Goal: Task Accomplishment & Management: Manage account settings

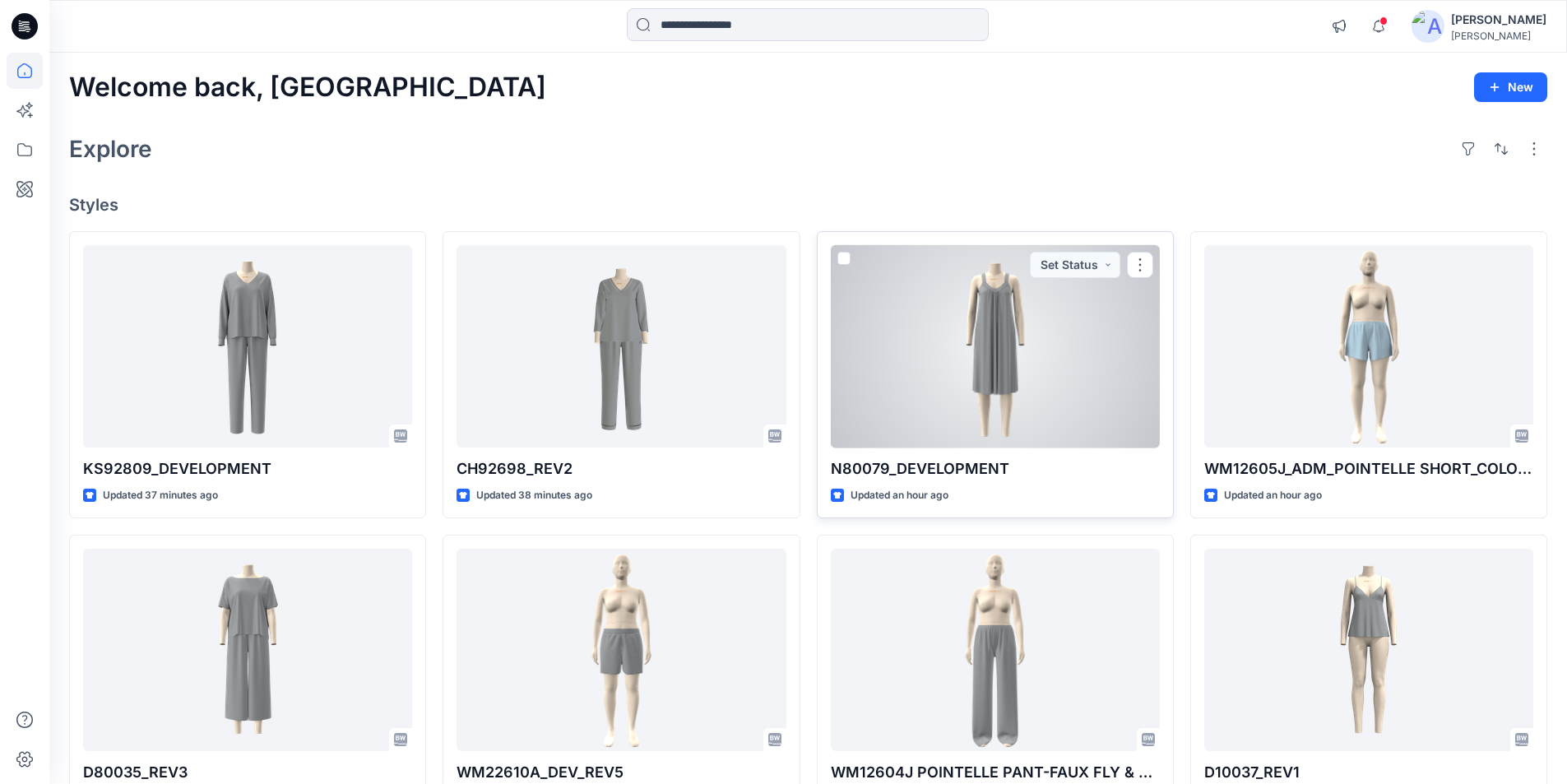
click at [953, 355] on div at bounding box center [995, 346] width 329 height 203
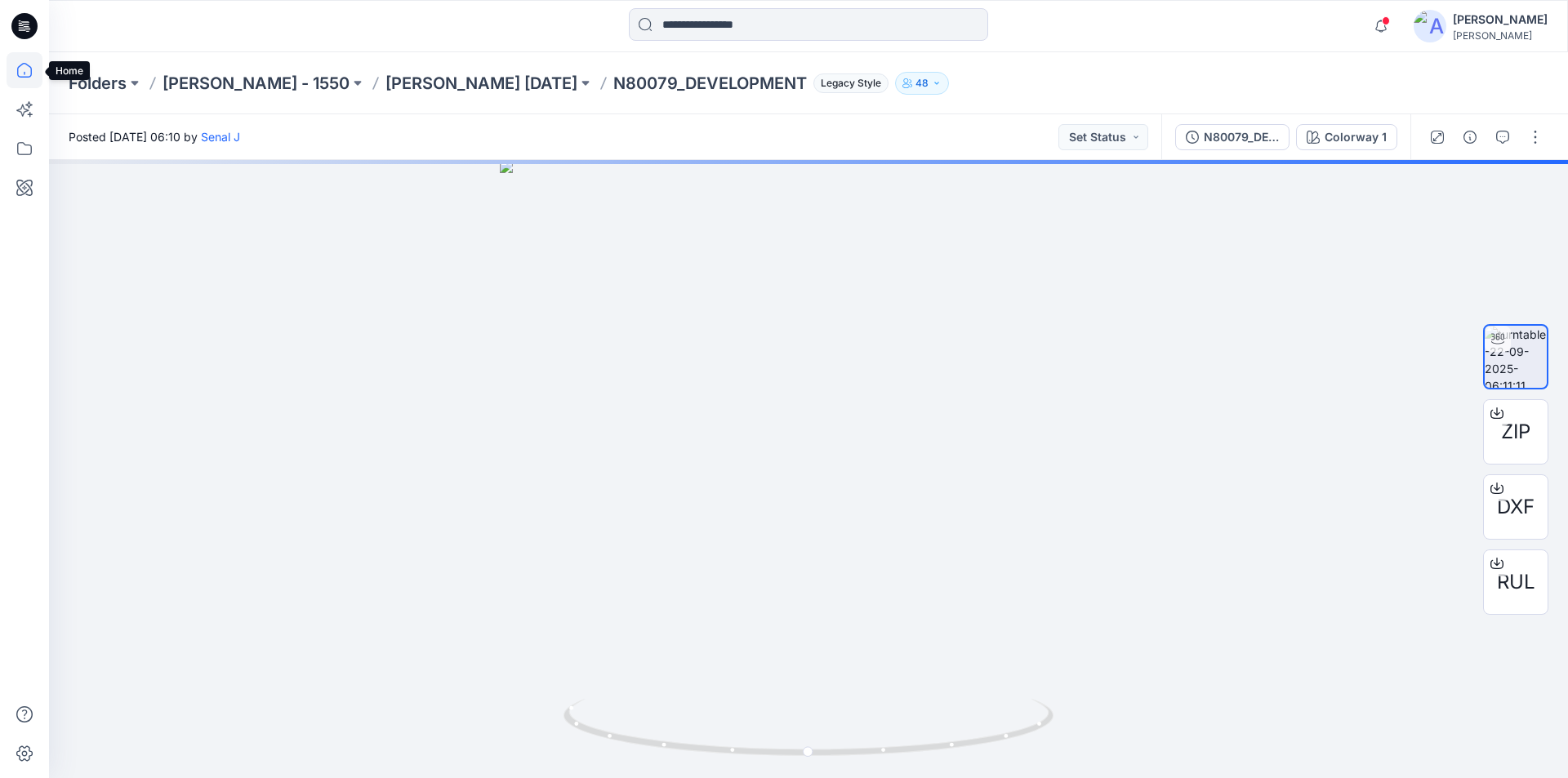
click at [17, 66] on icon at bounding box center [25, 70] width 36 height 36
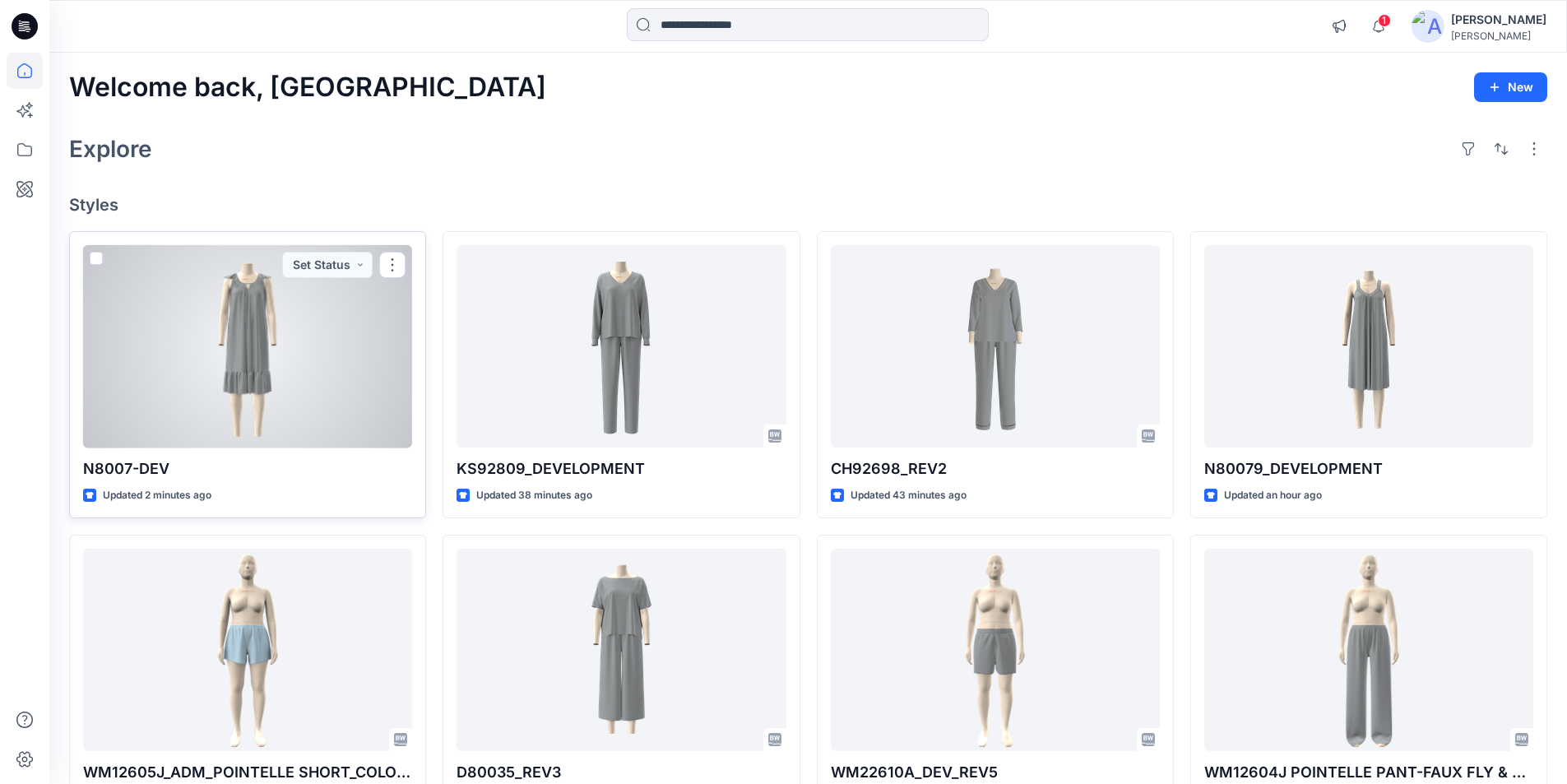
click at [210, 362] on div at bounding box center [248, 346] width 329 height 203
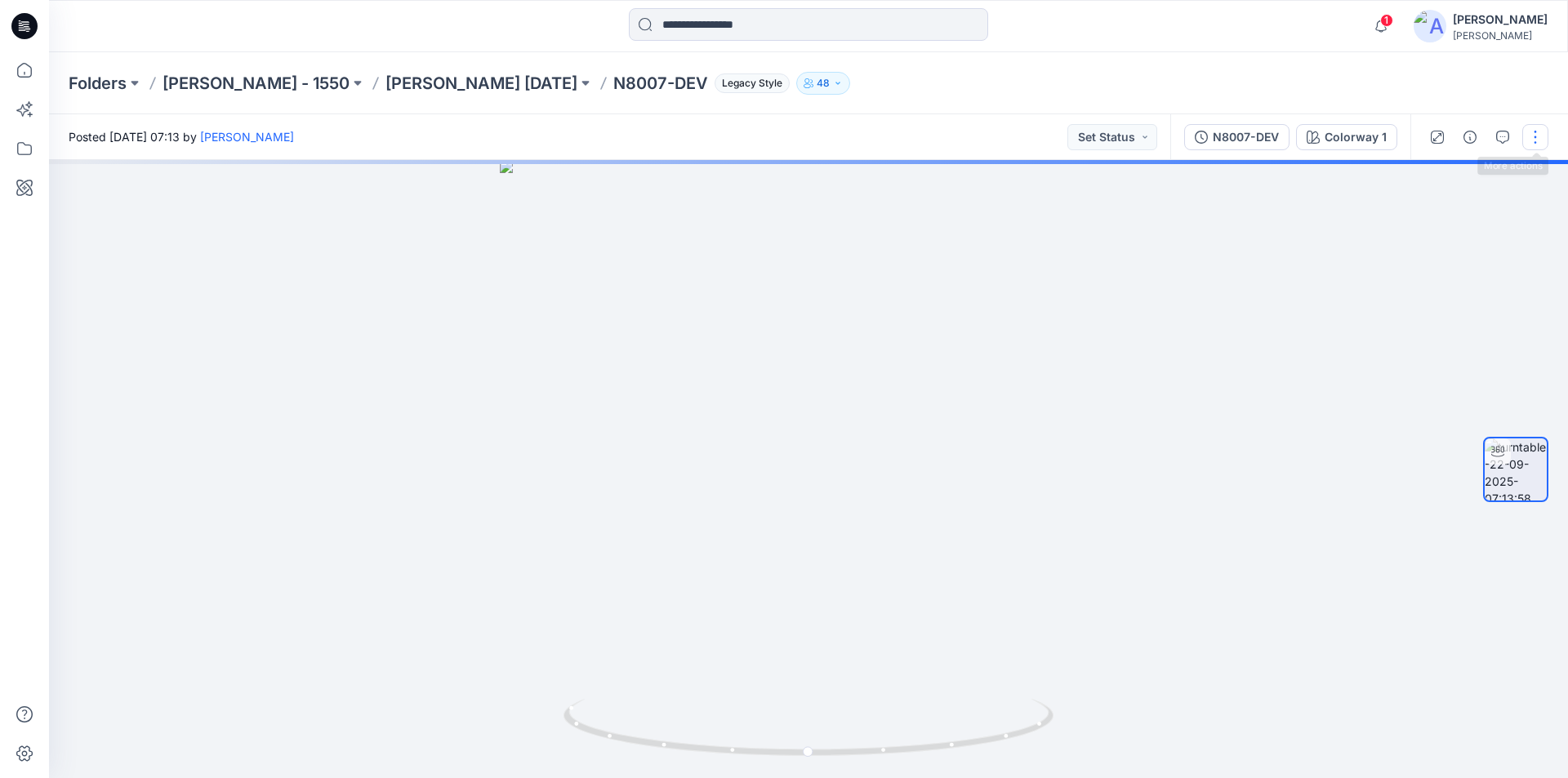
click at [1529, 137] on button "button" at bounding box center [1535, 137] width 26 height 26
click at [1453, 175] on button "Edit" at bounding box center [1467, 175] width 150 height 30
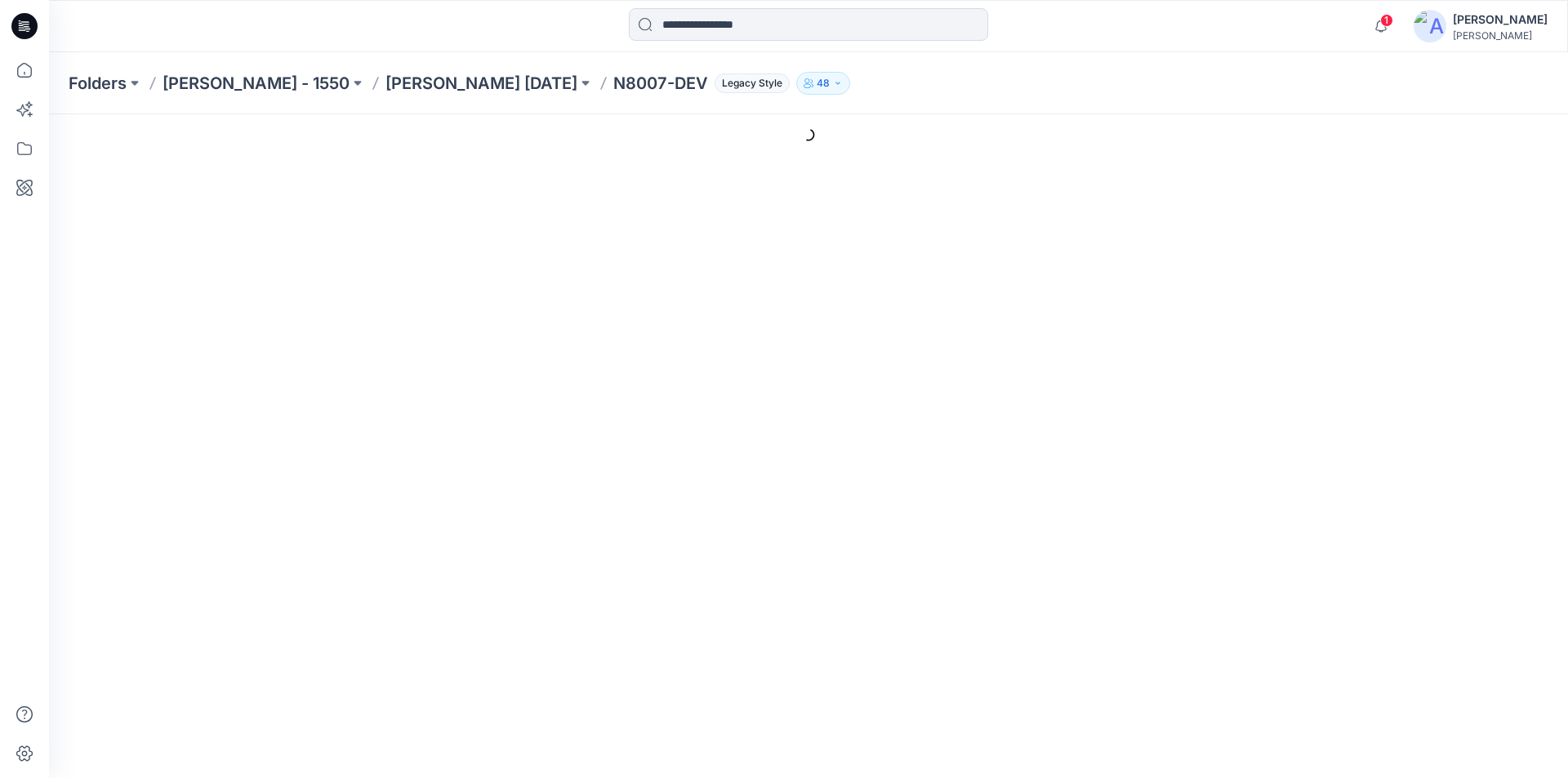
type input "*********"
type input "**********"
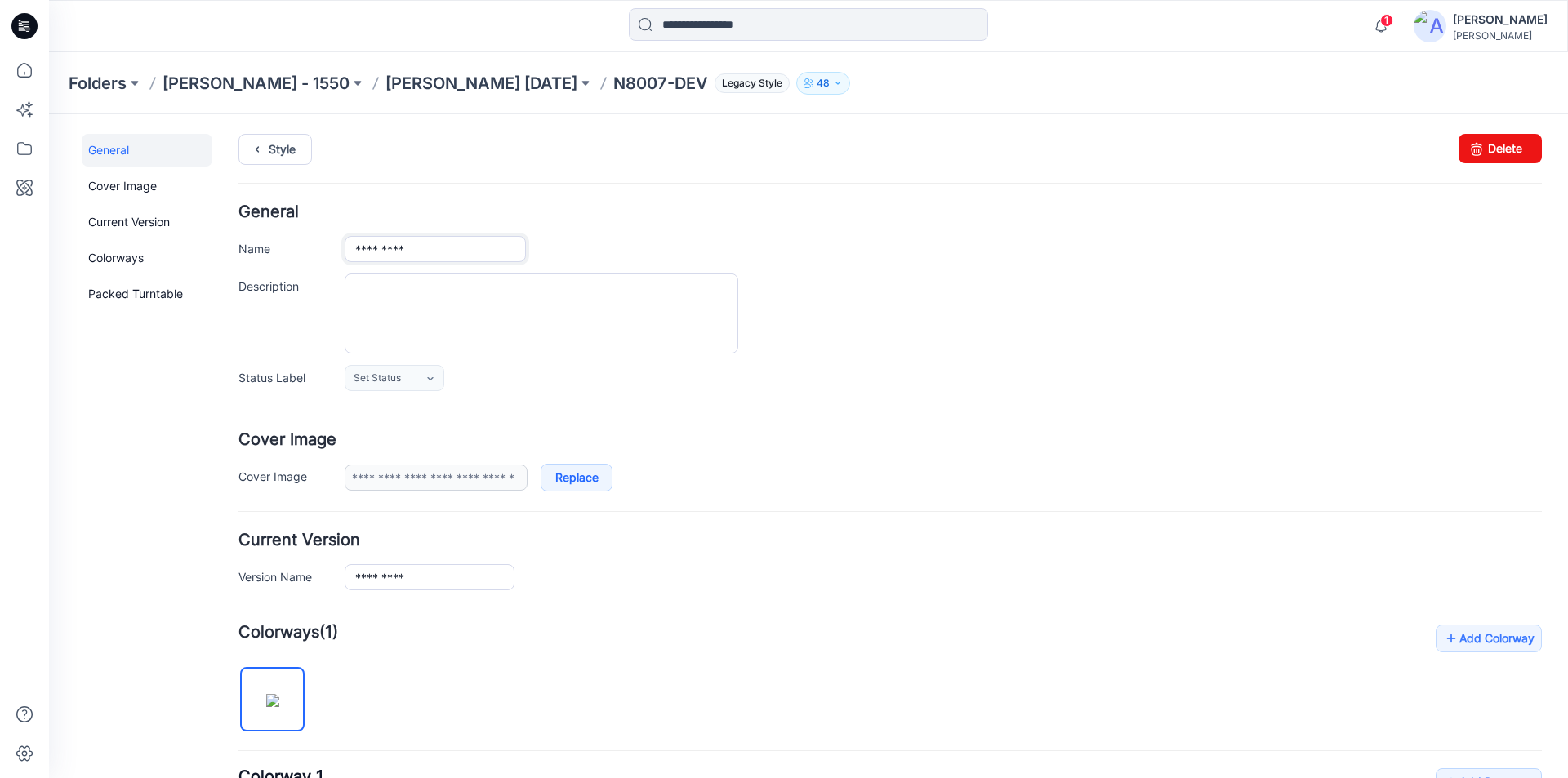
click at [387, 251] on input "*********" at bounding box center [435, 249] width 182 height 26
click at [388, 251] on input "*********" at bounding box center [435, 249] width 182 height 26
type input "**********"
click at [610, 245] on div "**********" at bounding box center [943, 249] width 1197 height 26
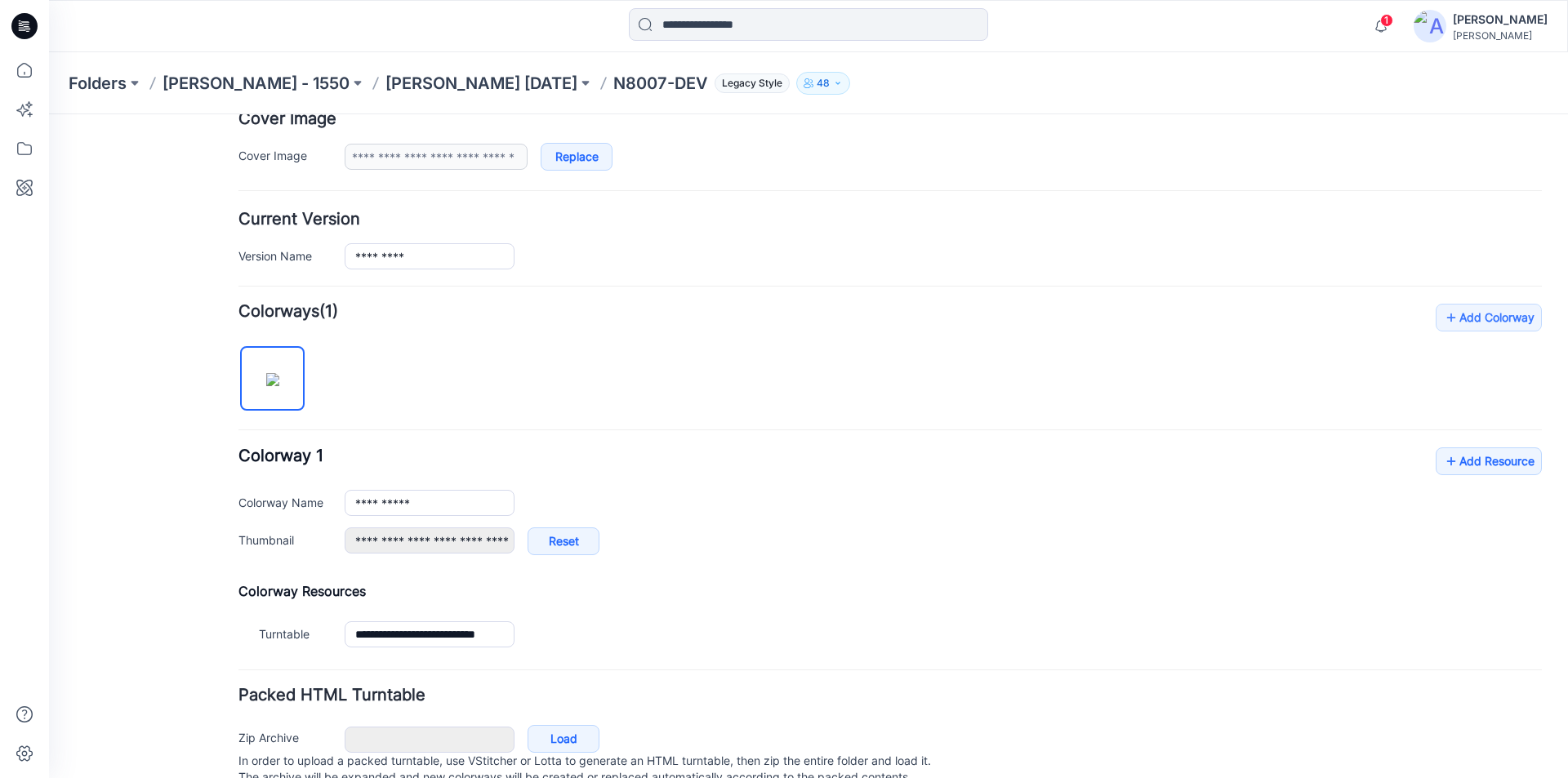
scroll to position [327, 0]
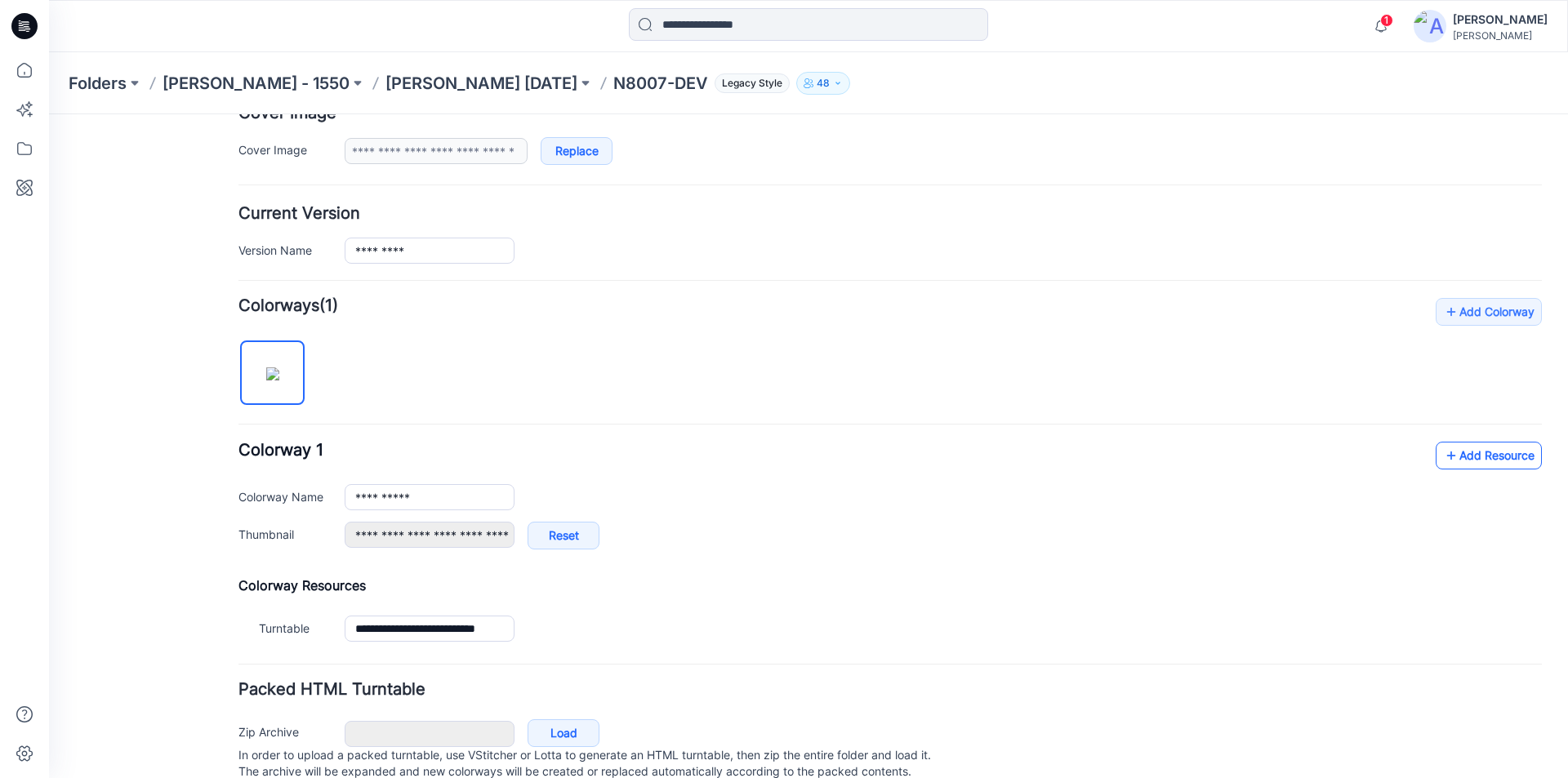
click at [1451, 458] on link "Add Resource" at bounding box center [1488, 456] width 106 height 28
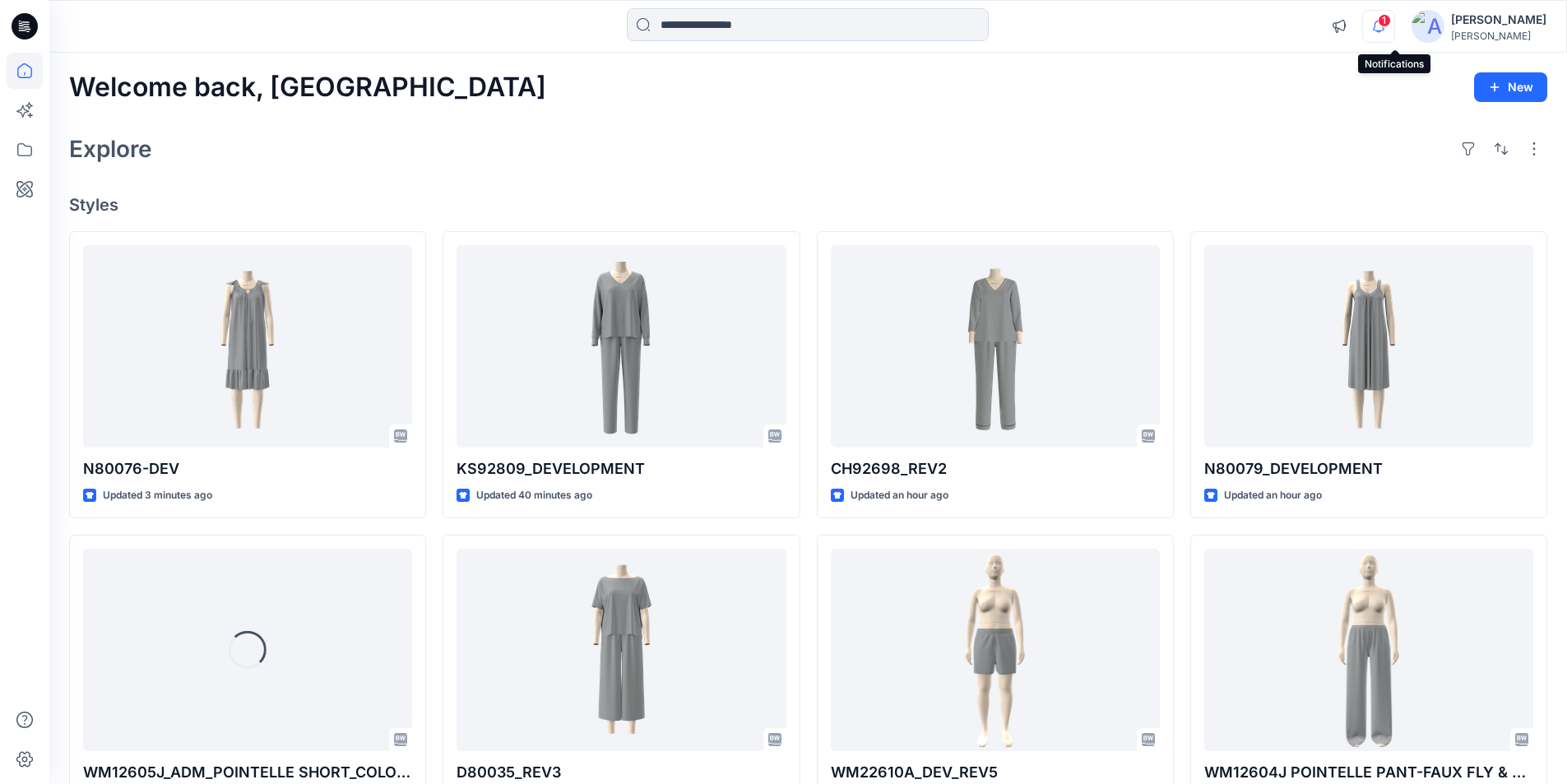
click at [1385, 22] on icon "button" at bounding box center [1379, 26] width 11 height 10
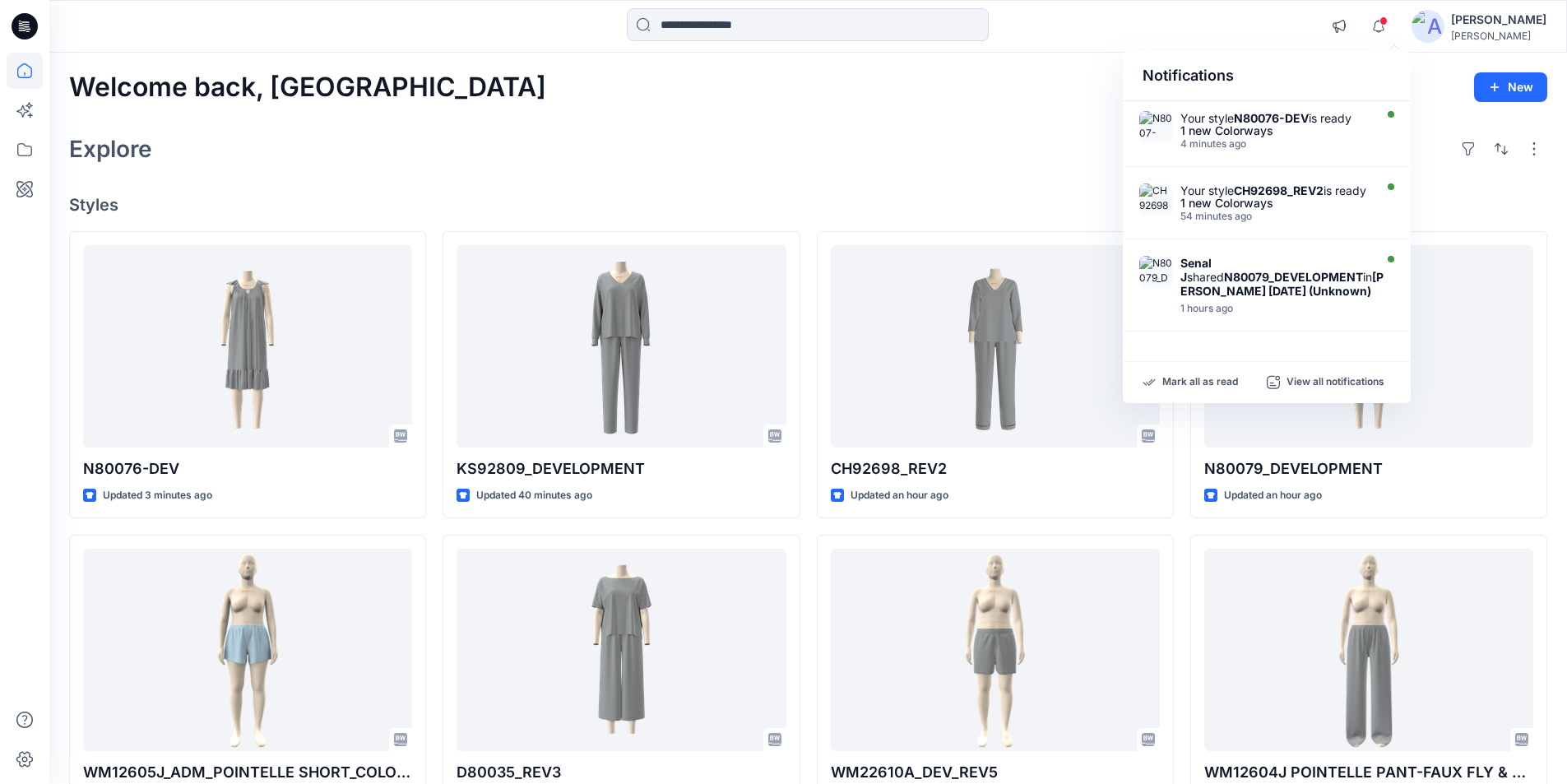
click at [1036, 24] on div at bounding box center [808, 26] width 758 height 37
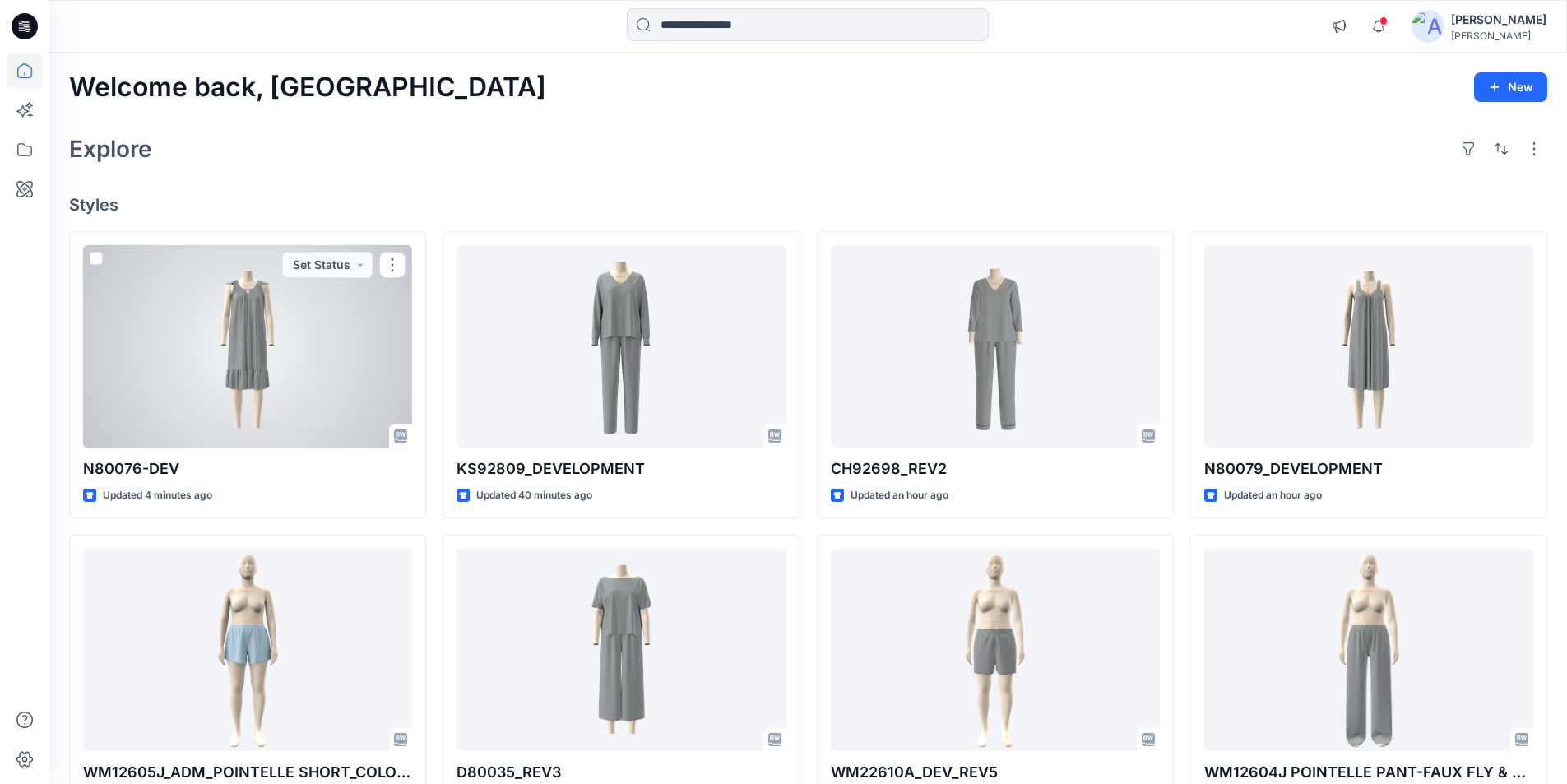
click at [270, 364] on div at bounding box center [248, 346] width 329 height 203
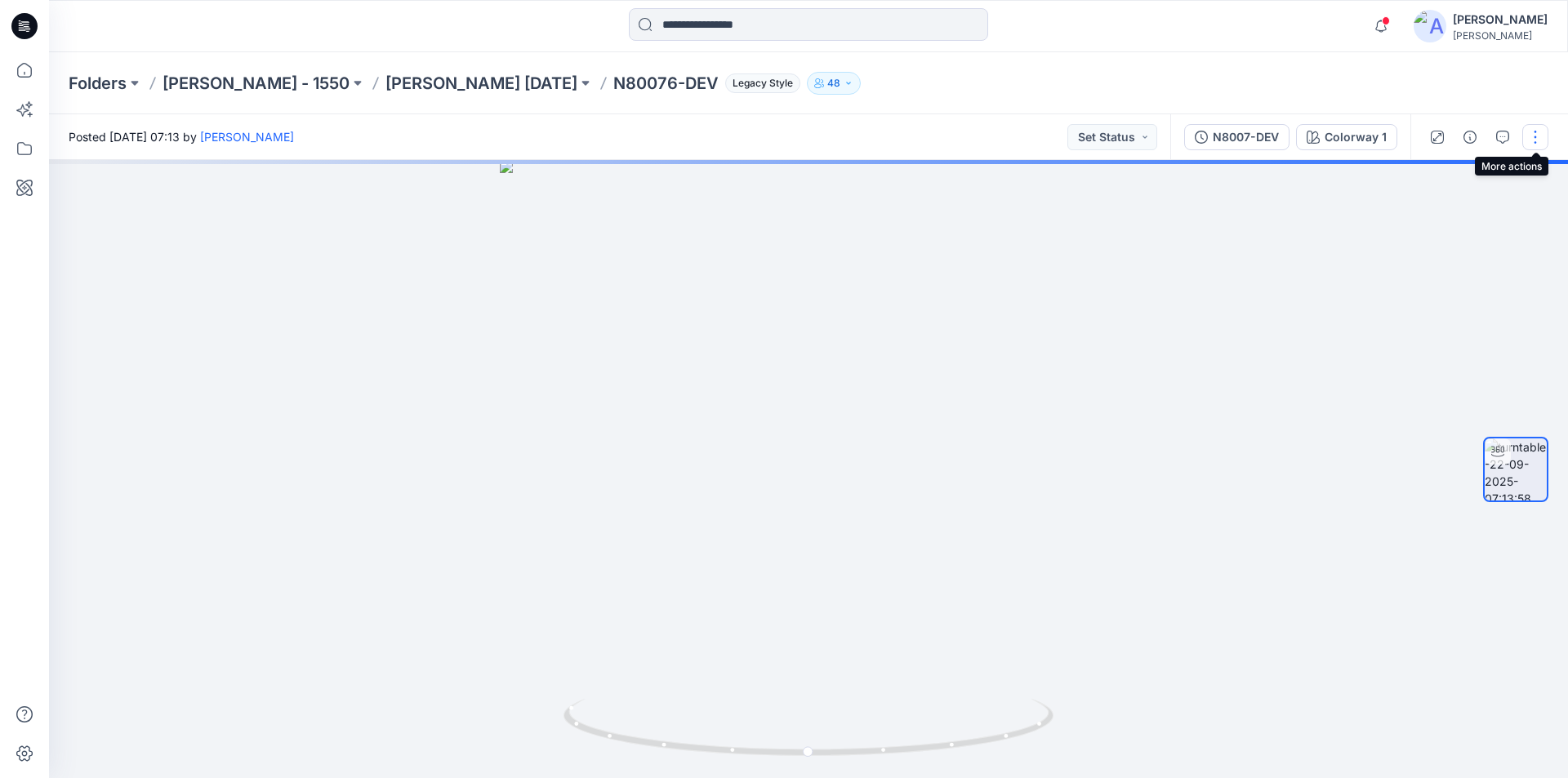
click at [1530, 140] on button "button" at bounding box center [1535, 137] width 26 height 26
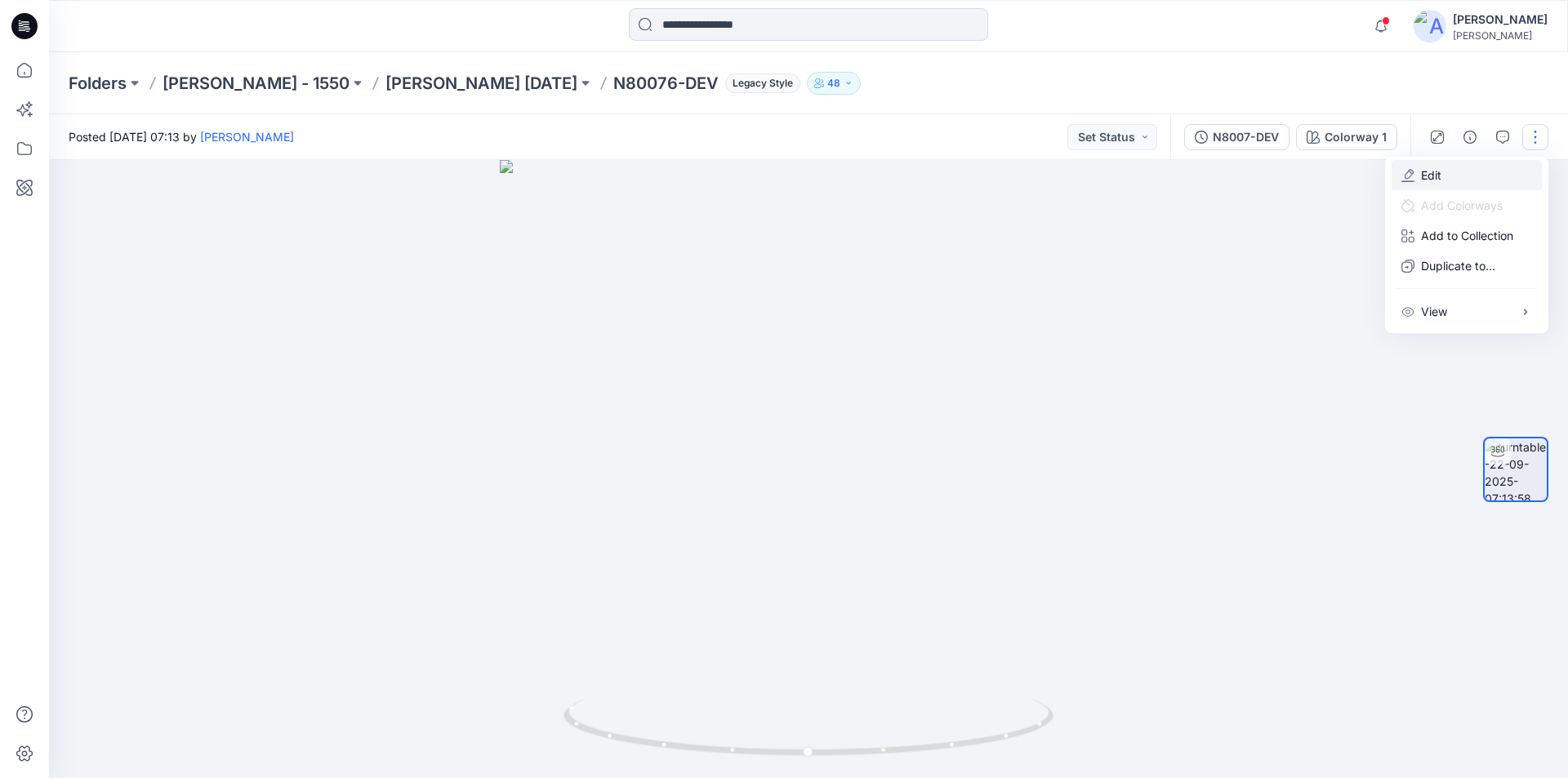
click at [1439, 182] on p "Edit" at bounding box center [1431, 175] width 21 height 17
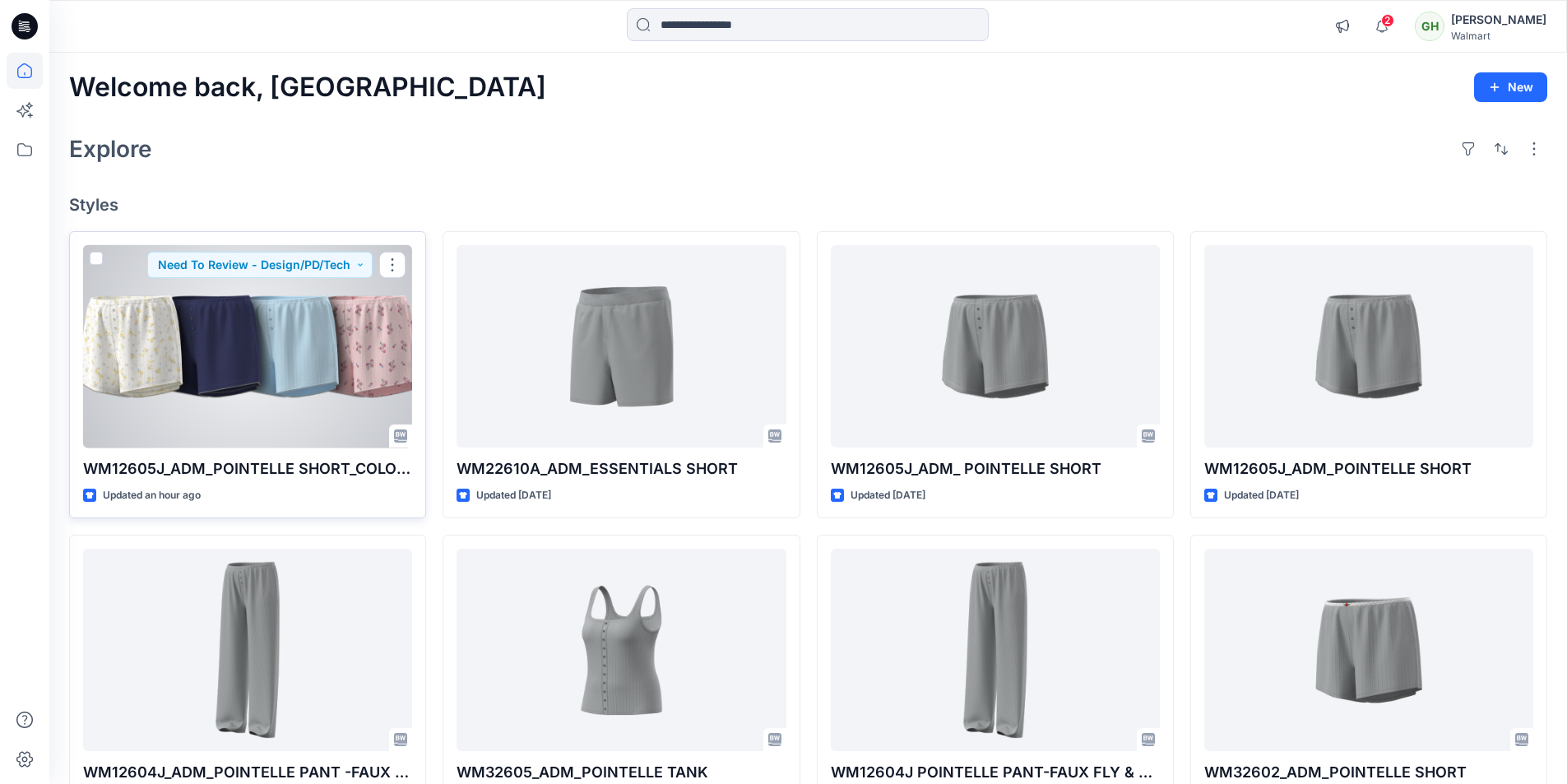
click at [267, 375] on div at bounding box center [248, 346] width 329 height 203
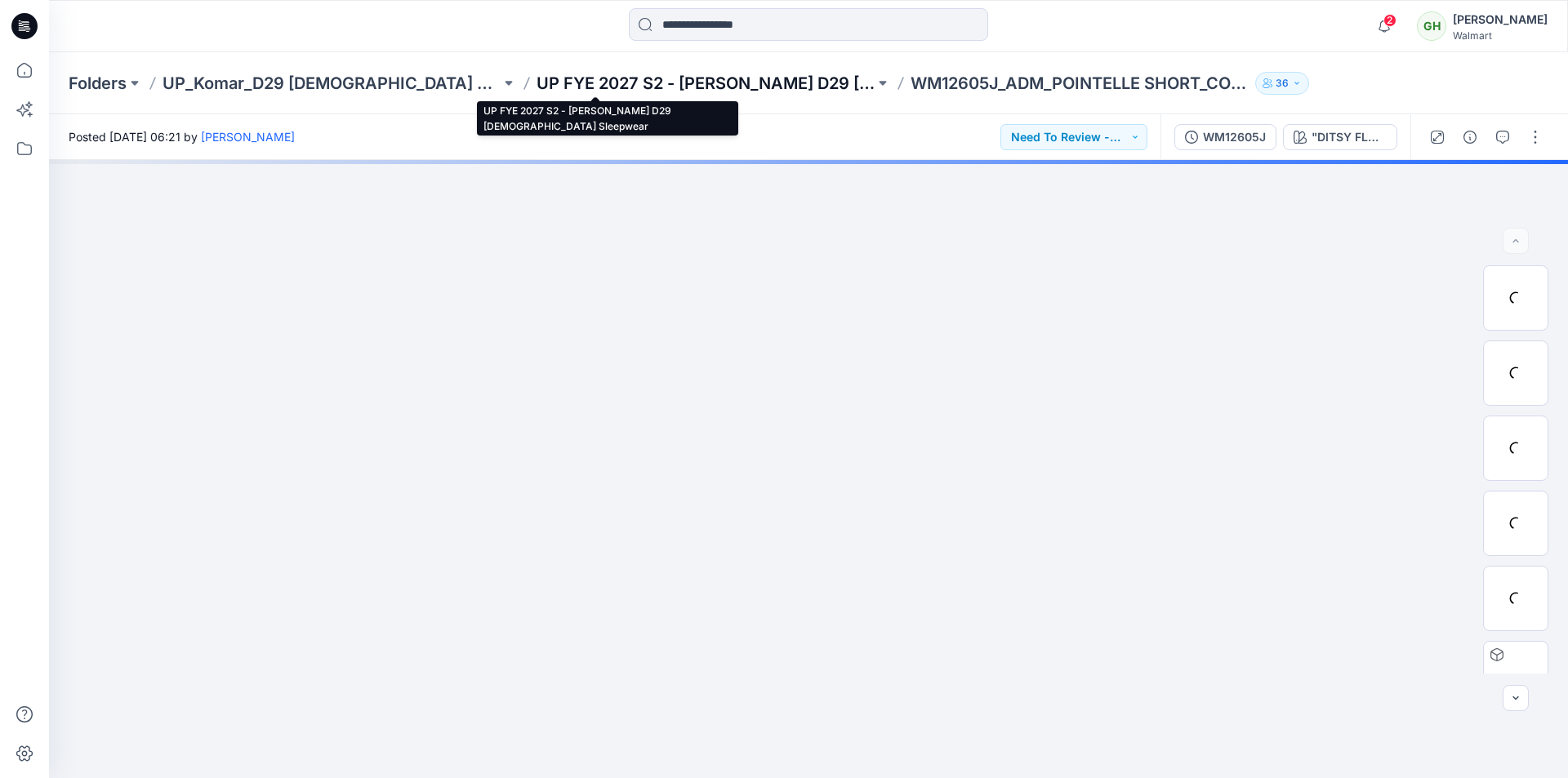
click at [536, 81] on p "UP FYE 2027 S2 - [PERSON_NAME] D29 [DEMOGRAPHIC_DATA] Sleepwear" at bounding box center [705, 83] width 338 height 22
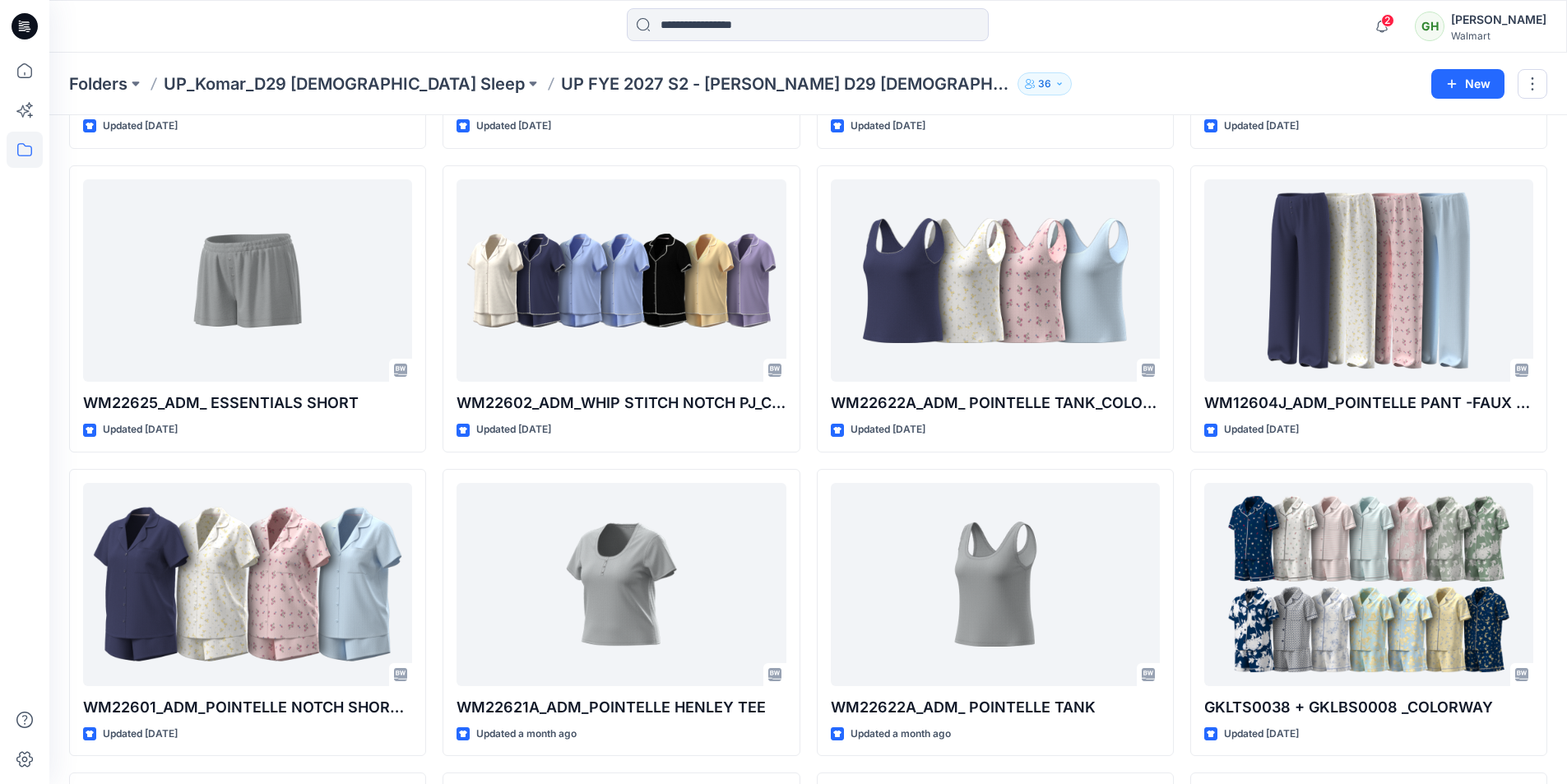
scroll to position [1219, 0]
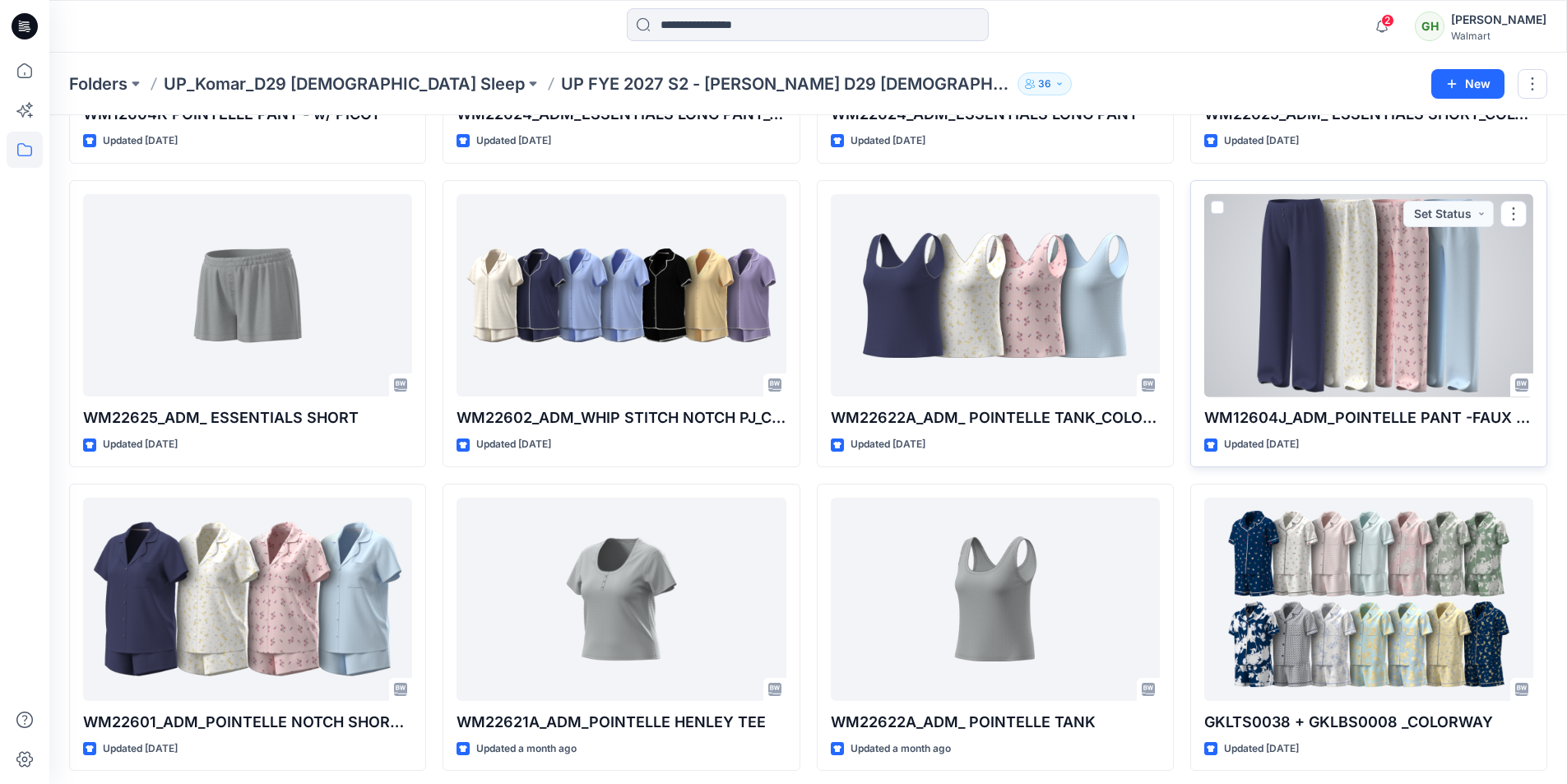
click at [1410, 339] on div at bounding box center [1369, 295] width 329 height 203
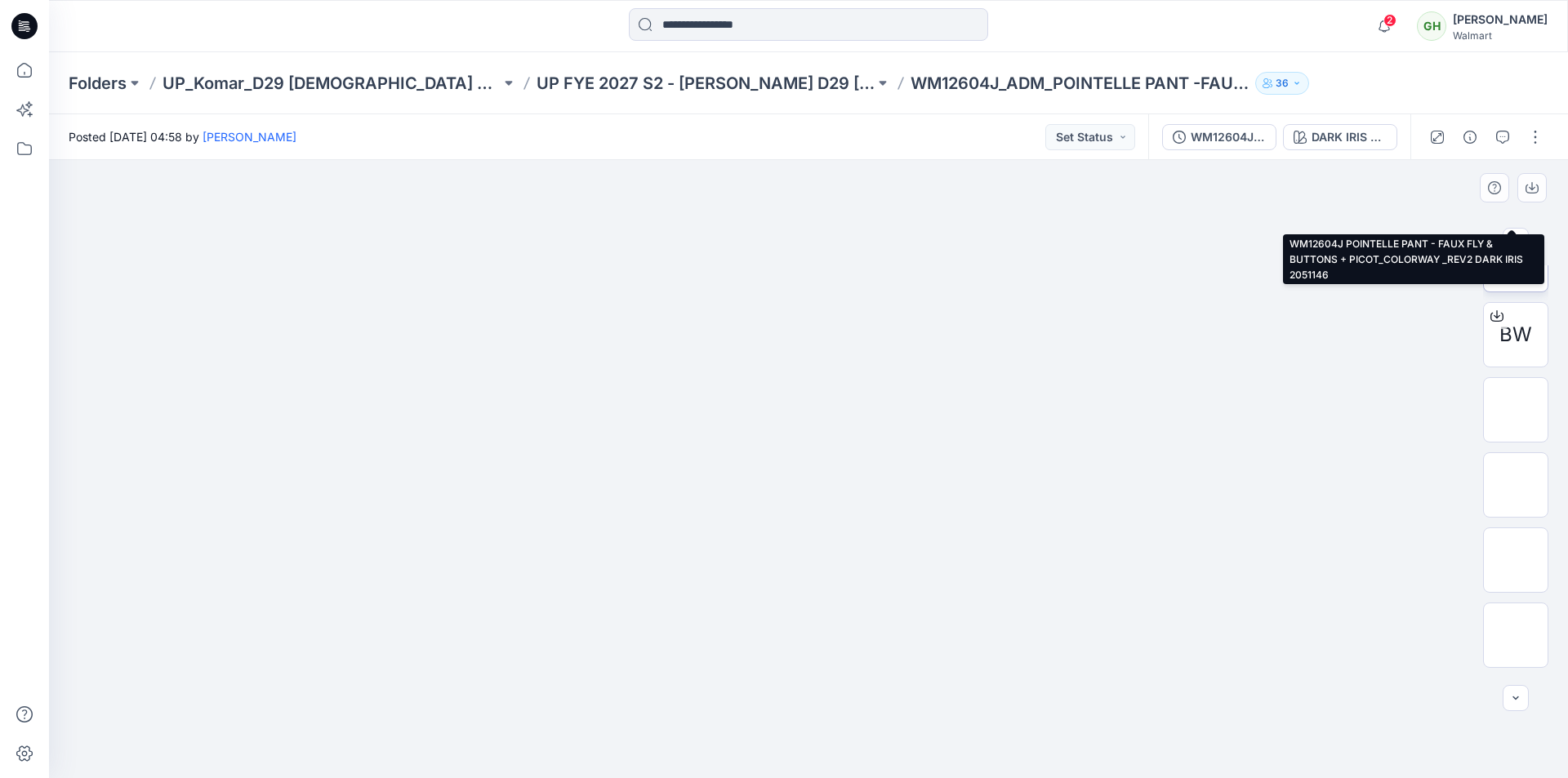
scroll to position [483, 0]
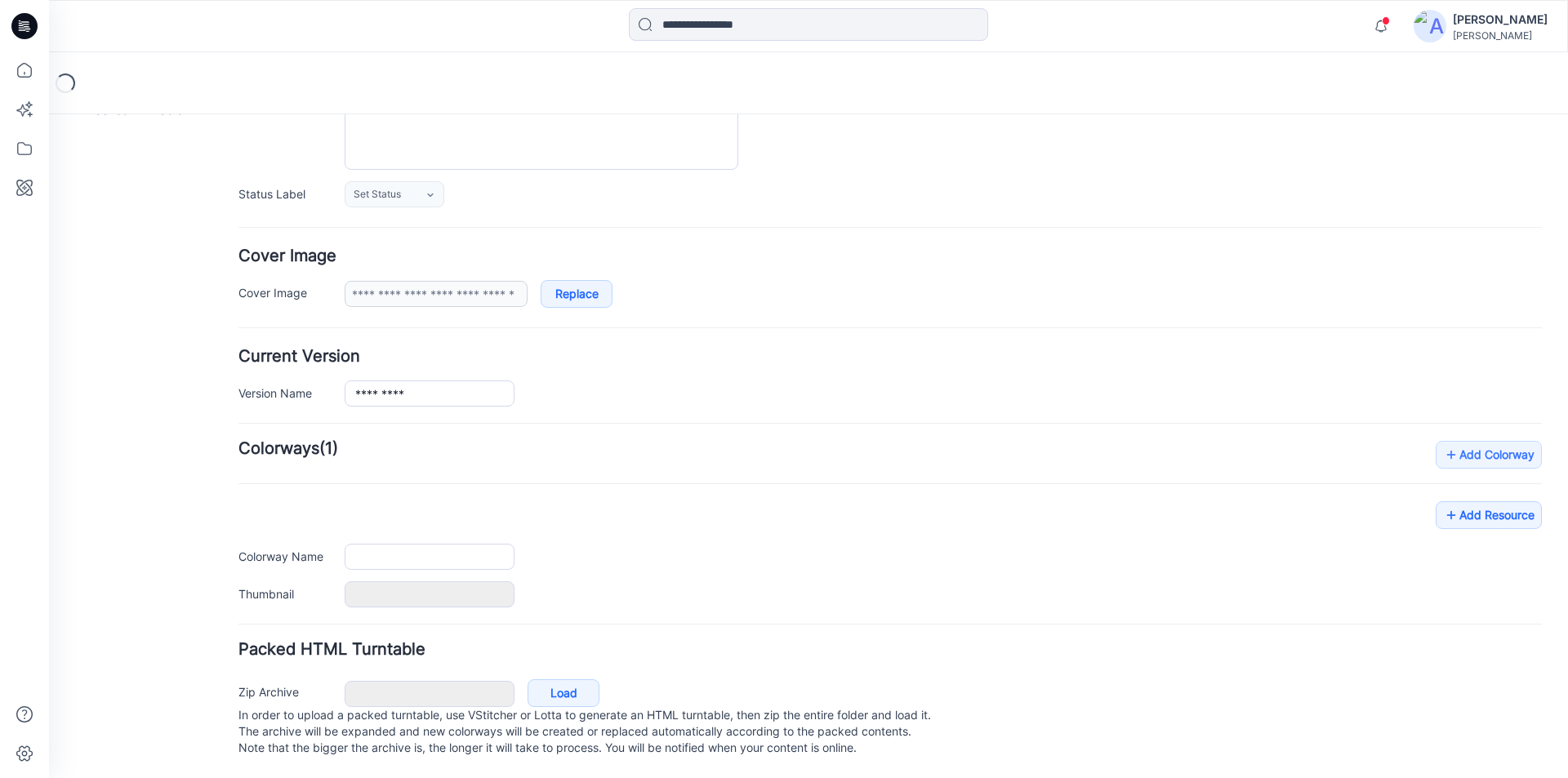
type input "**********"
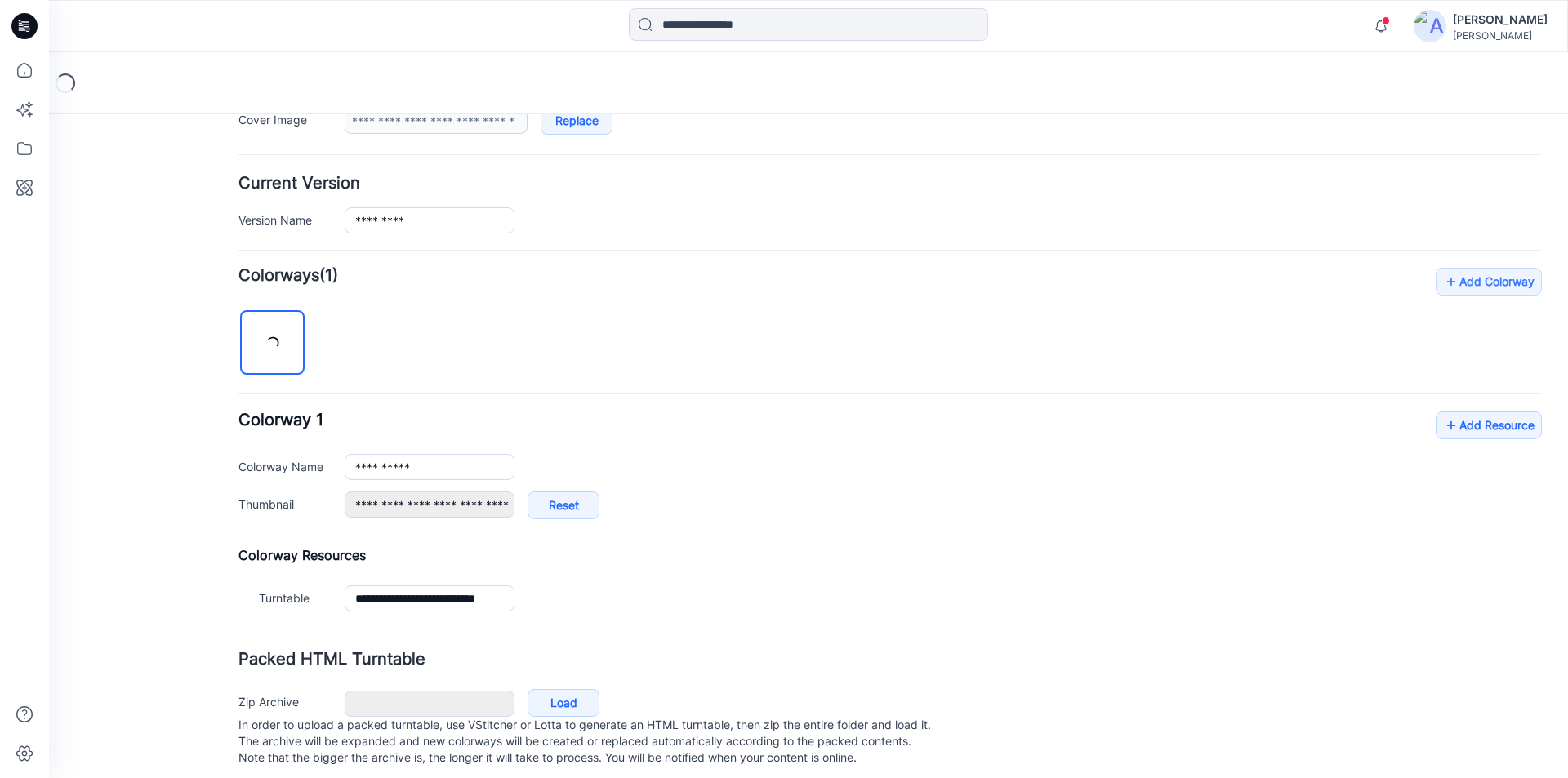
scroll to position [363, 0]
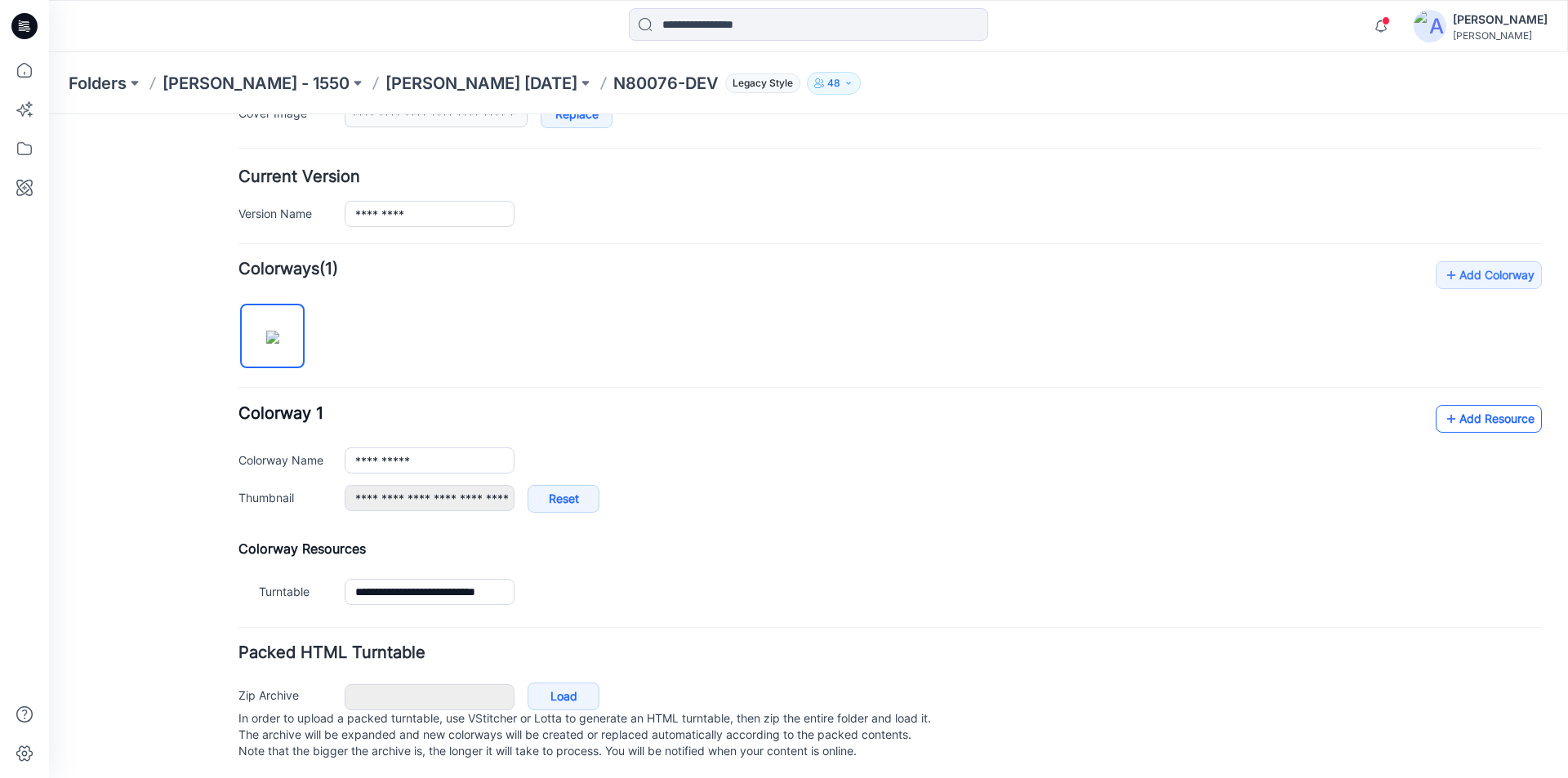
click at [1451, 420] on link "Add Resource" at bounding box center [1488, 418] width 106 height 28
click at [1472, 425] on link "Add Resource" at bounding box center [1488, 418] width 106 height 28
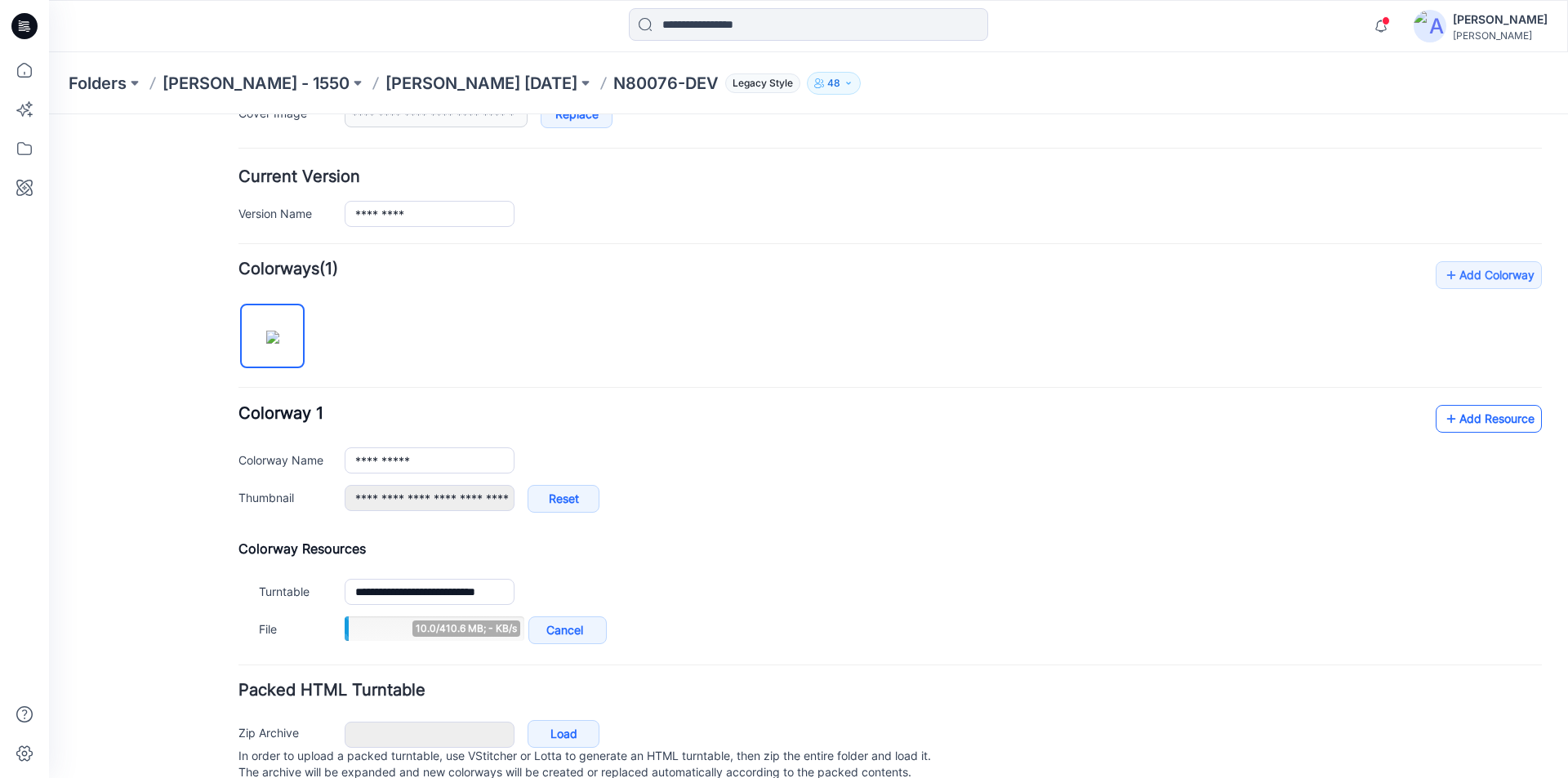
click at [1460, 417] on link "Add Resource" at bounding box center [1488, 418] width 106 height 28
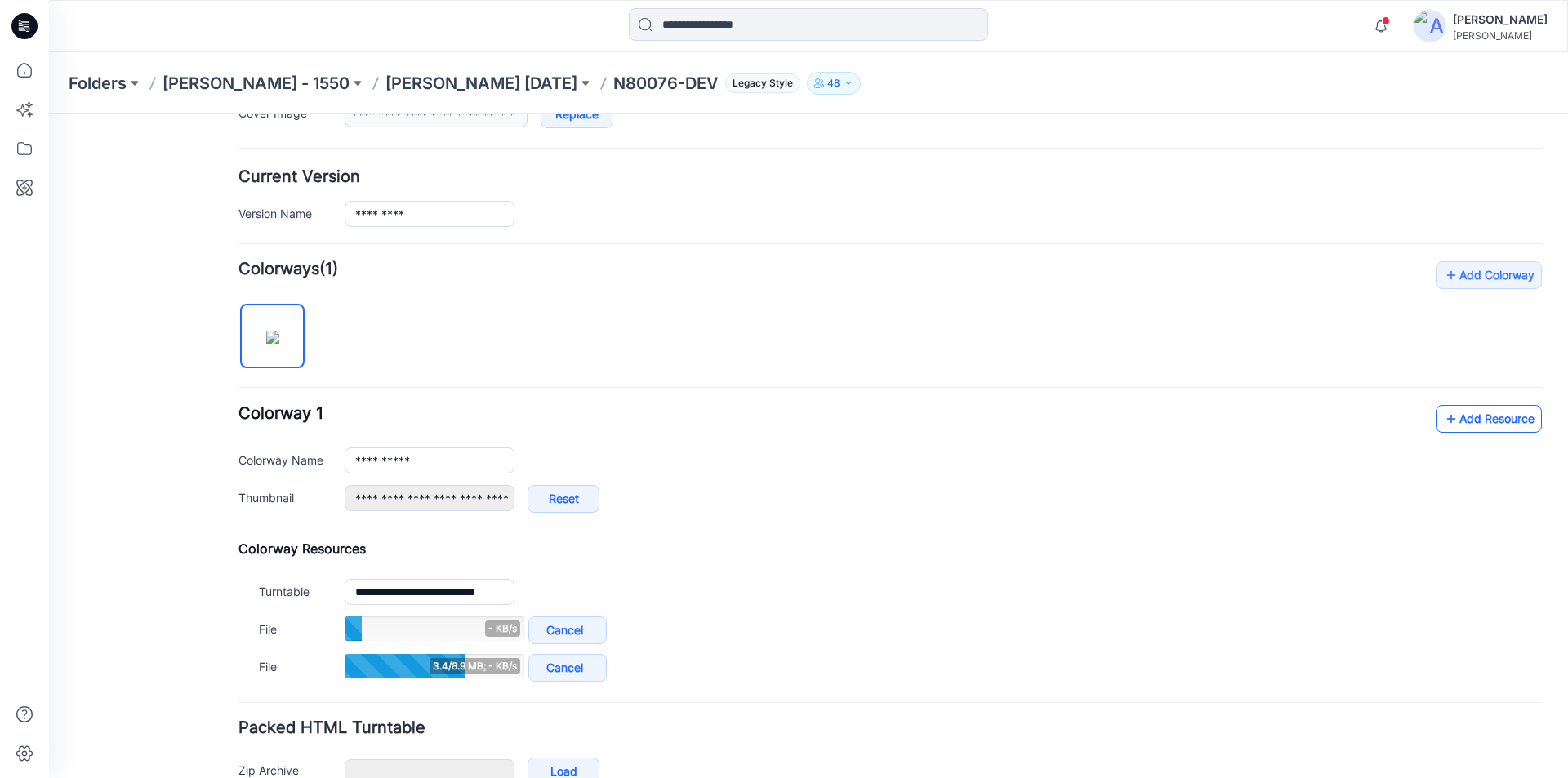
click at [1473, 416] on link "Add Resource" at bounding box center [1488, 418] width 106 height 28
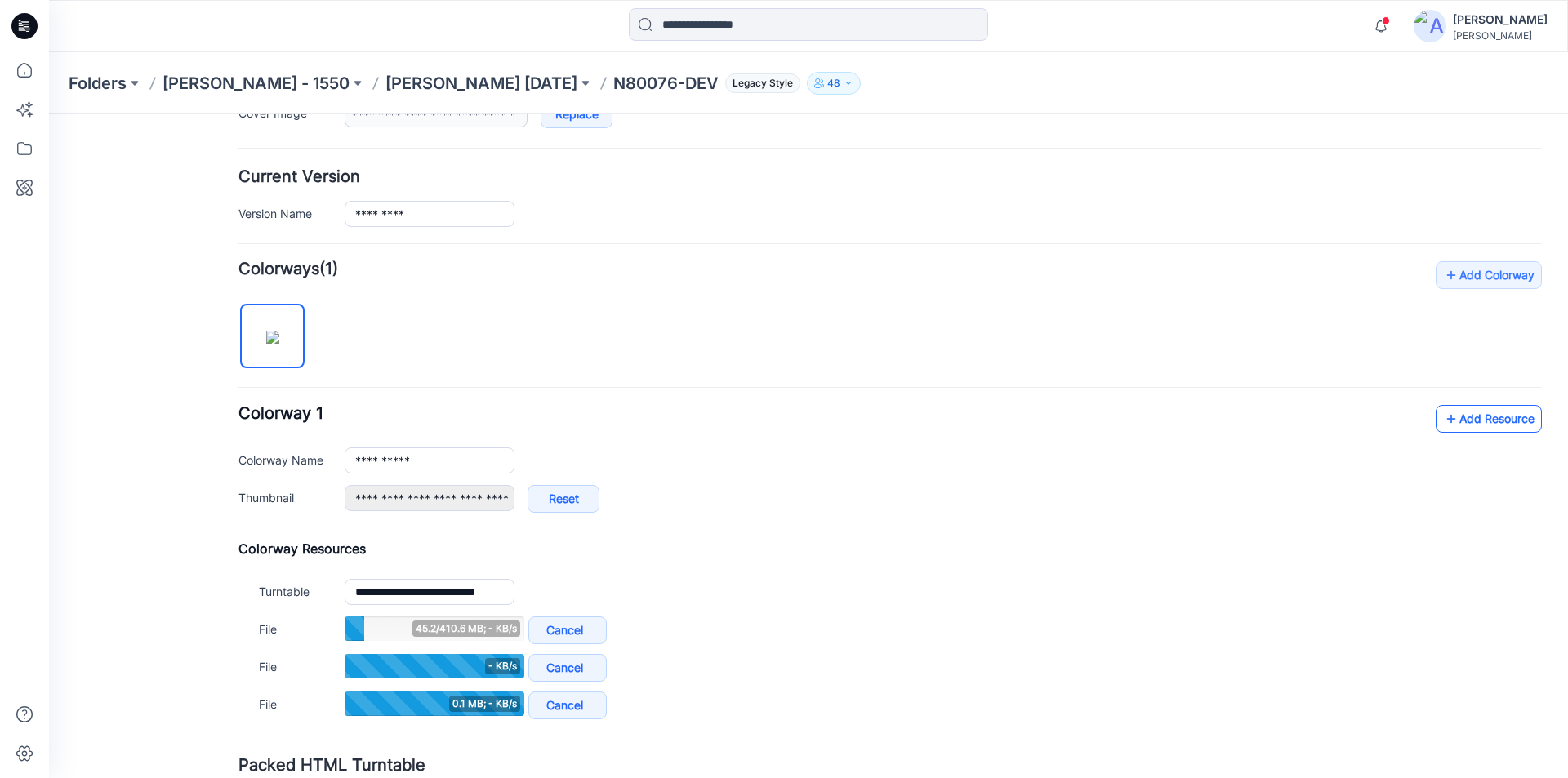
click at [1486, 416] on link "Add Resource" at bounding box center [1488, 418] width 106 height 28
click at [1492, 418] on link "Add Resource" at bounding box center [1488, 418] width 106 height 28
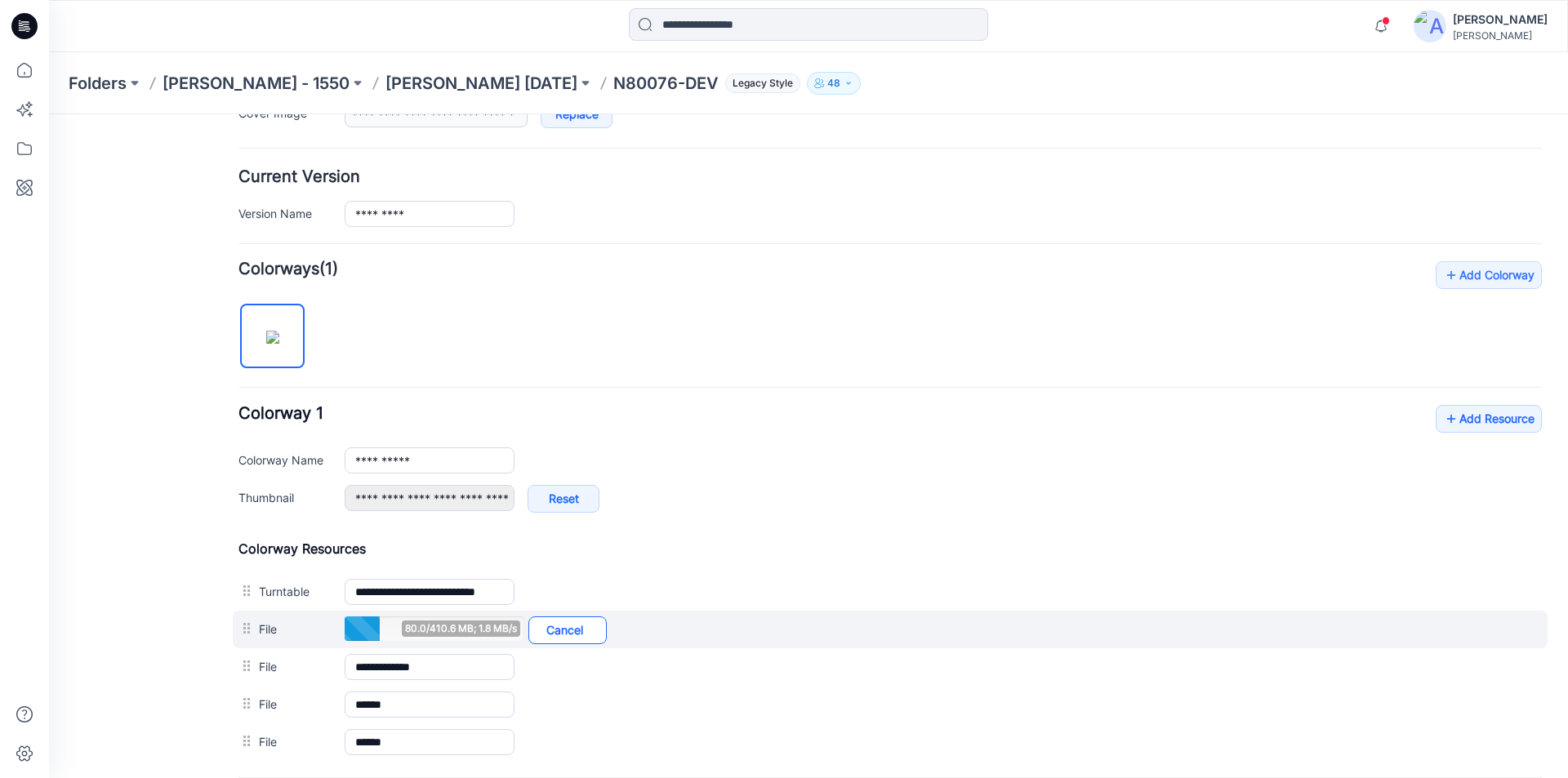
click at [573, 631] on link "Cancel" at bounding box center [567, 630] width 79 height 28
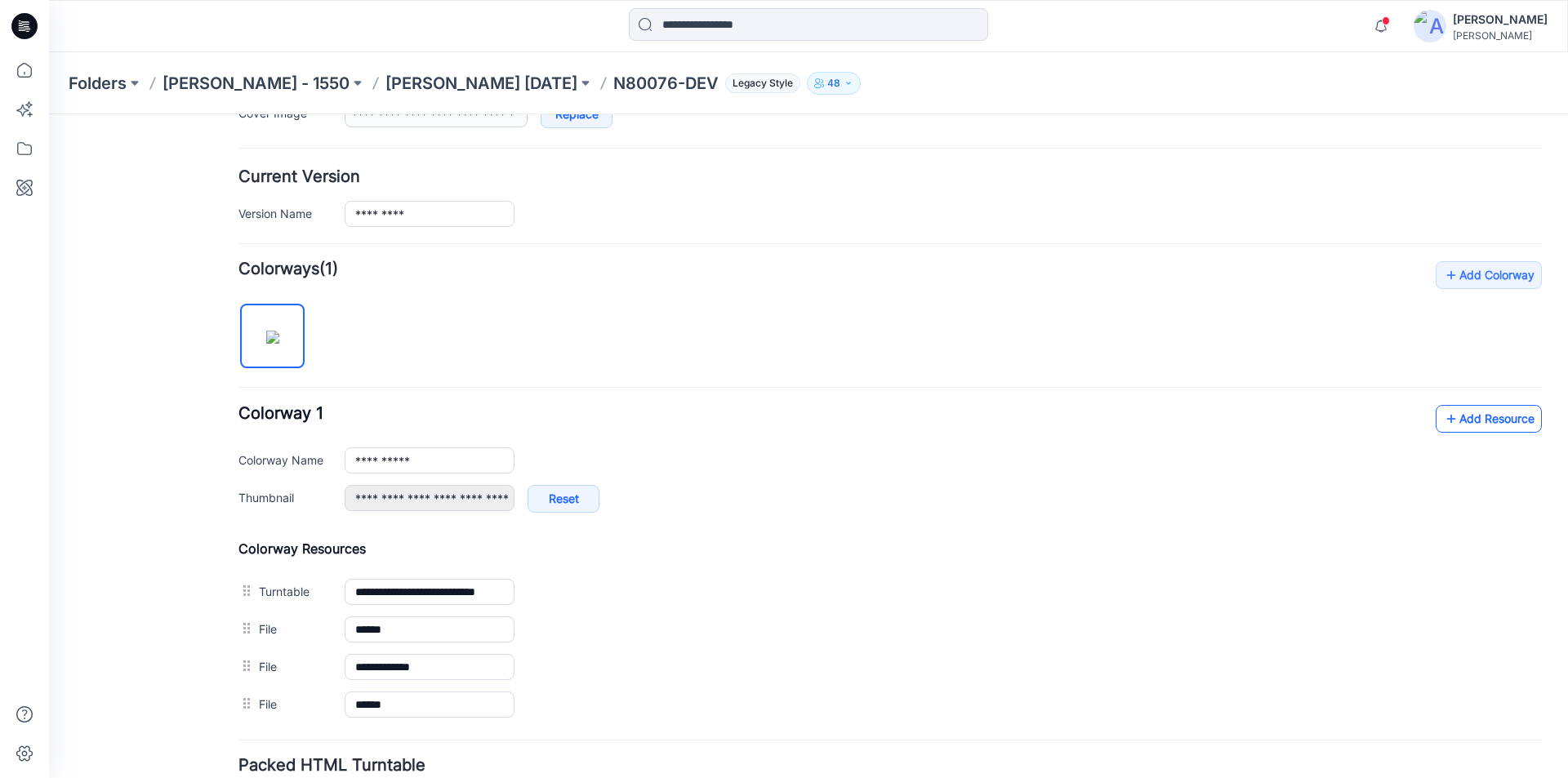
click at [1471, 416] on link "Add Resource" at bounding box center [1488, 418] width 106 height 28
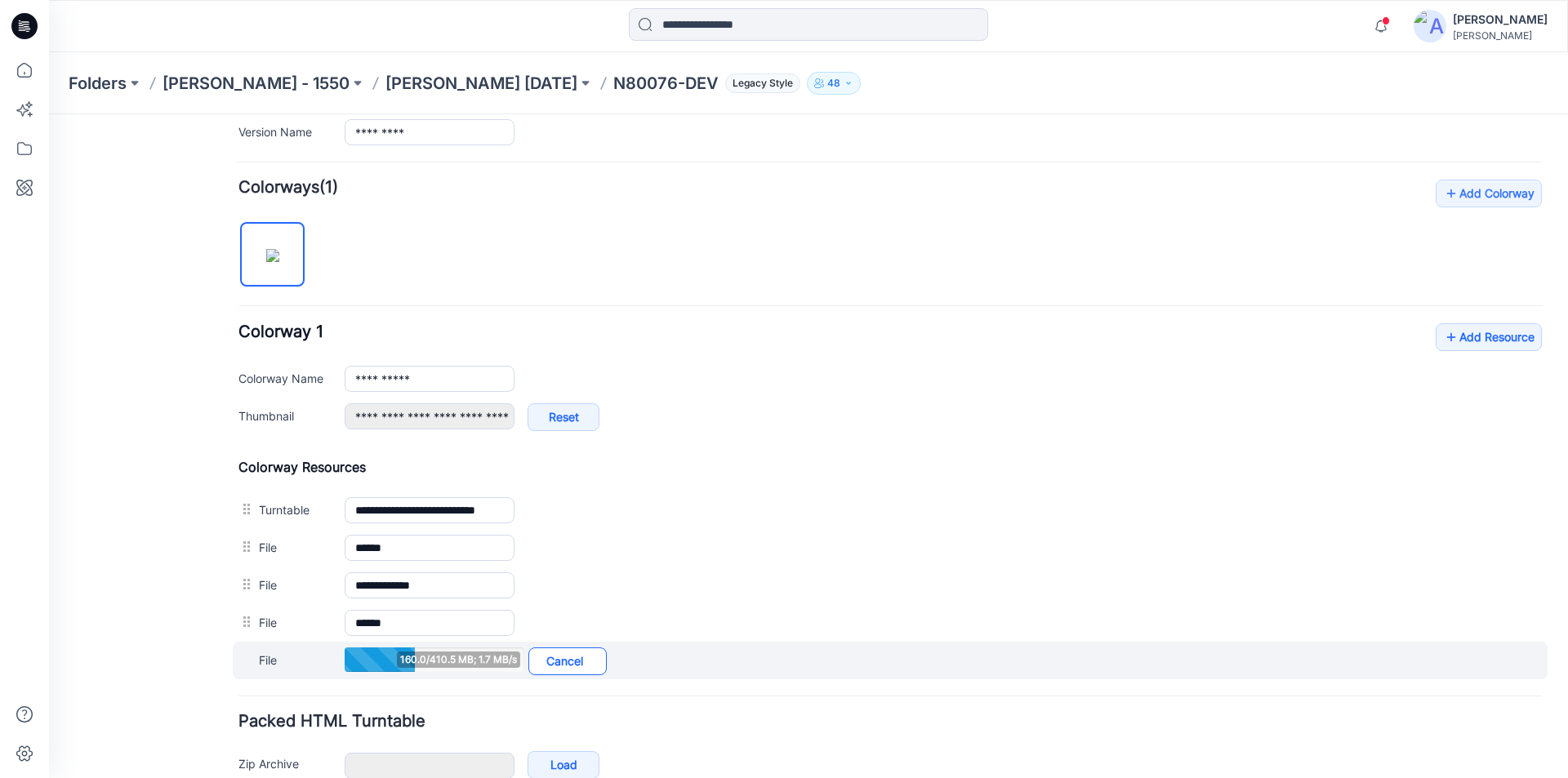
click at [559, 666] on link "Cancel" at bounding box center [567, 661] width 79 height 28
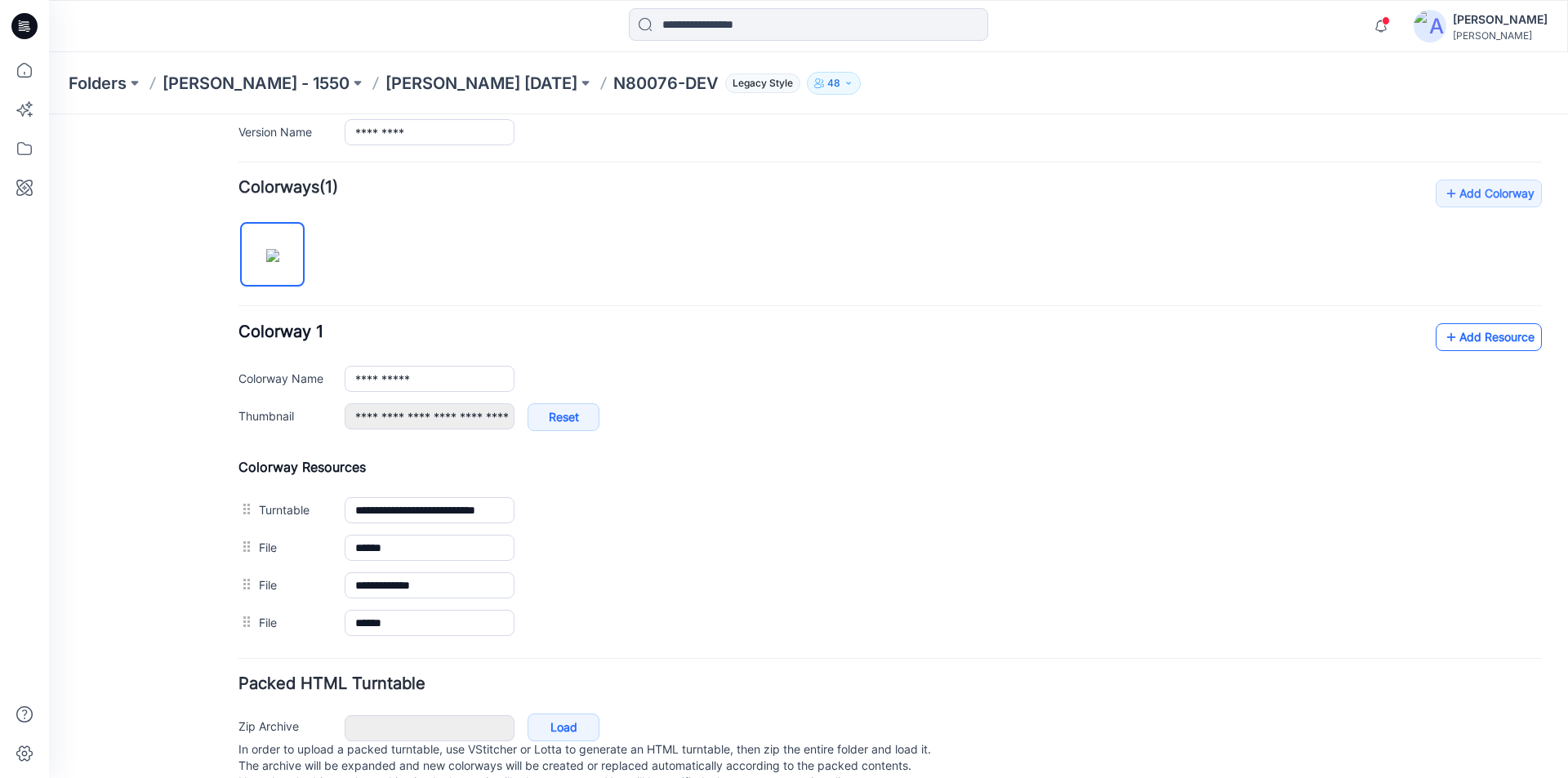
click at [1471, 342] on link "Add Resource" at bounding box center [1488, 337] width 106 height 28
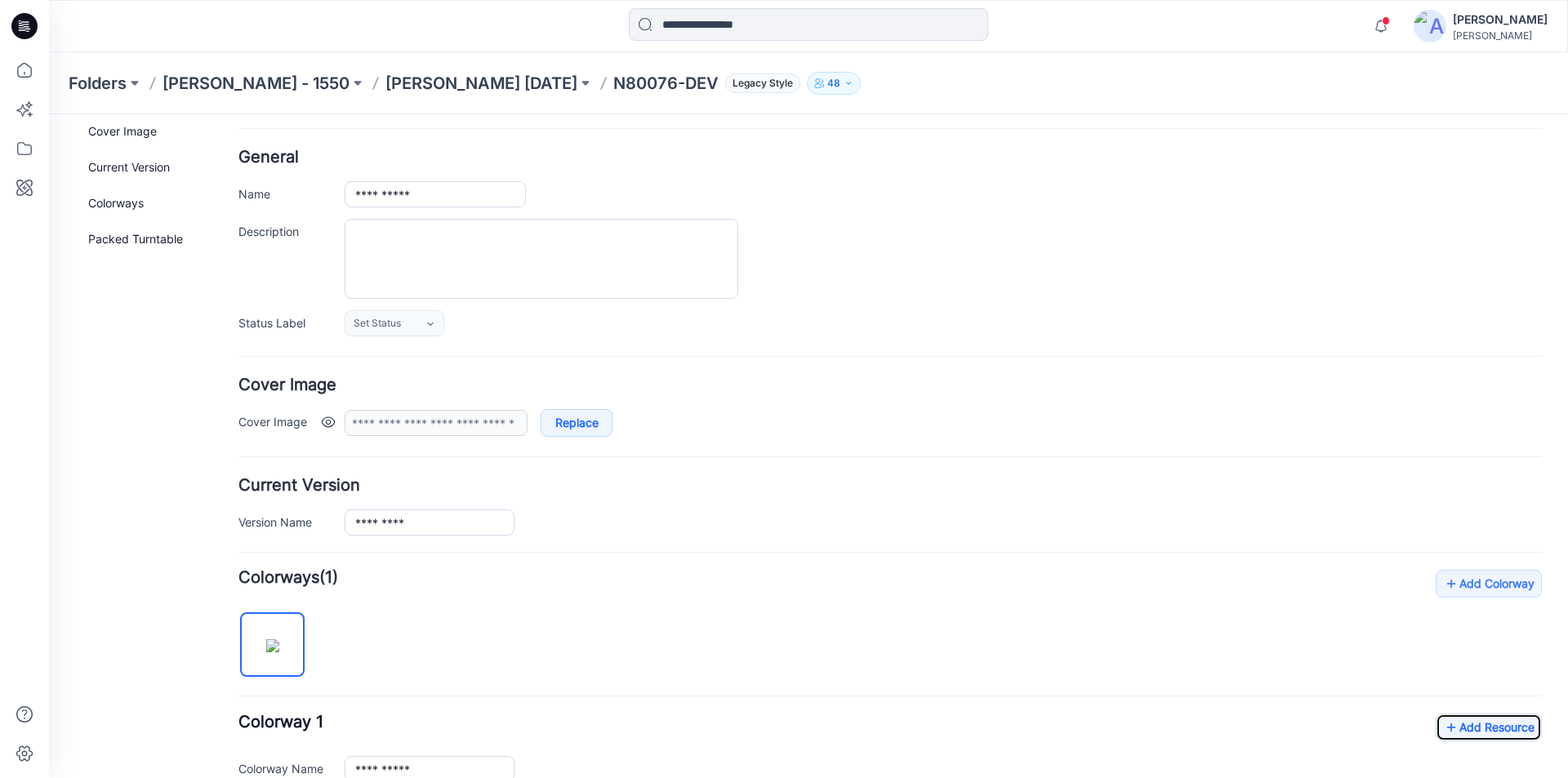
scroll to position [0, 0]
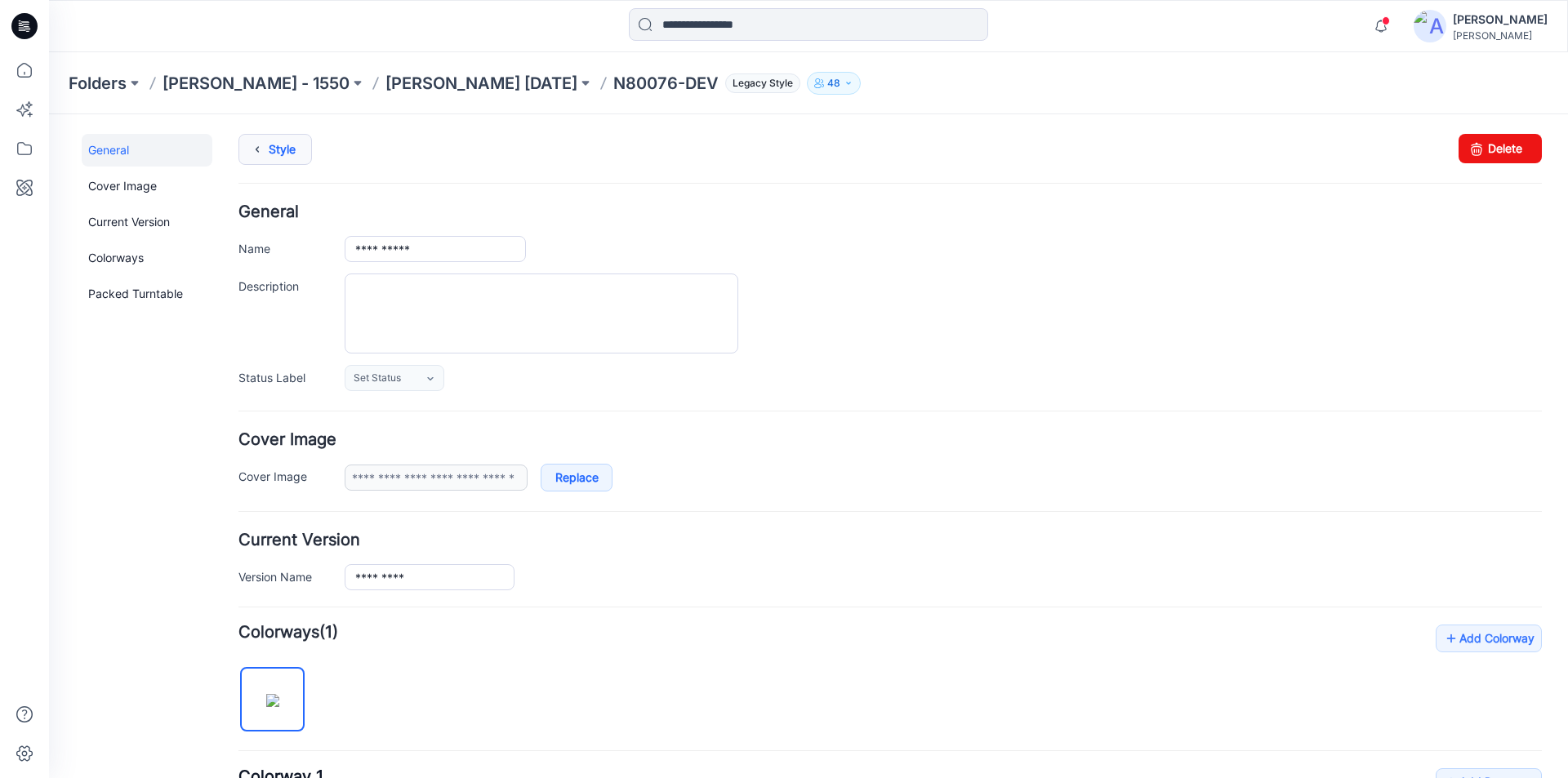
click at [285, 150] on link "Style" at bounding box center [275, 150] width 74 height 31
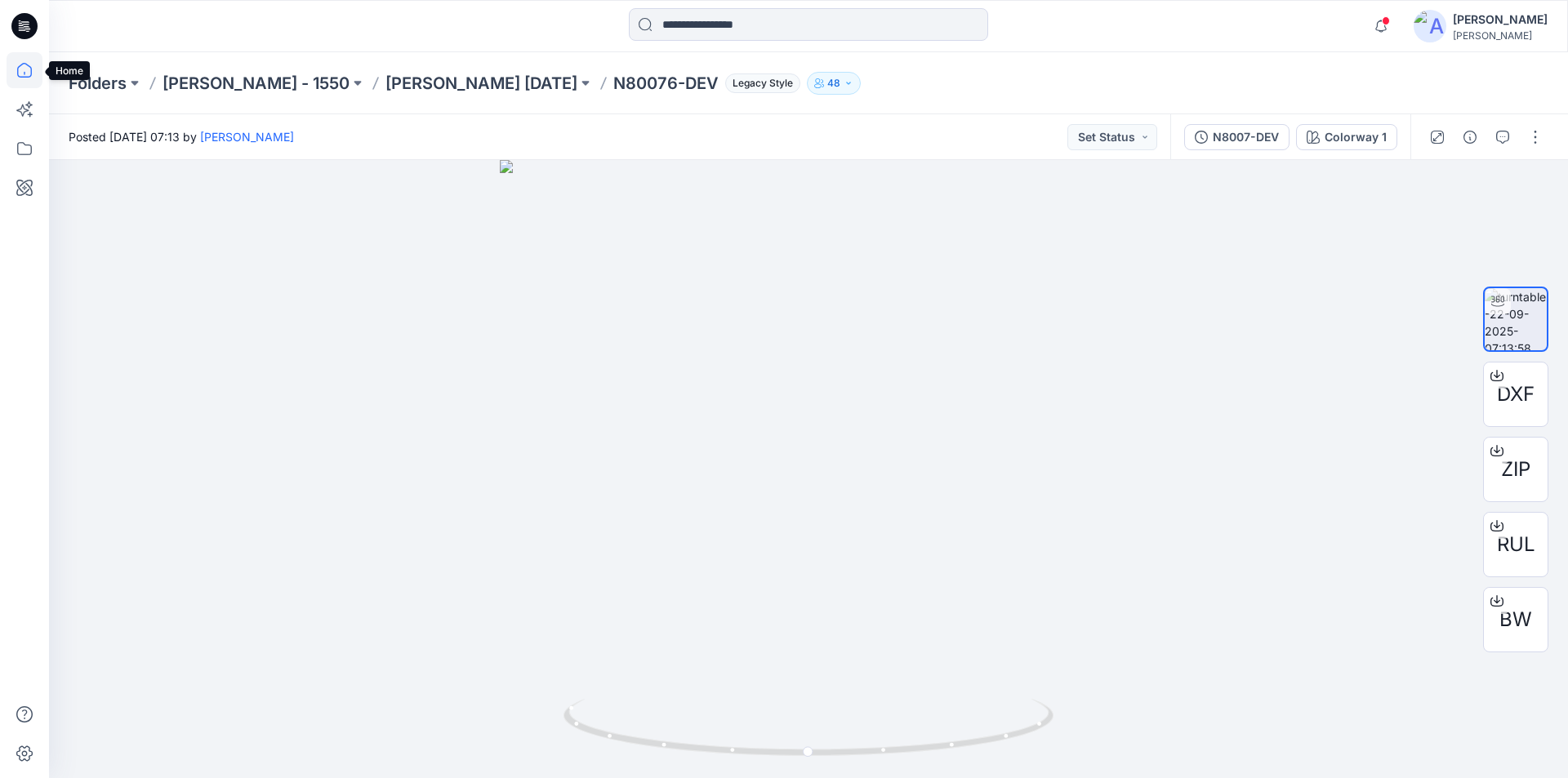
click at [21, 70] on icon at bounding box center [25, 70] width 36 height 36
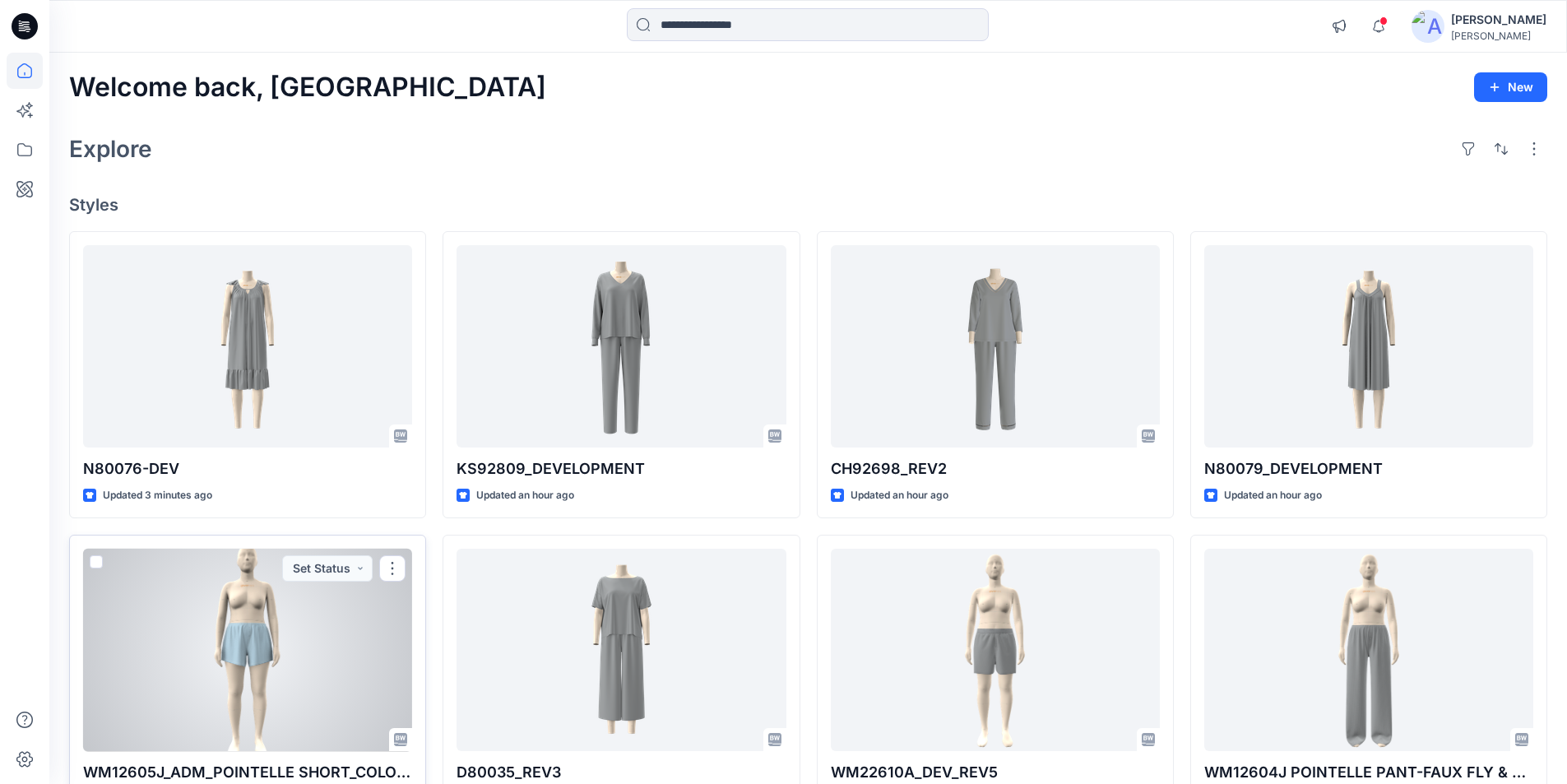
click at [330, 680] on div at bounding box center [248, 650] width 329 height 203
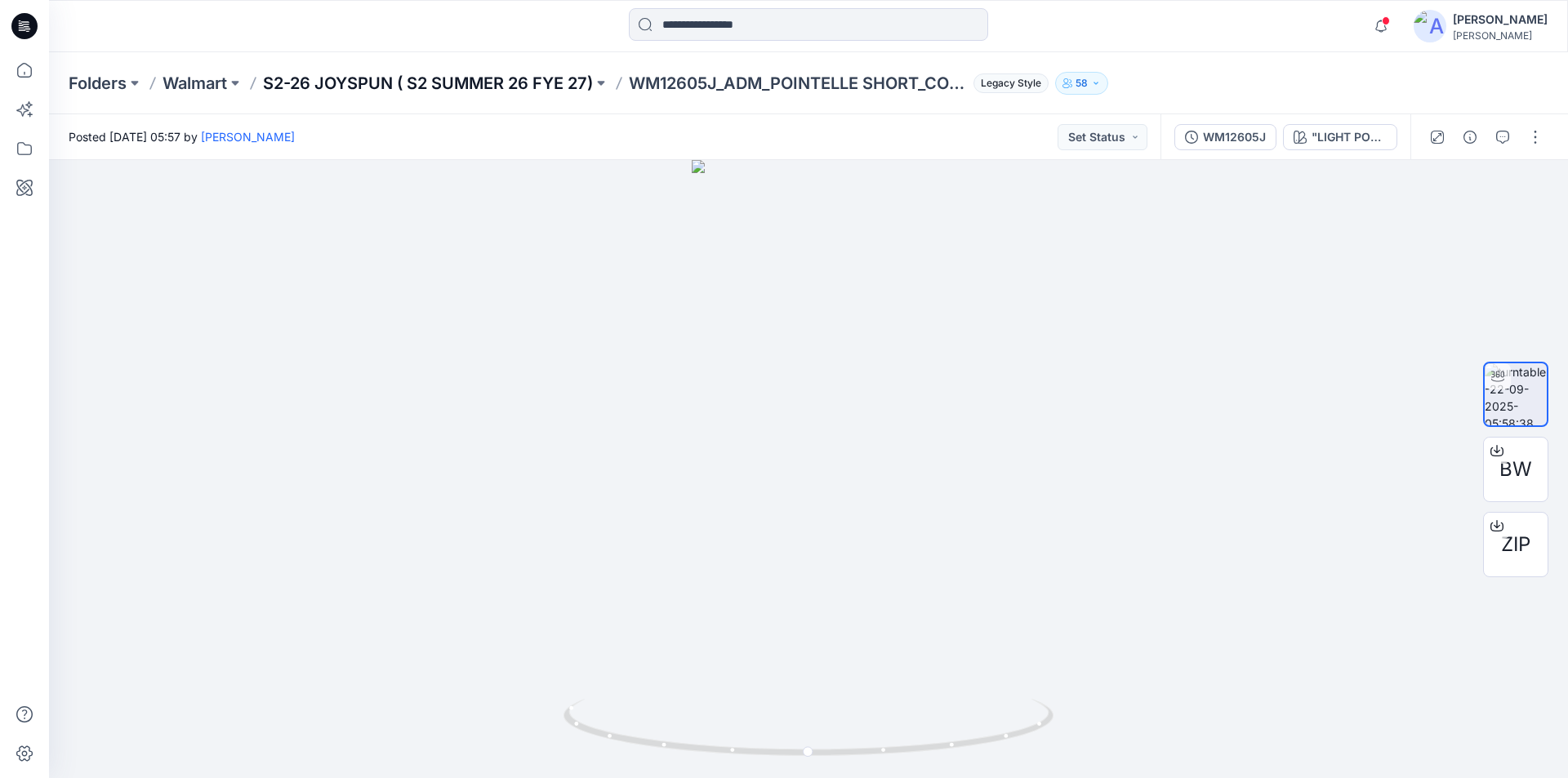
click at [451, 80] on p "S2-26 JOYSPUN ( S2 SUMMER 26 FYE 27)" at bounding box center [427, 83] width 330 height 22
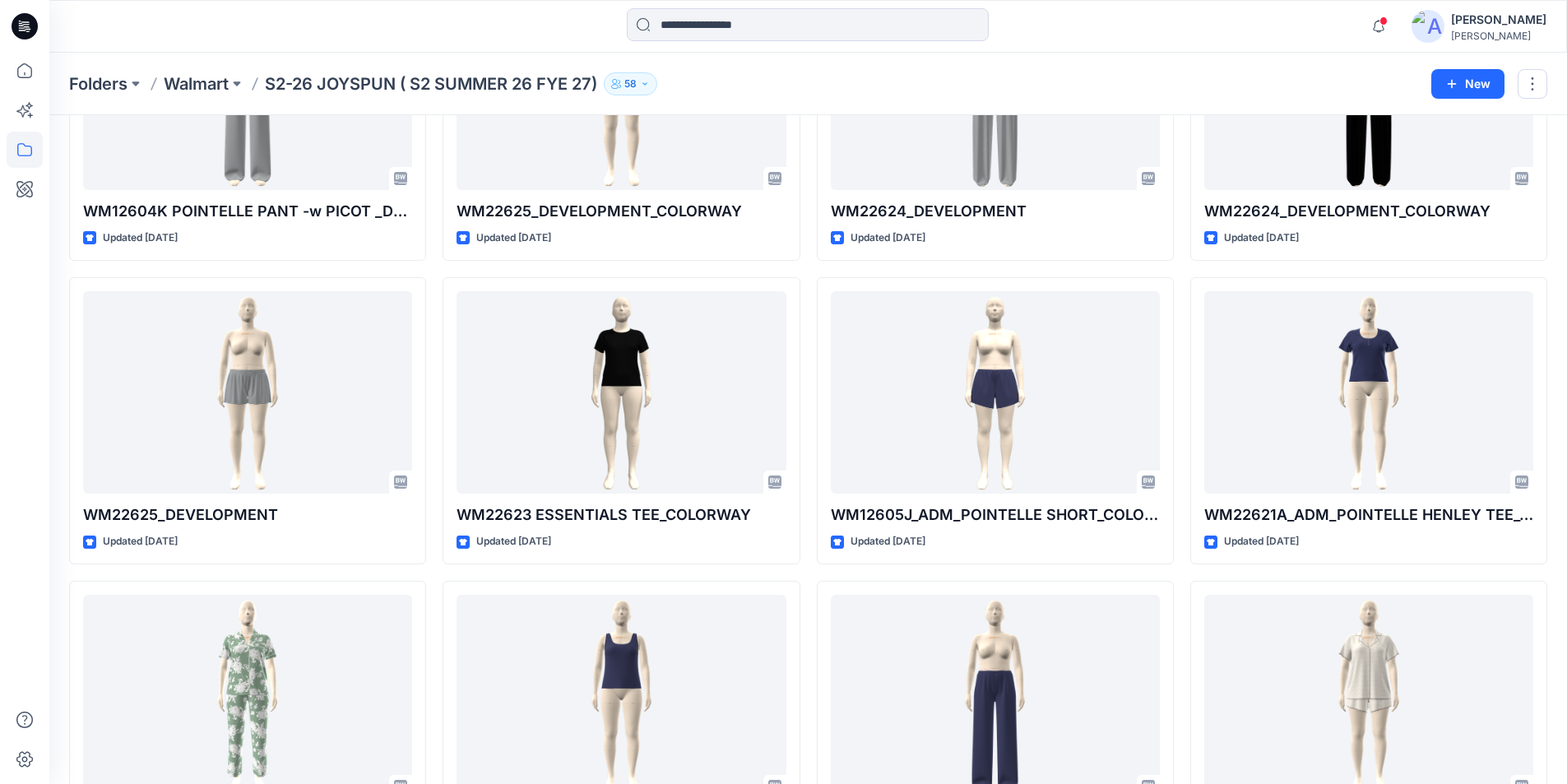
scroll to position [1114, 0]
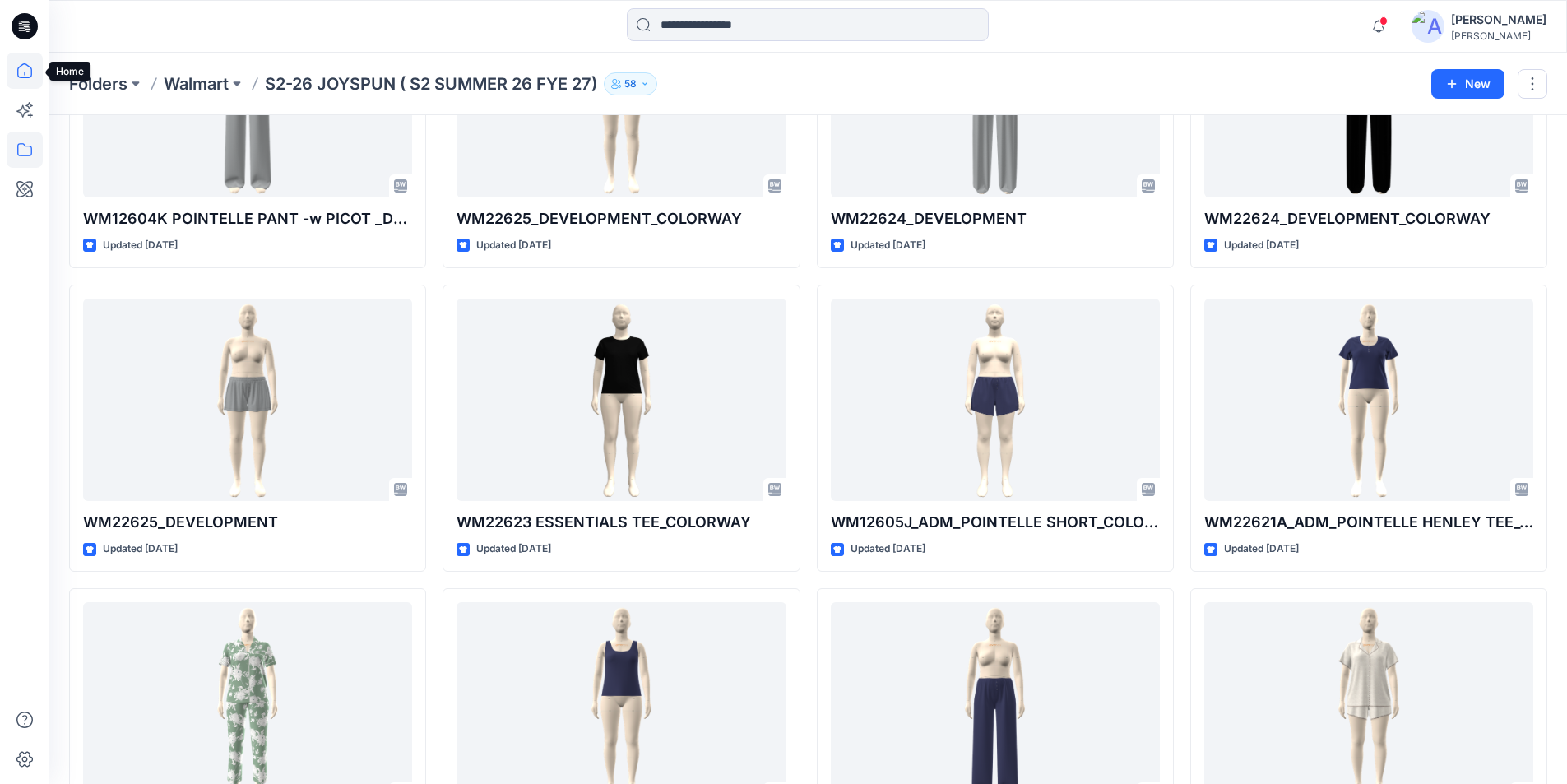
click at [24, 78] on icon at bounding box center [24, 71] width 15 height 15
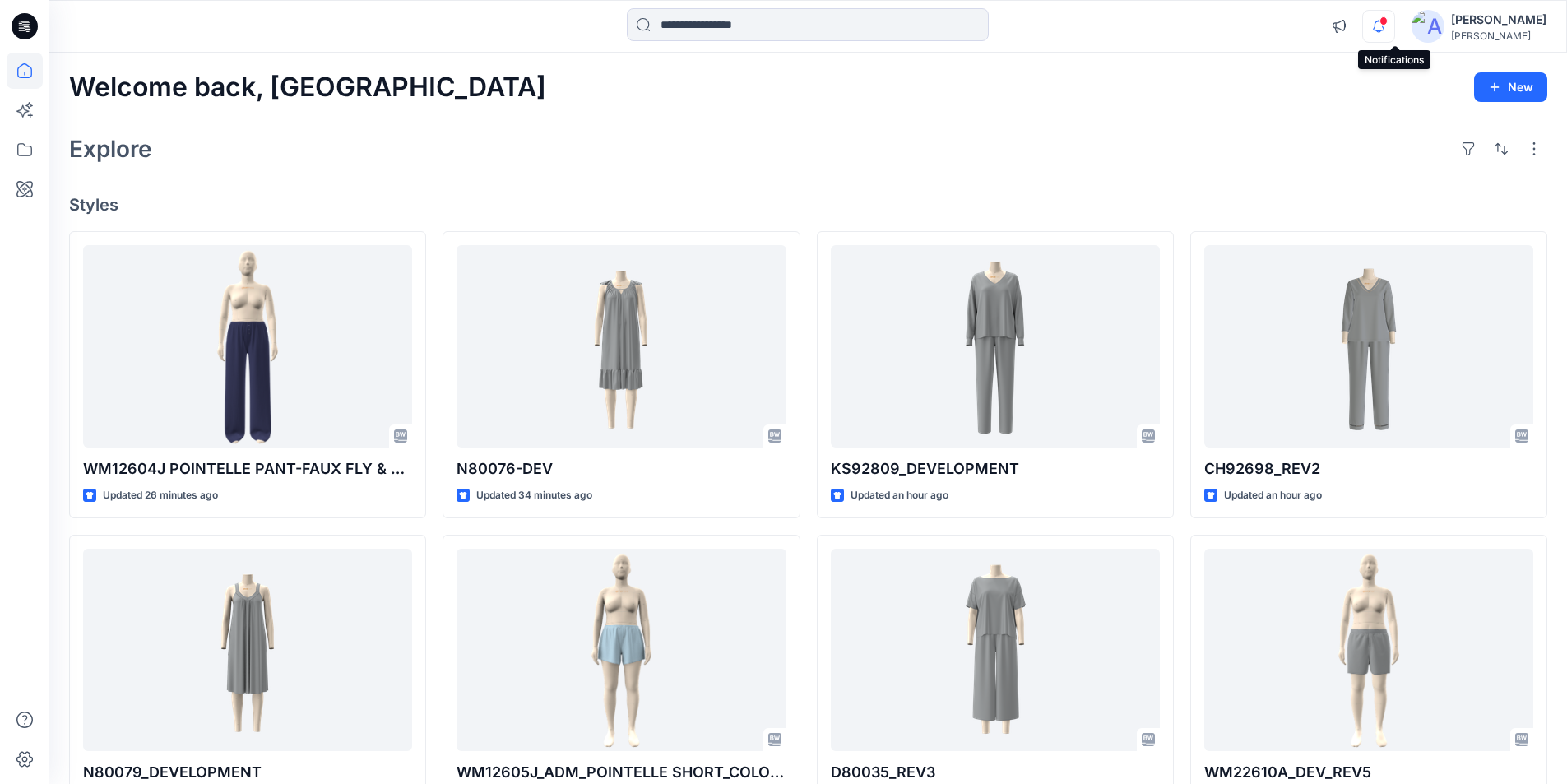
click at [1393, 22] on icon "button" at bounding box center [1379, 26] width 31 height 33
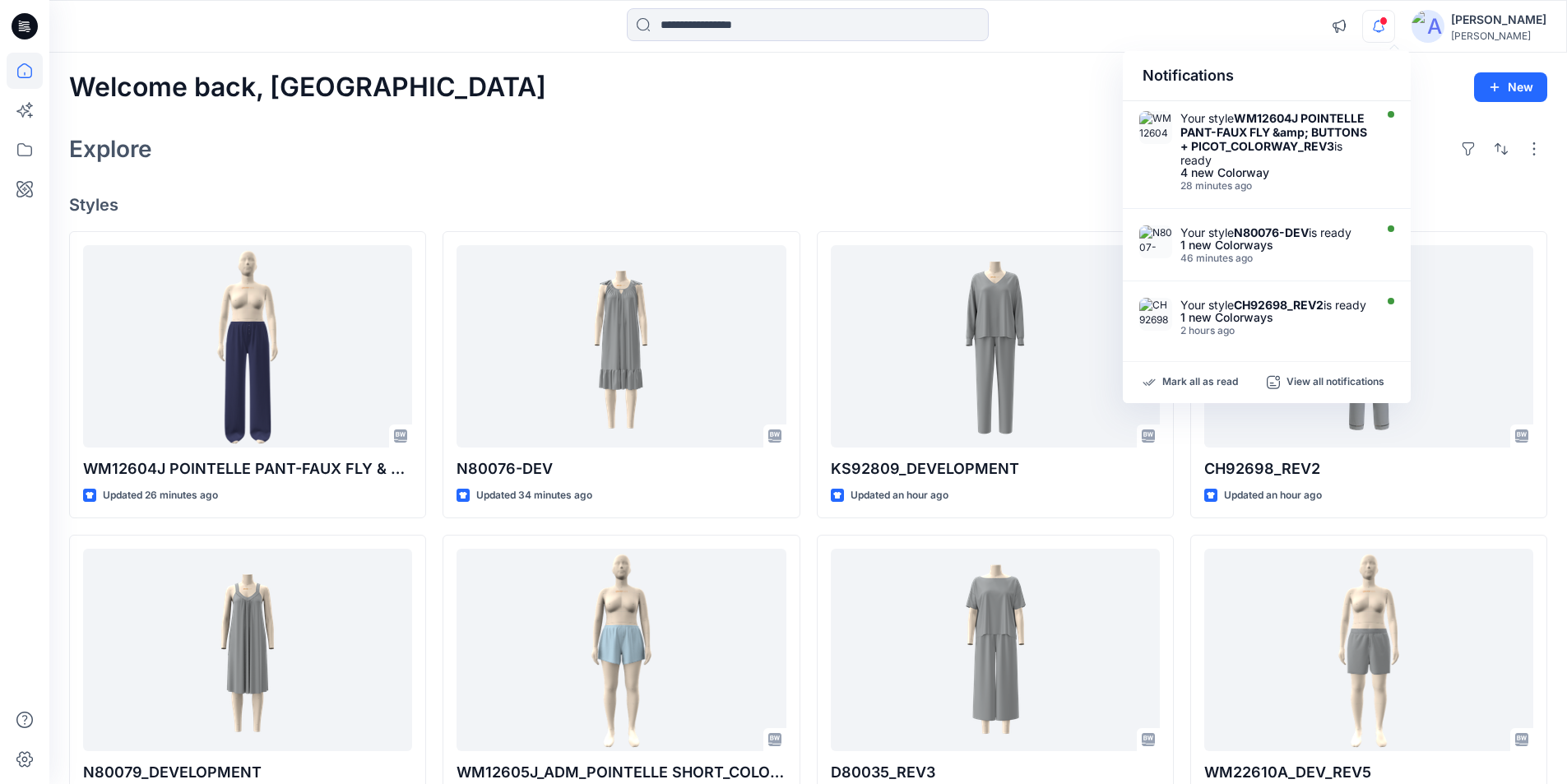
click at [580, 192] on div "Welcome back, Lakshani New Explore Styles WM12604J POINTELLE PANT-FAUX FLY & BU…" at bounding box center [809, 628] width 1518 height 1152
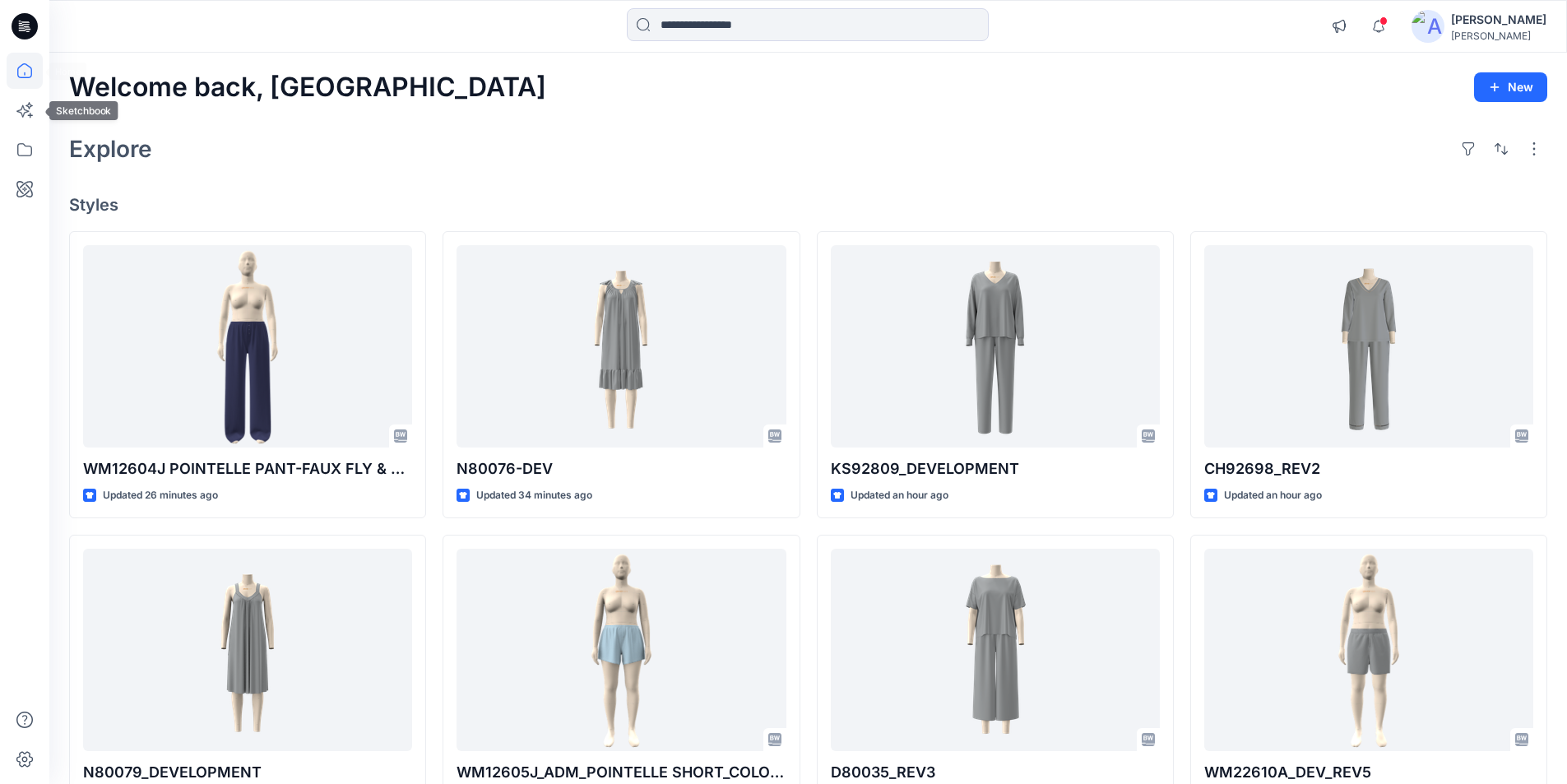
click at [36, 70] on icon at bounding box center [25, 71] width 37 height 37
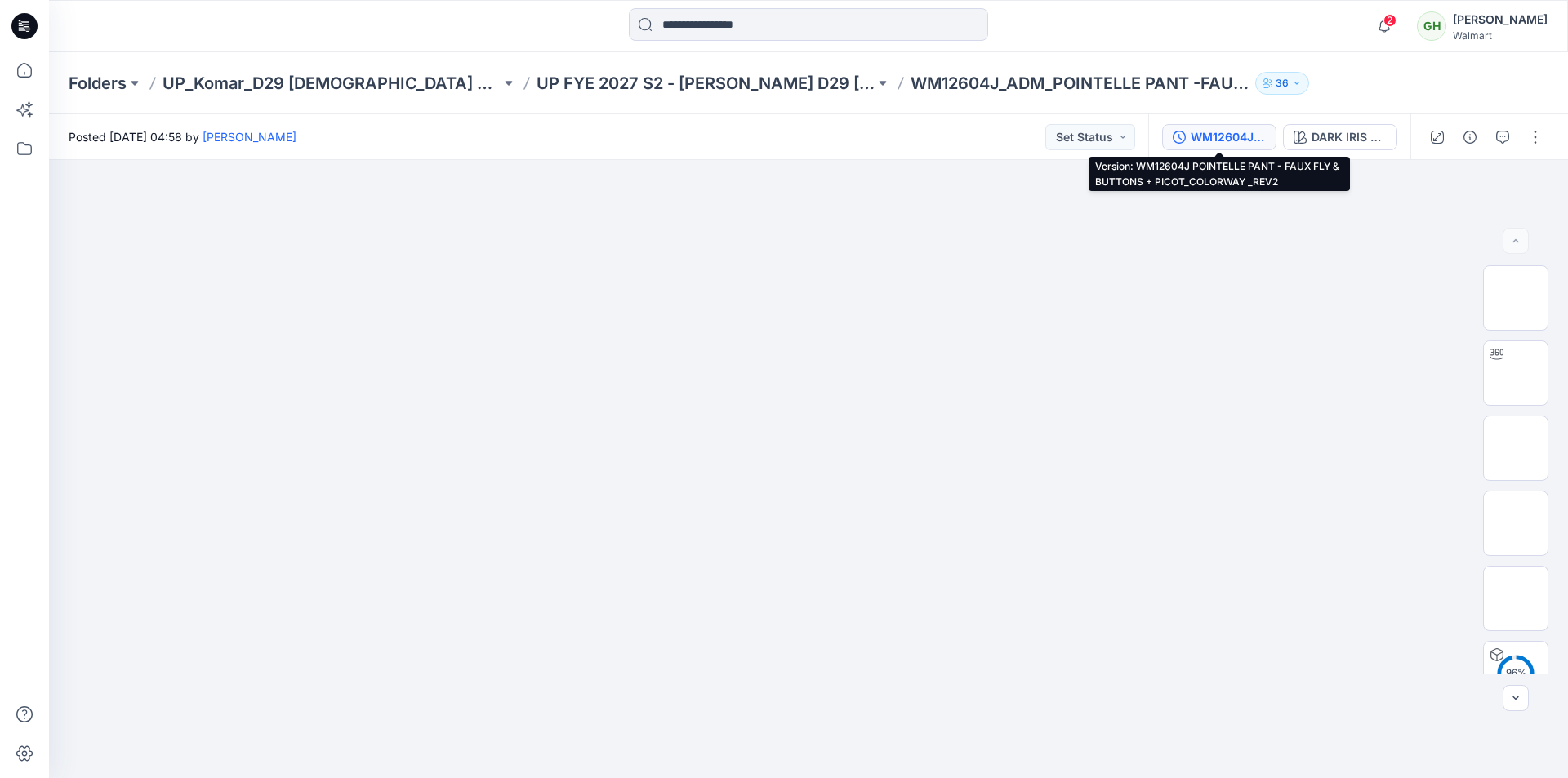
click at [1219, 133] on div "WM12604J POINTELLE PANT - FAUX FLY & BUTTONS + PICOT_COLORWAY _REV2" at bounding box center [1227, 137] width 75 height 18
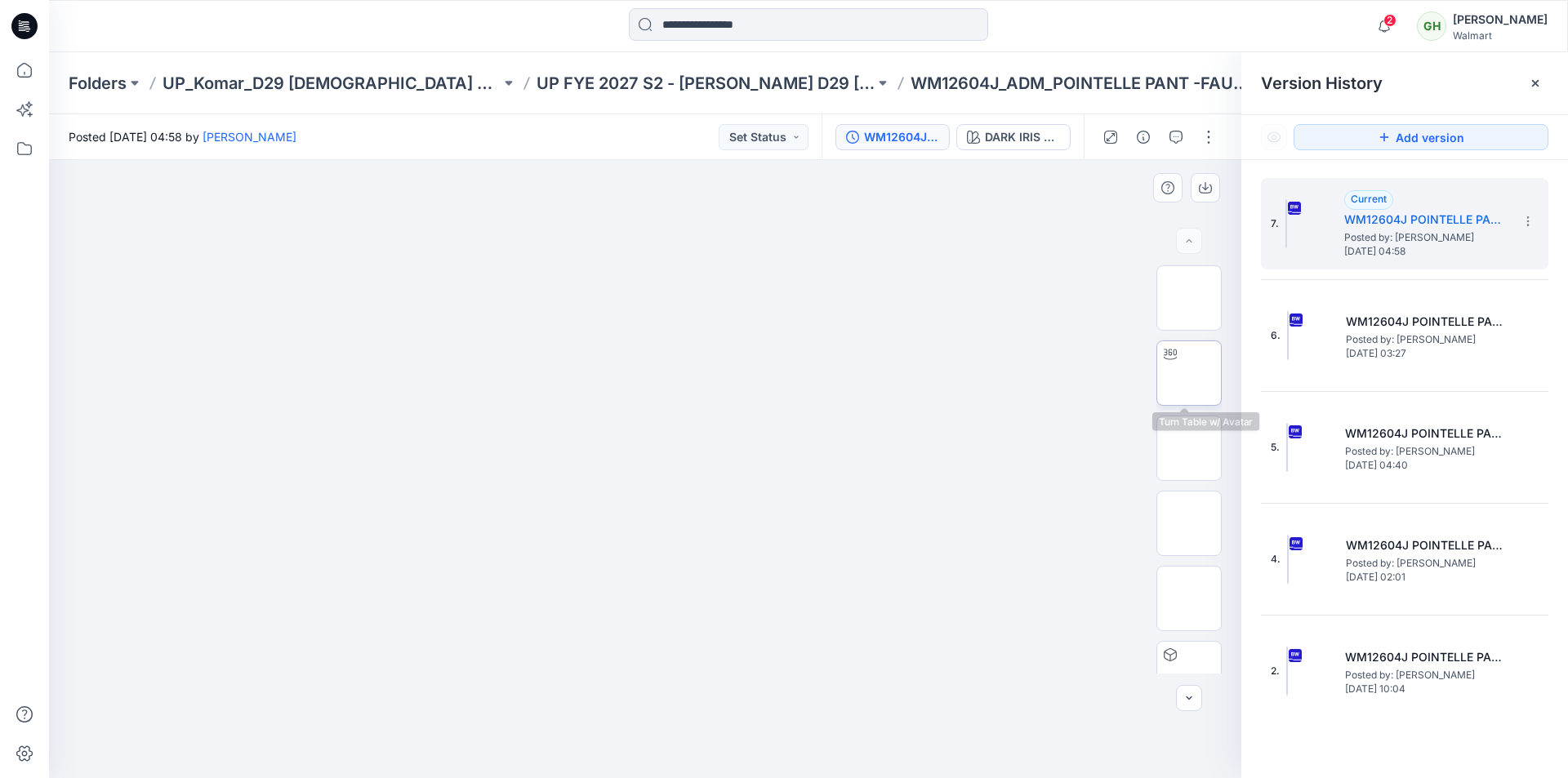
click at [1188, 373] on img at bounding box center [1188, 373] width 0 height 0
click at [29, 70] on icon at bounding box center [25, 70] width 36 height 36
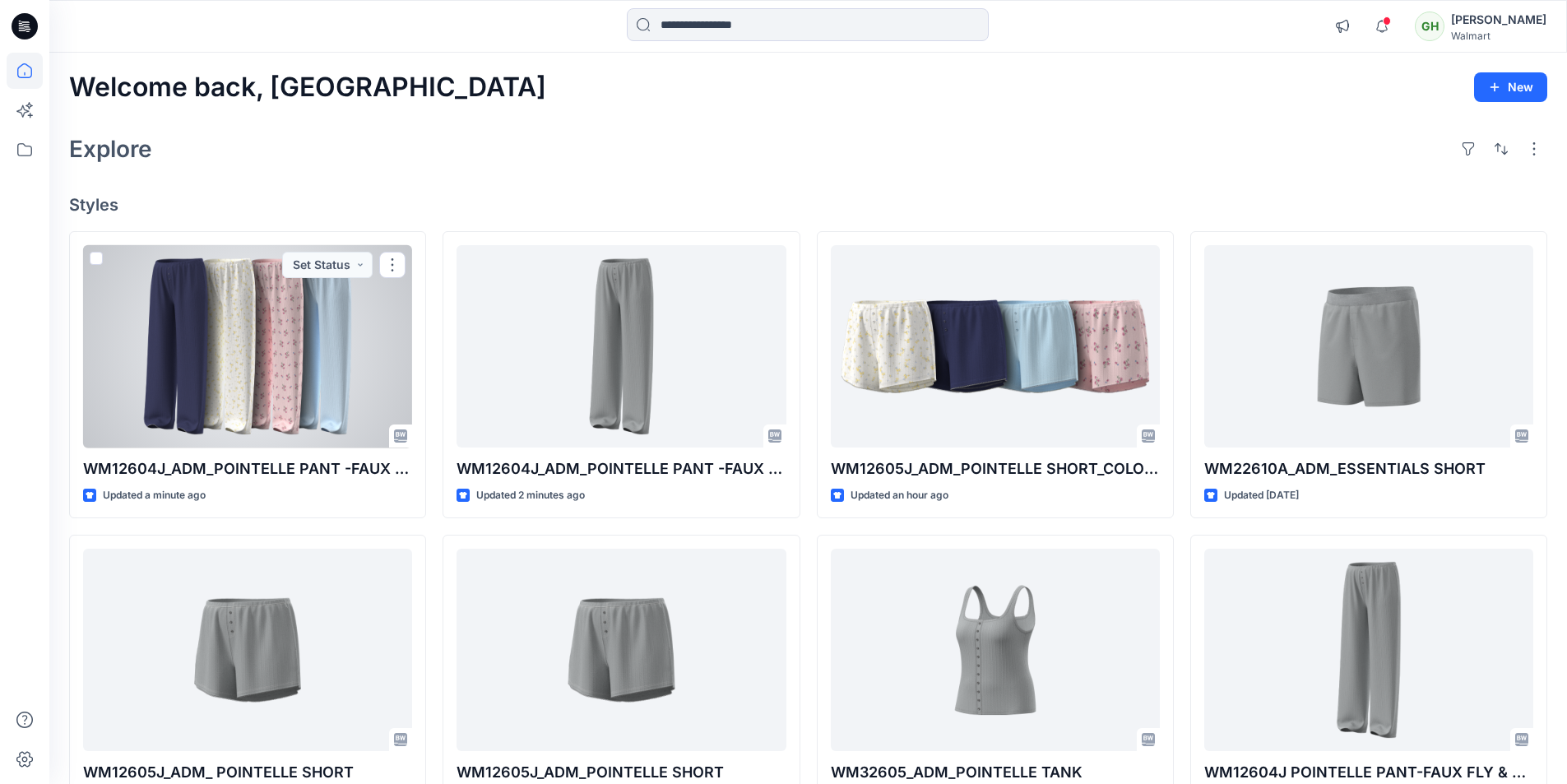
click at [298, 359] on div at bounding box center [248, 346] width 329 height 203
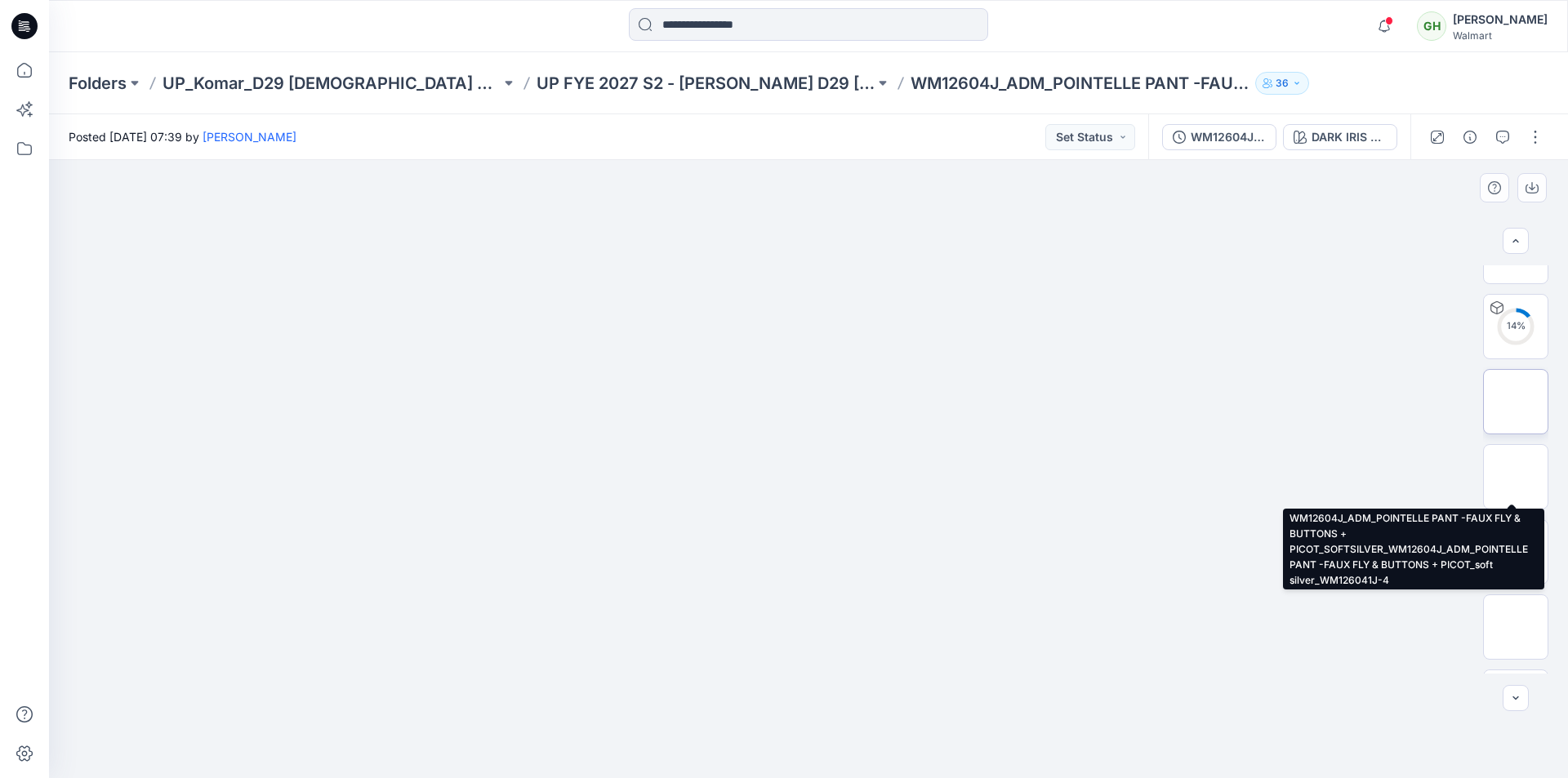
scroll to position [483, 0]
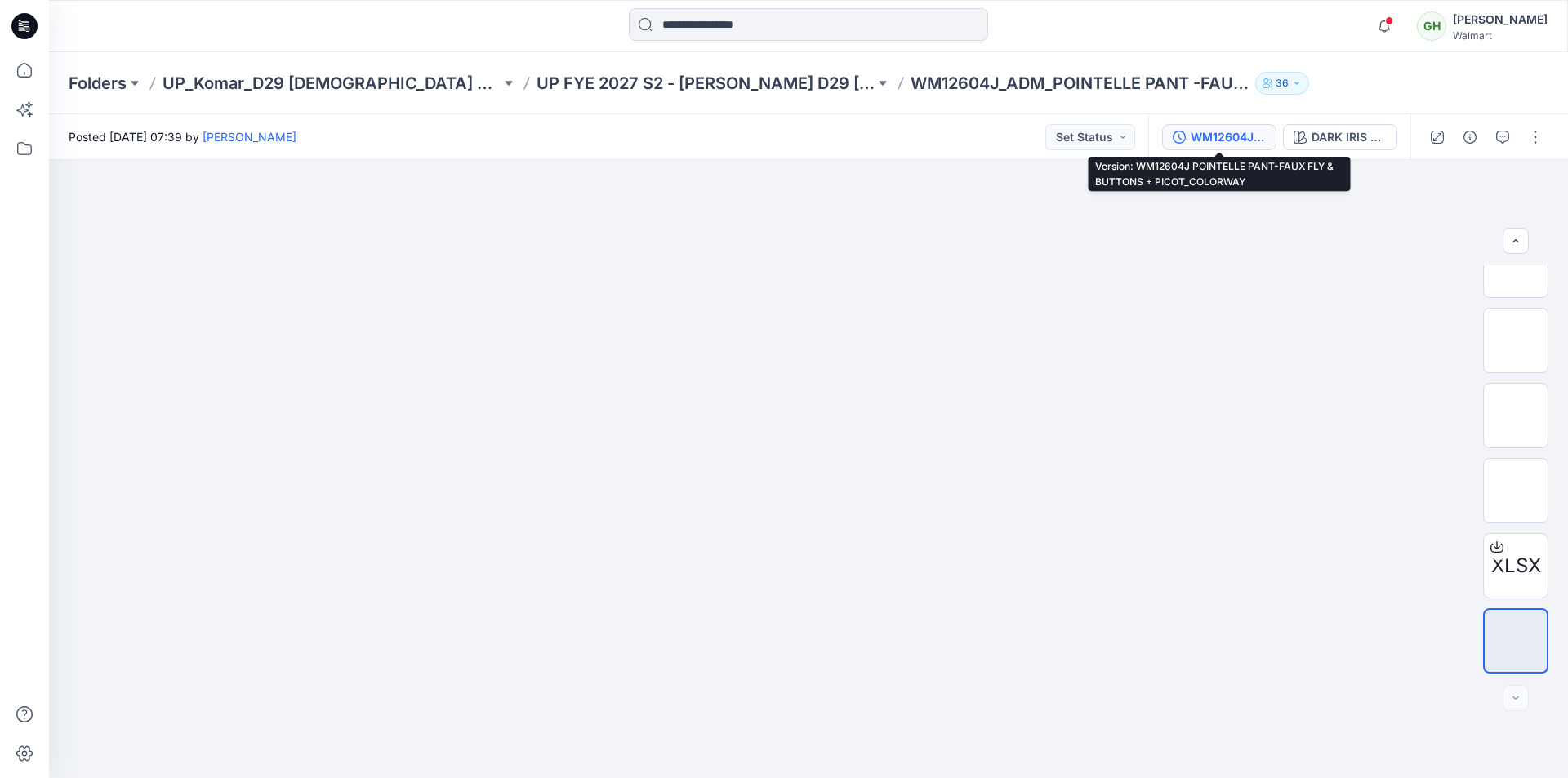
click at [1212, 138] on div "WM12604J POINTELLE PANT-FAUX FLY & BUTTONS + PICOT_COLORWAY" at bounding box center [1227, 137] width 75 height 18
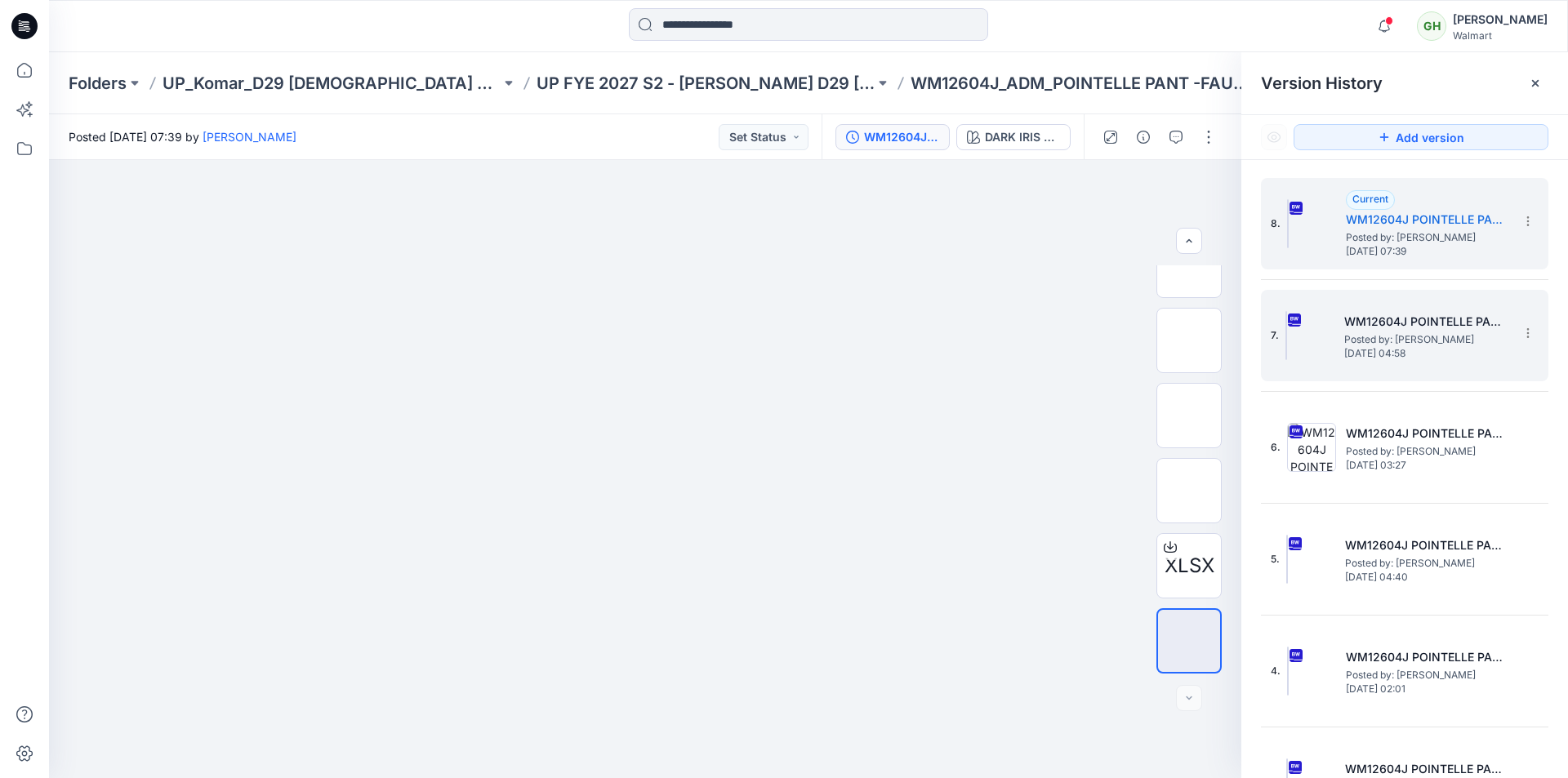
click at [1387, 360] on div "7. WM12604J POINTELLE PANT - FAUX FLY & BUTTONS + PICOT_COLORWAY _REV2 Posted b…" at bounding box center [1392, 335] width 245 height 79
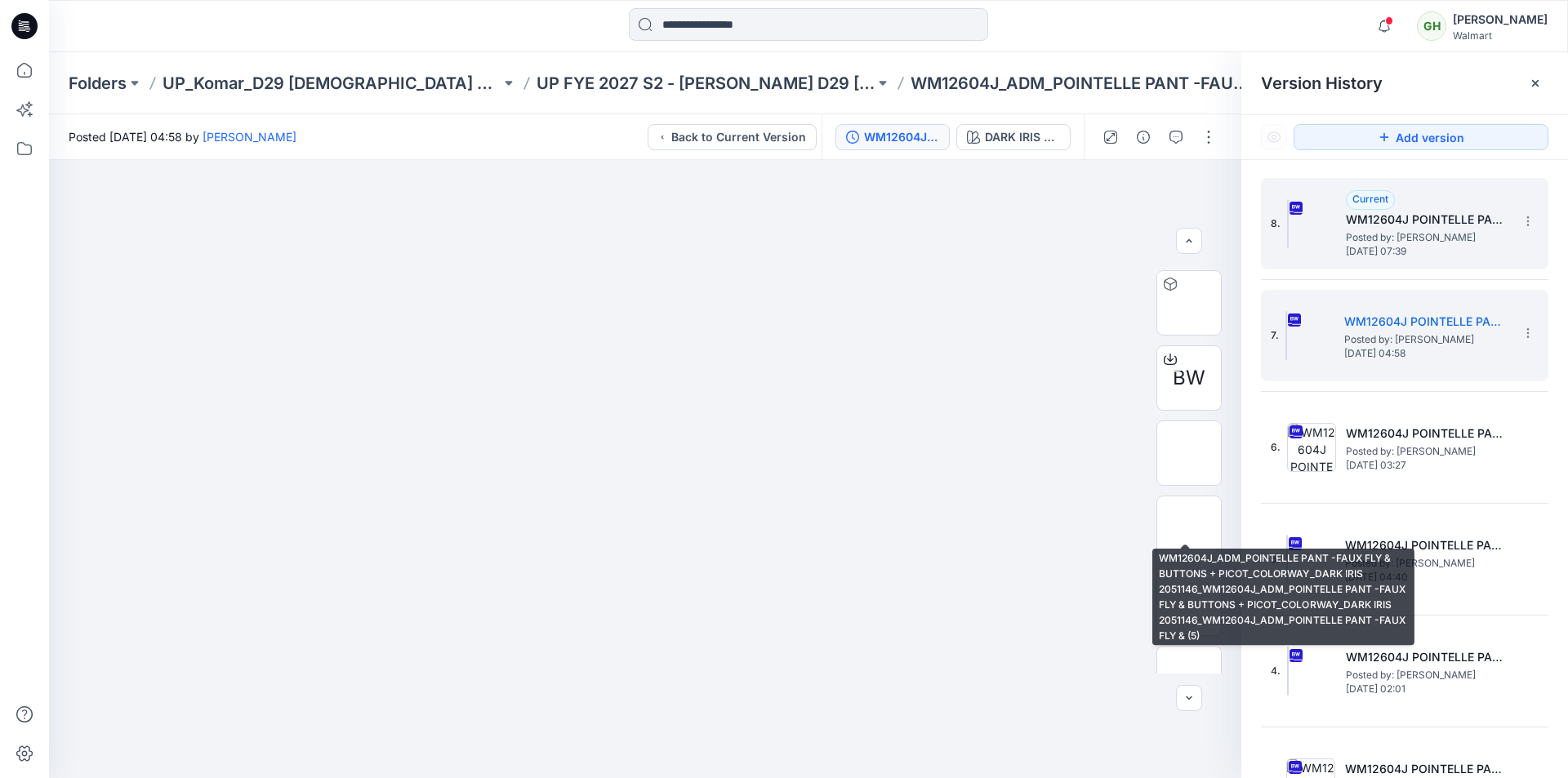
scroll to position [239, 0]
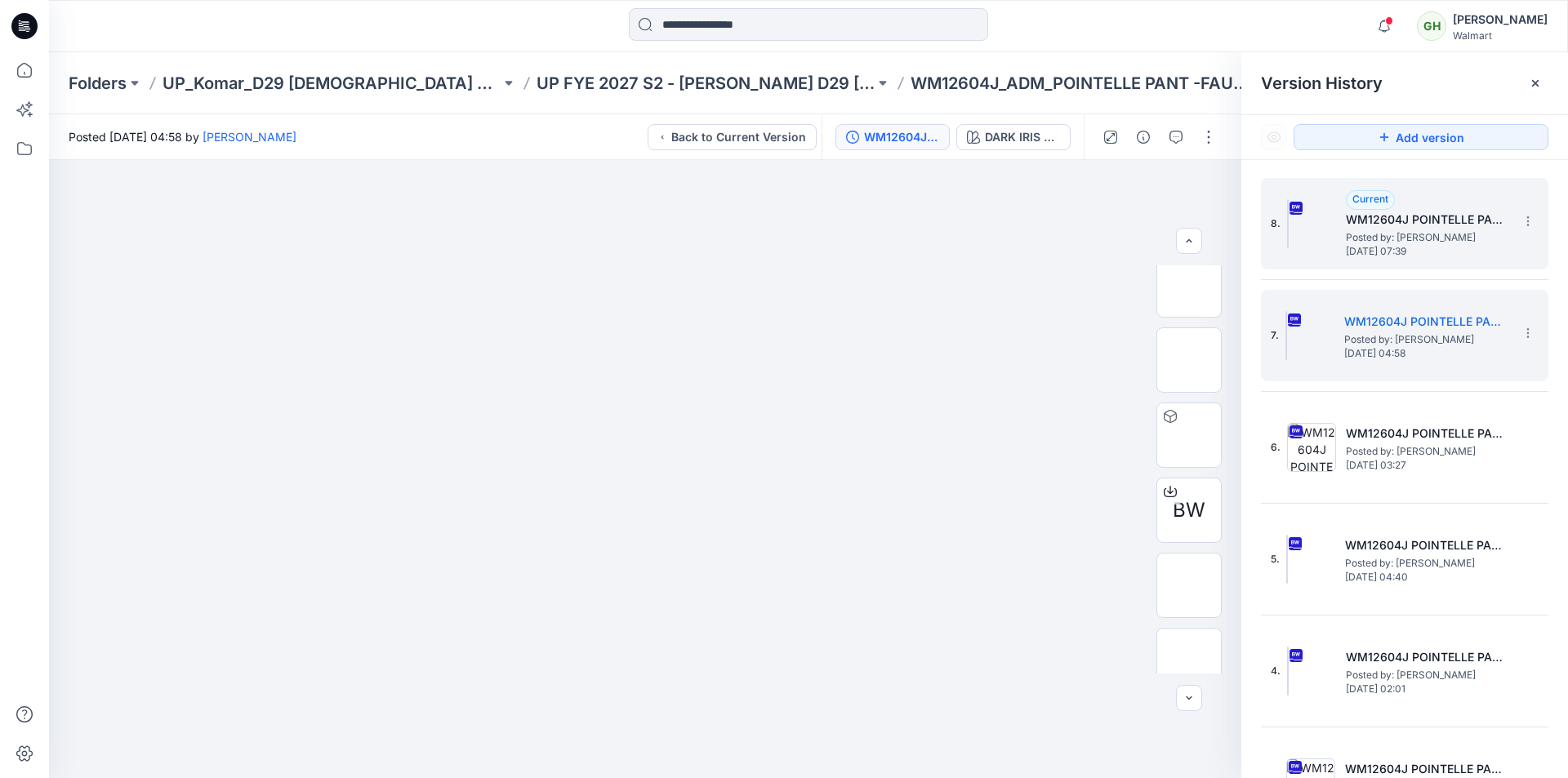
click at [1391, 250] on span "Monday, September 22, 2025 07:39" at bounding box center [1427, 251] width 163 height 11
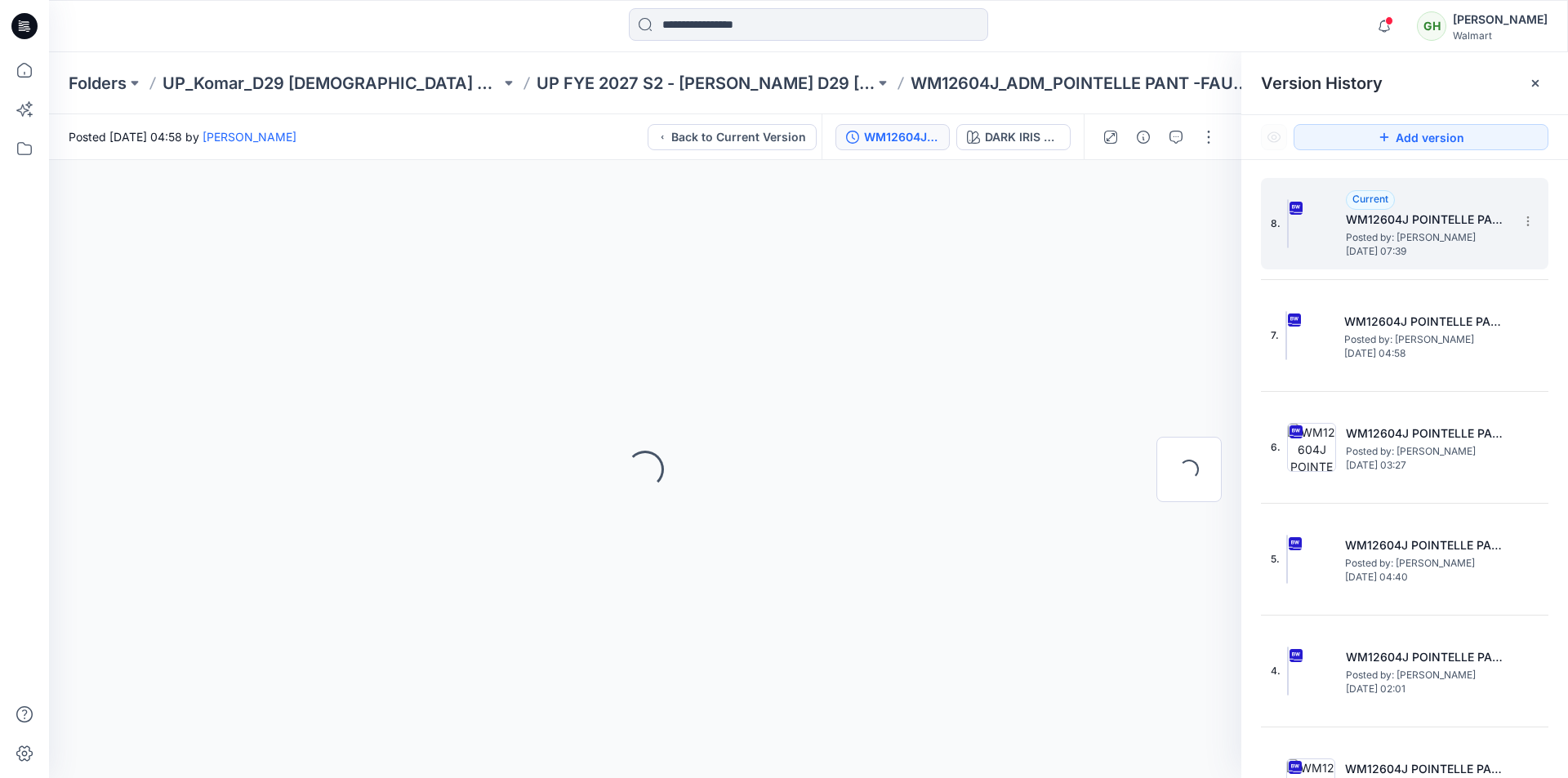
scroll to position [0, 0]
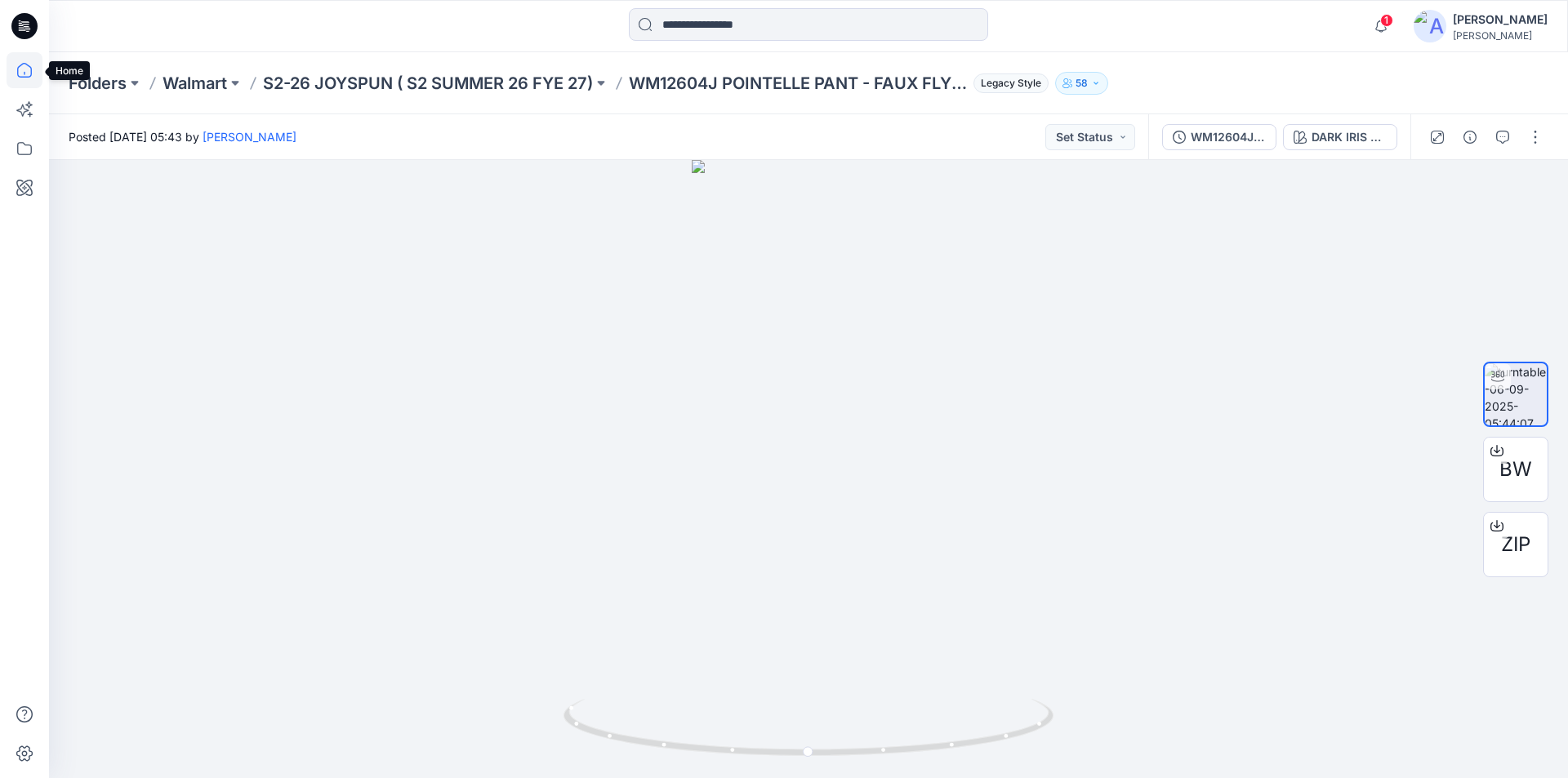
click at [21, 77] on icon at bounding box center [24, 70] width 15 height 15
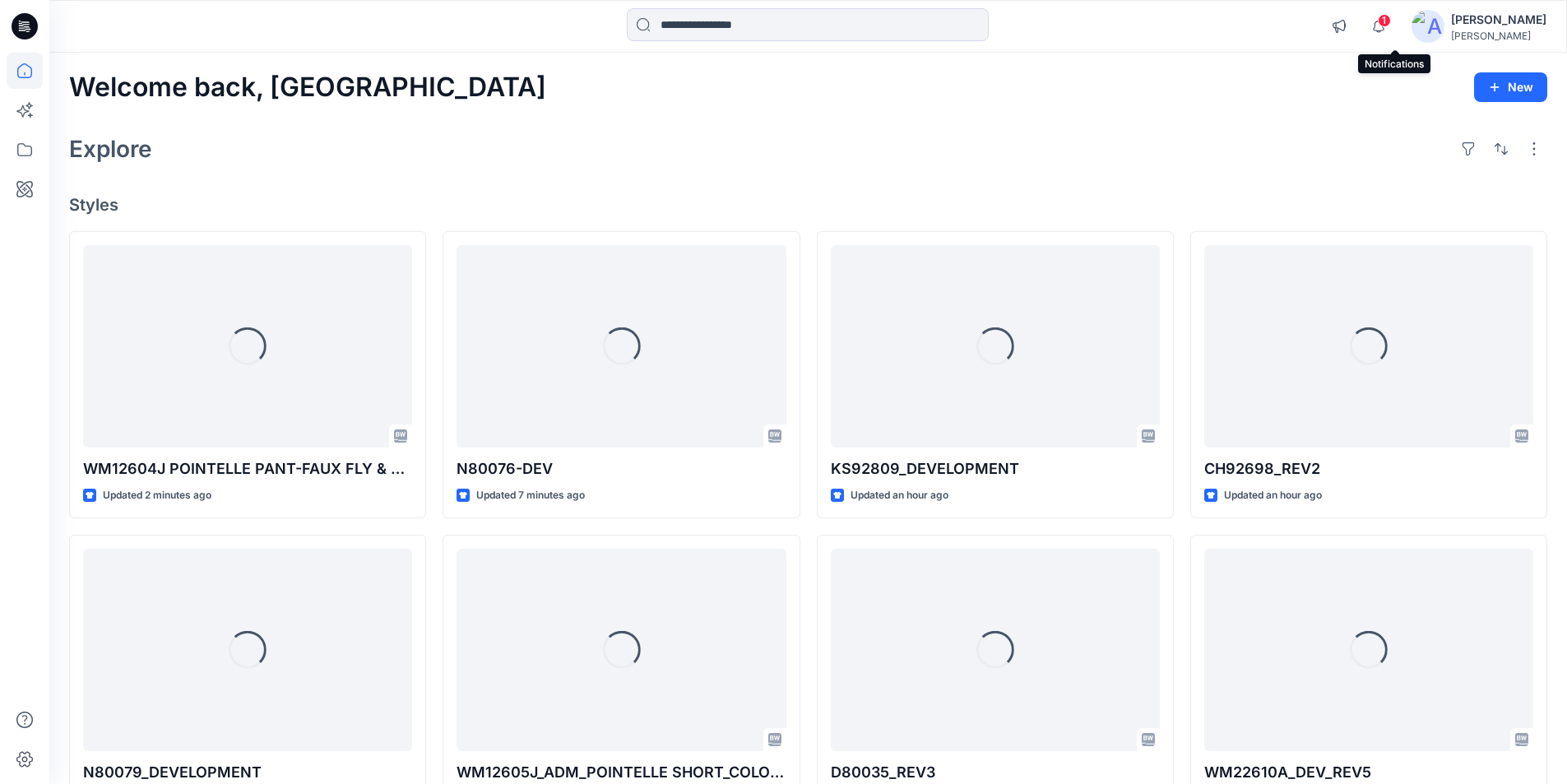
click at [1391, 25] on span "1" at bounding box center [1384, 20] width 13 height 13
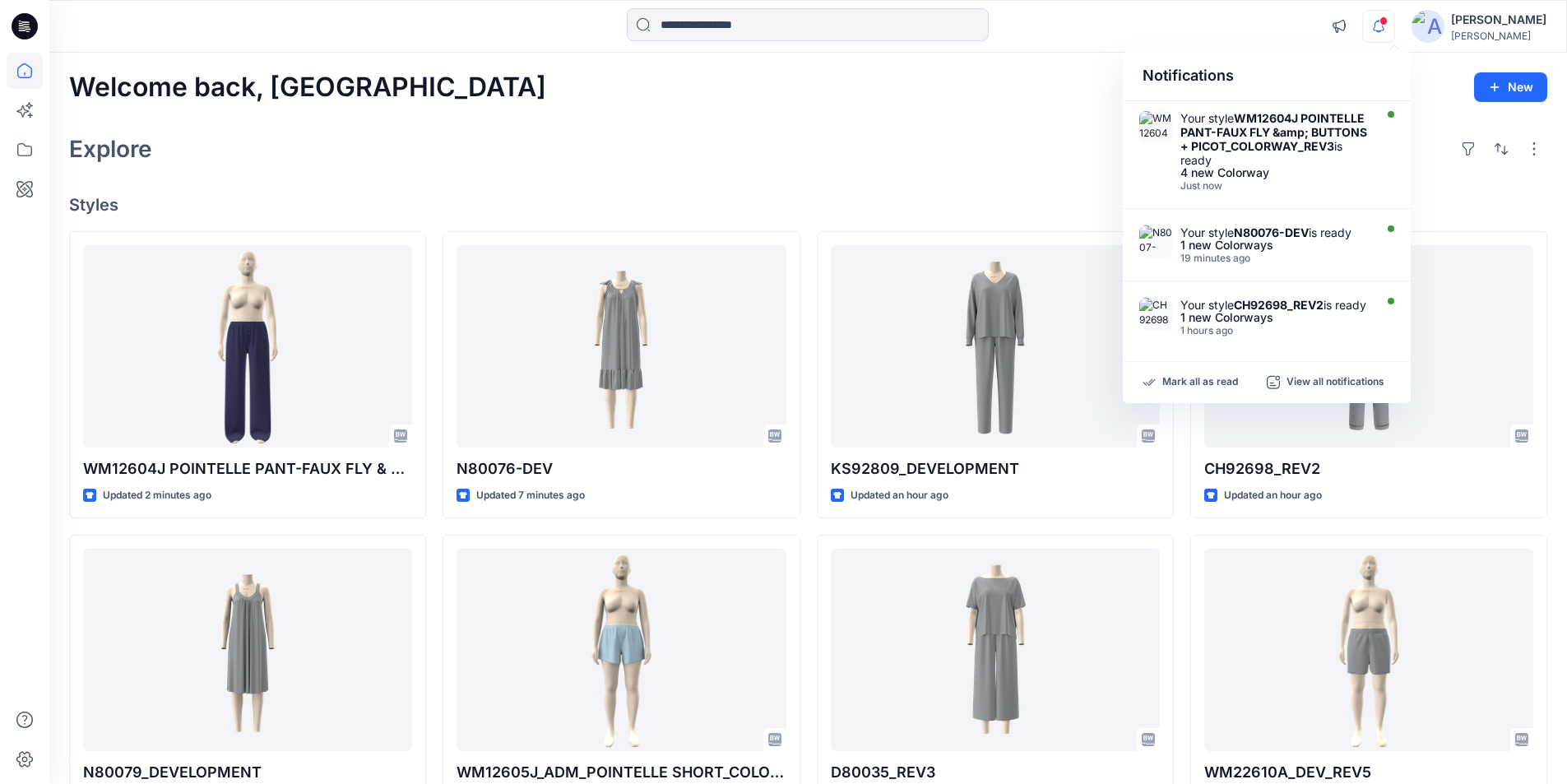
click at [604, 106] on div "Welcome back, Lakshani New Explore Styles WM12604J POINTELLE PANT-FAUX FLY & BU…" at bounding box center [809, 628] width 1518 height 1152
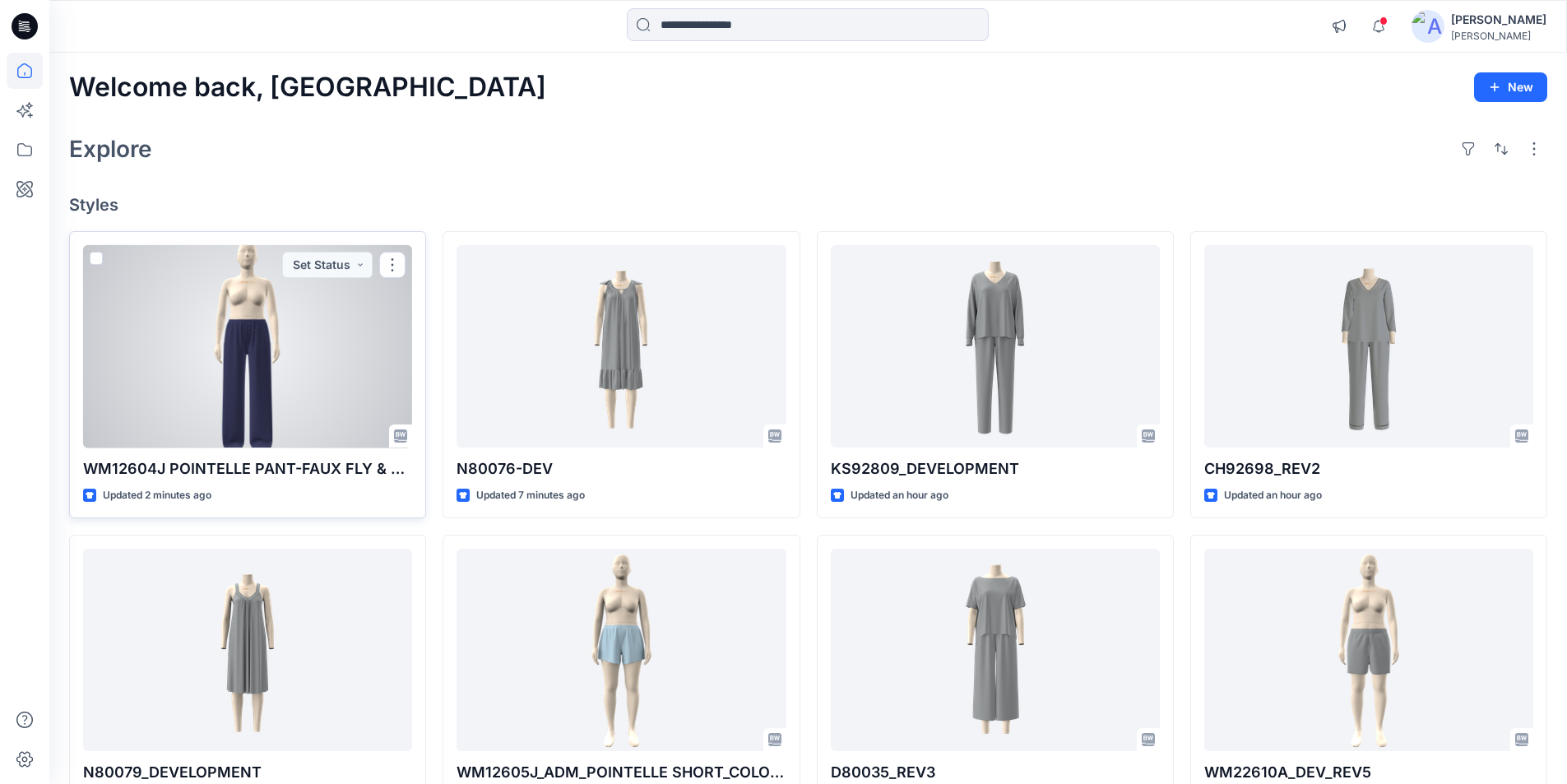
click at [173, 363] on div at bounding box center [248, 346] width 329 height 203
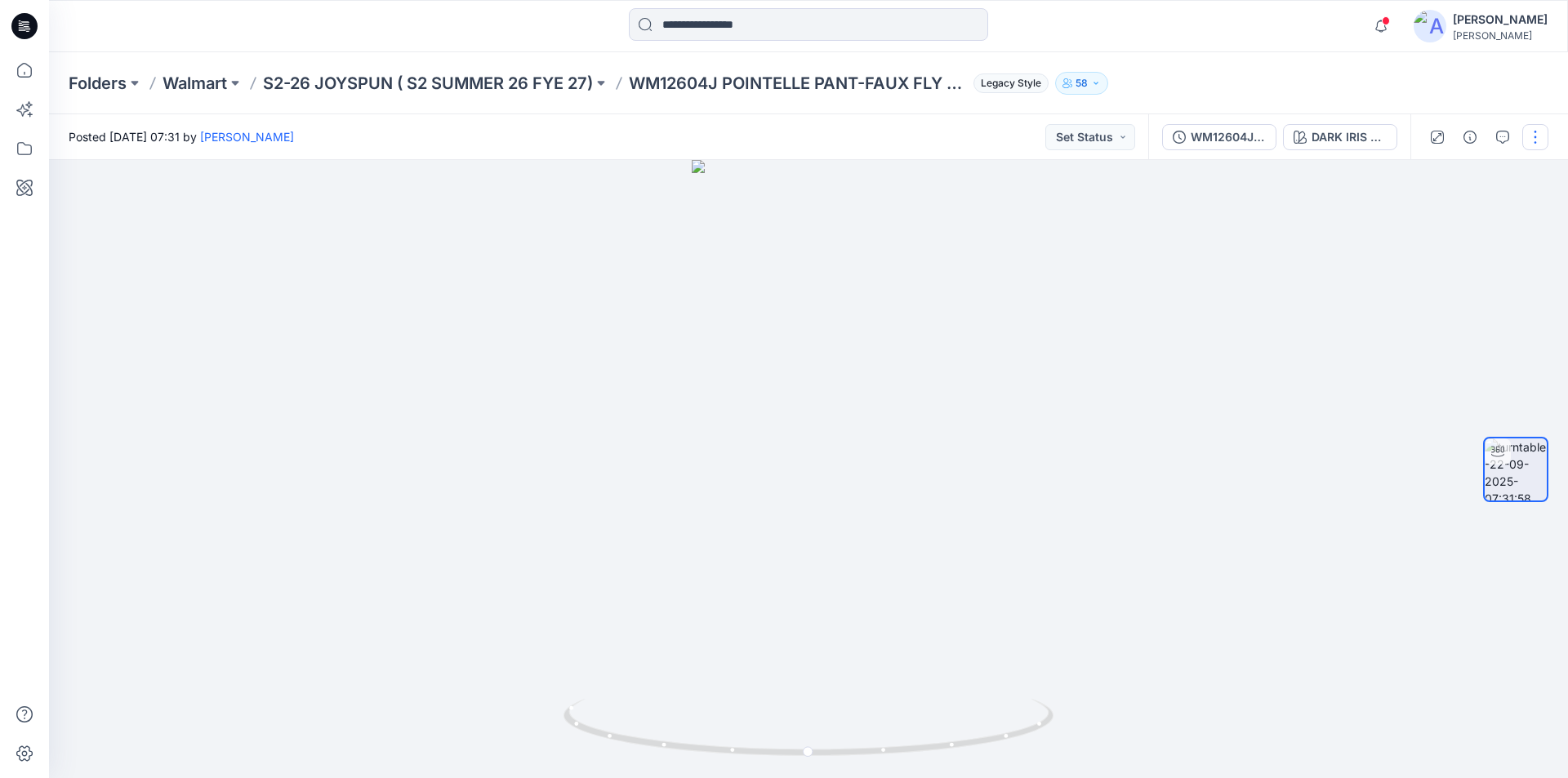
click at [1533, 133] on button "button" at bounding box center [1535, 137] width 26 height 26
click at [1451, 179] on button "Edit" at bounding box center [1467, 175] width 150 height 30
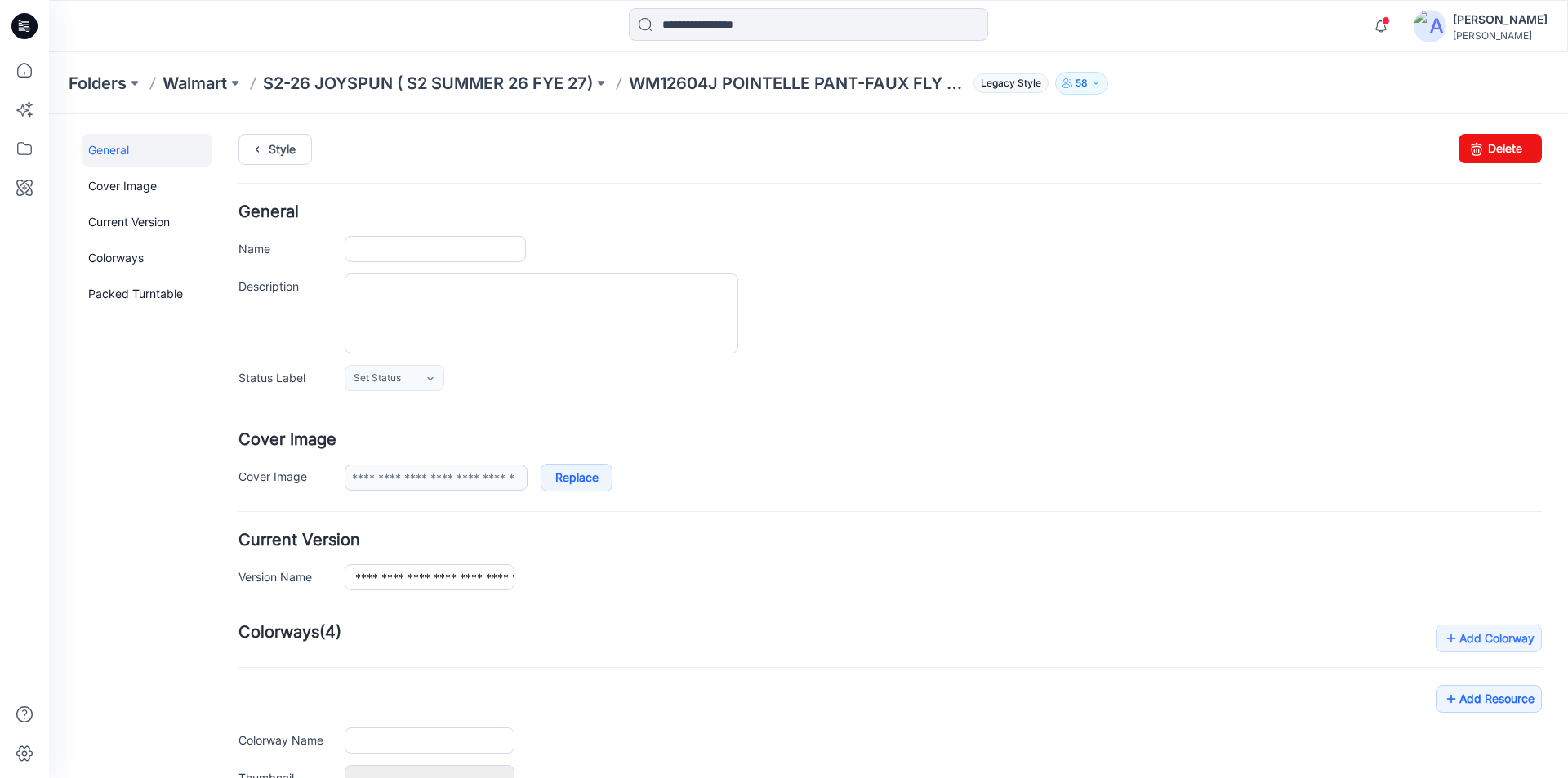
type input "**********"
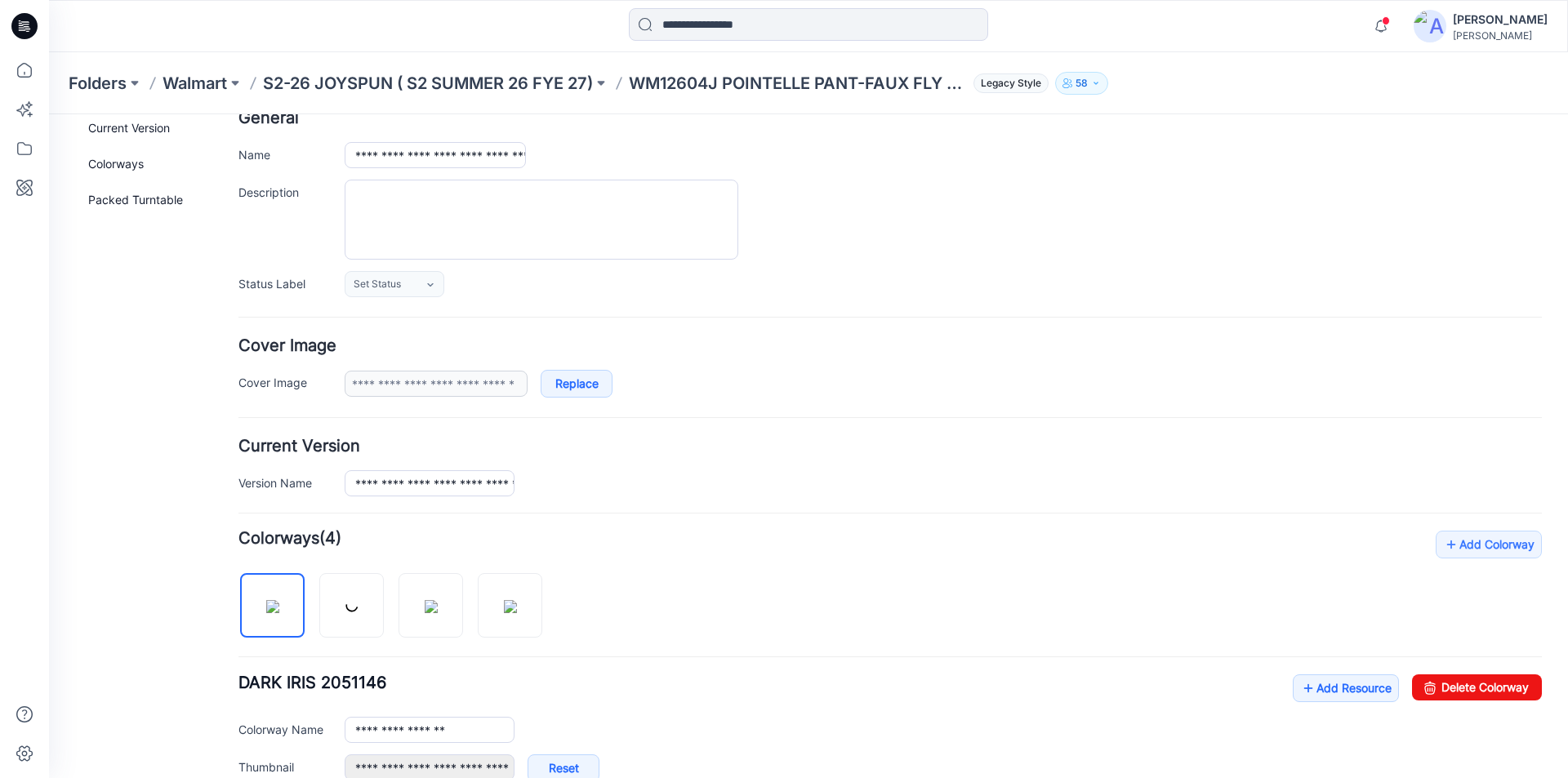
scroll to position [245, 0]
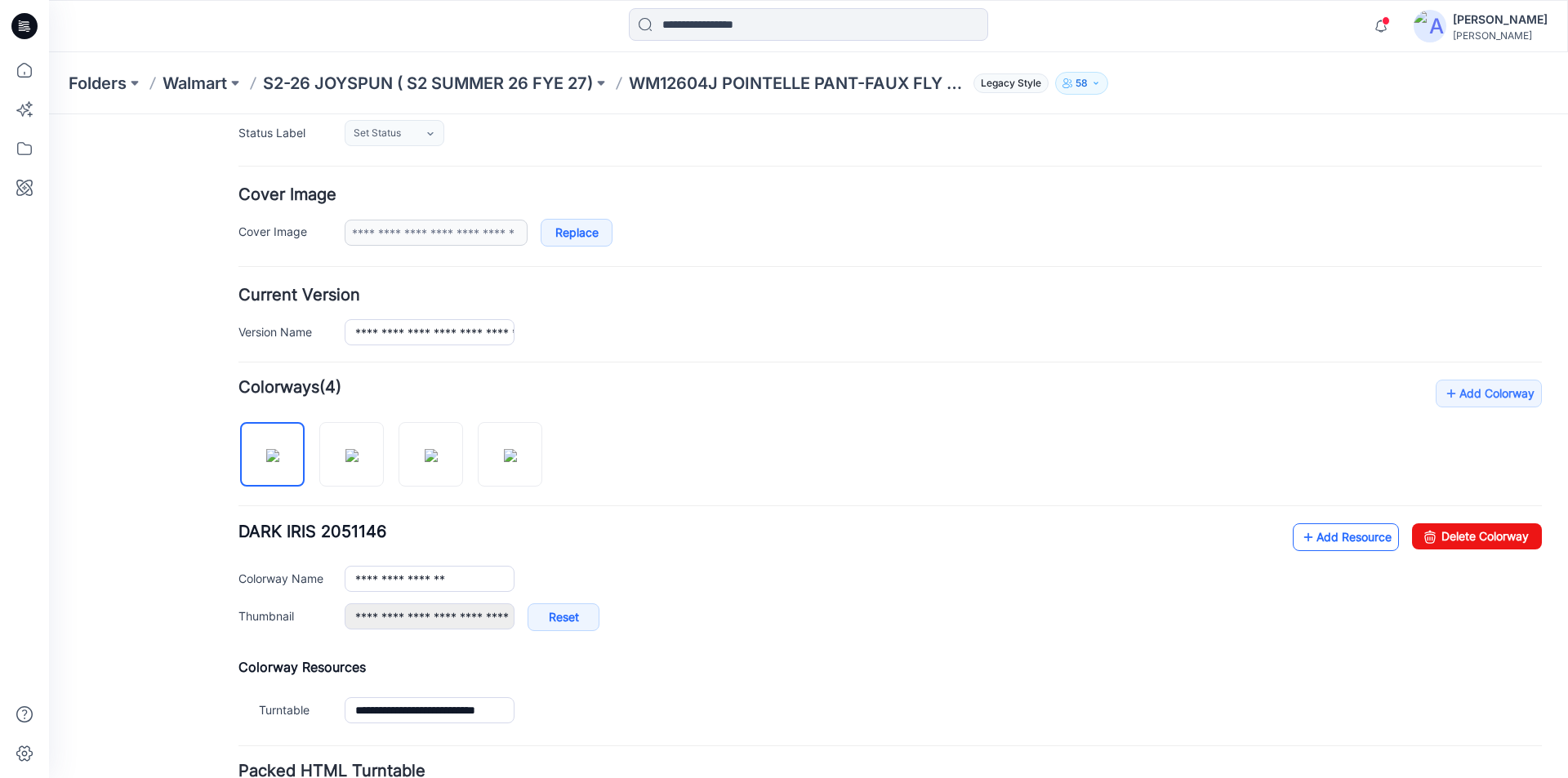
click at [1315, 533] on link "Add Resource" at bounding box center [1345, 537] width 106 height 28
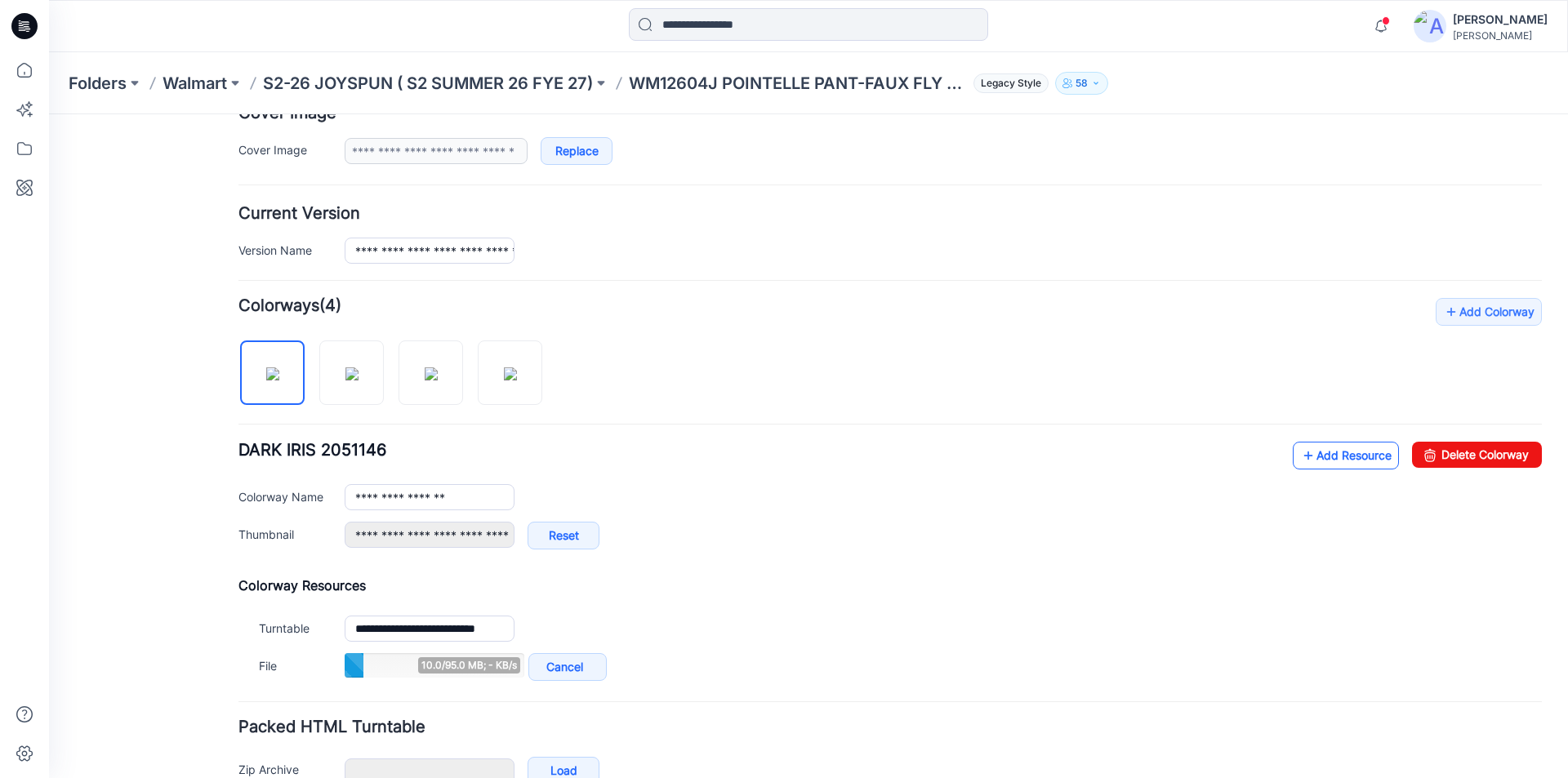
click at [1332, 450] on link "Add Resource" at bounding box center [1345, 456] width 106 height 28
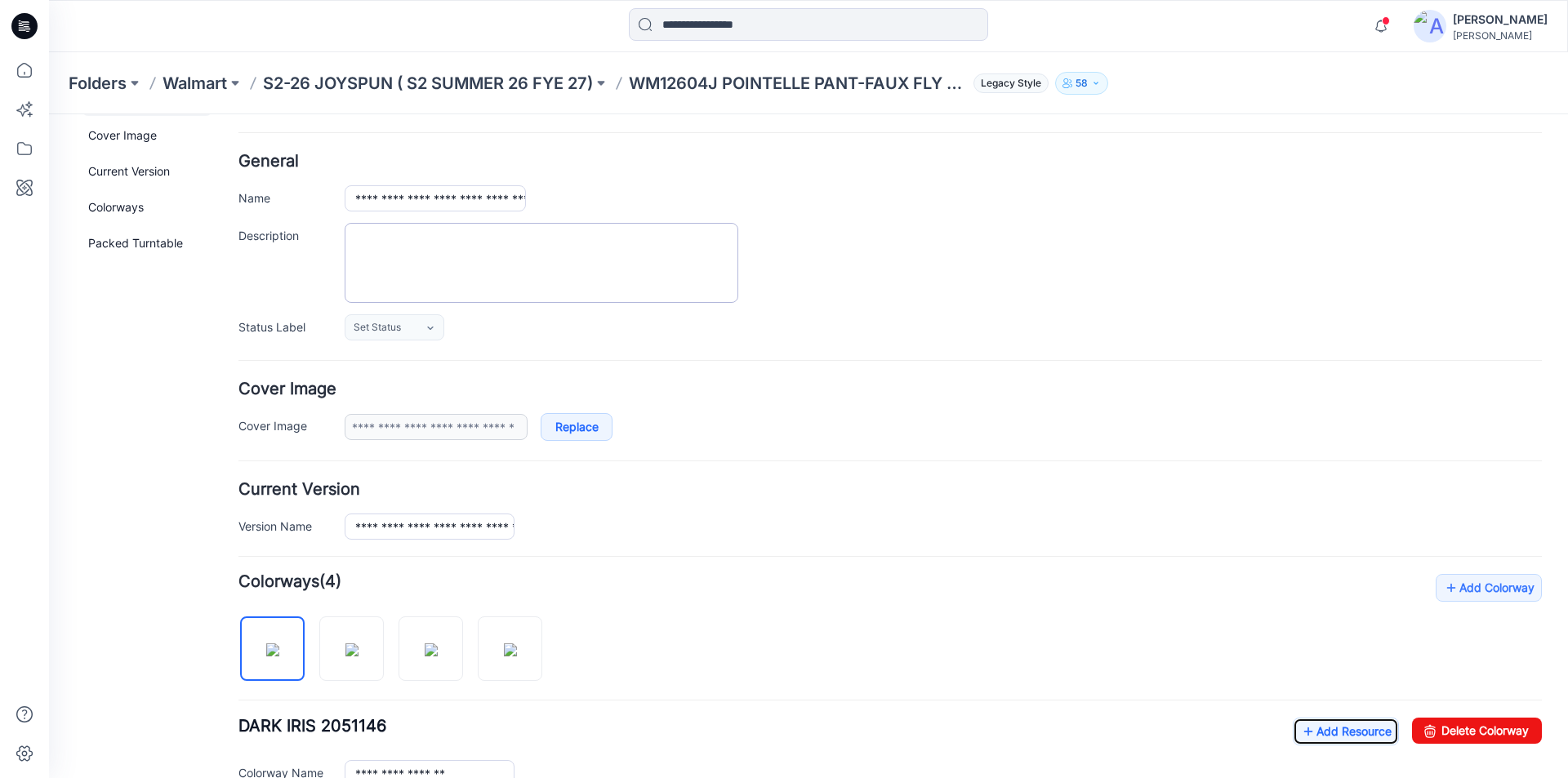
scroll to position [0, 0]
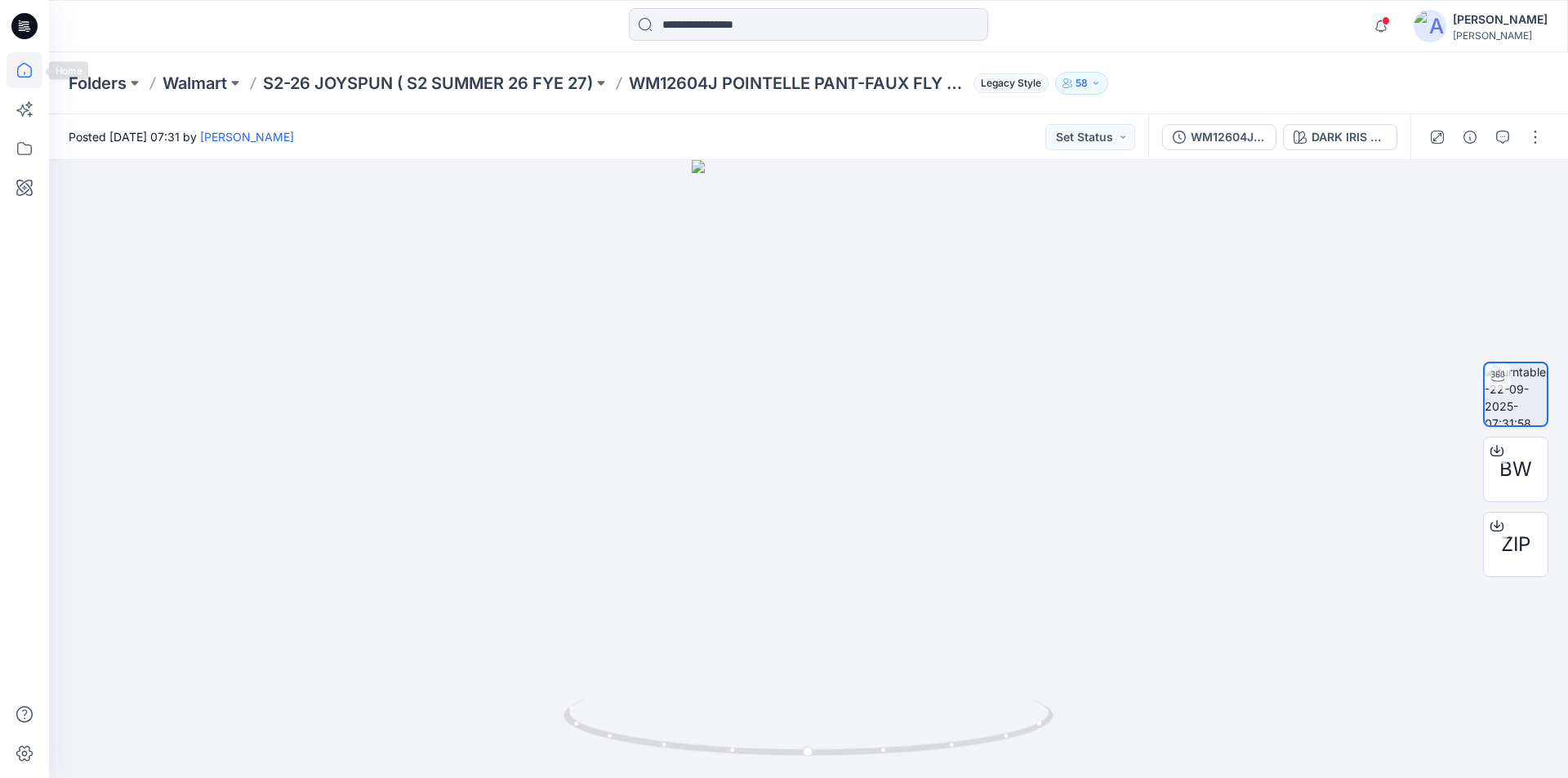
click at [21, 69] on icon at bounding box center [25, 70] width 36 height 36
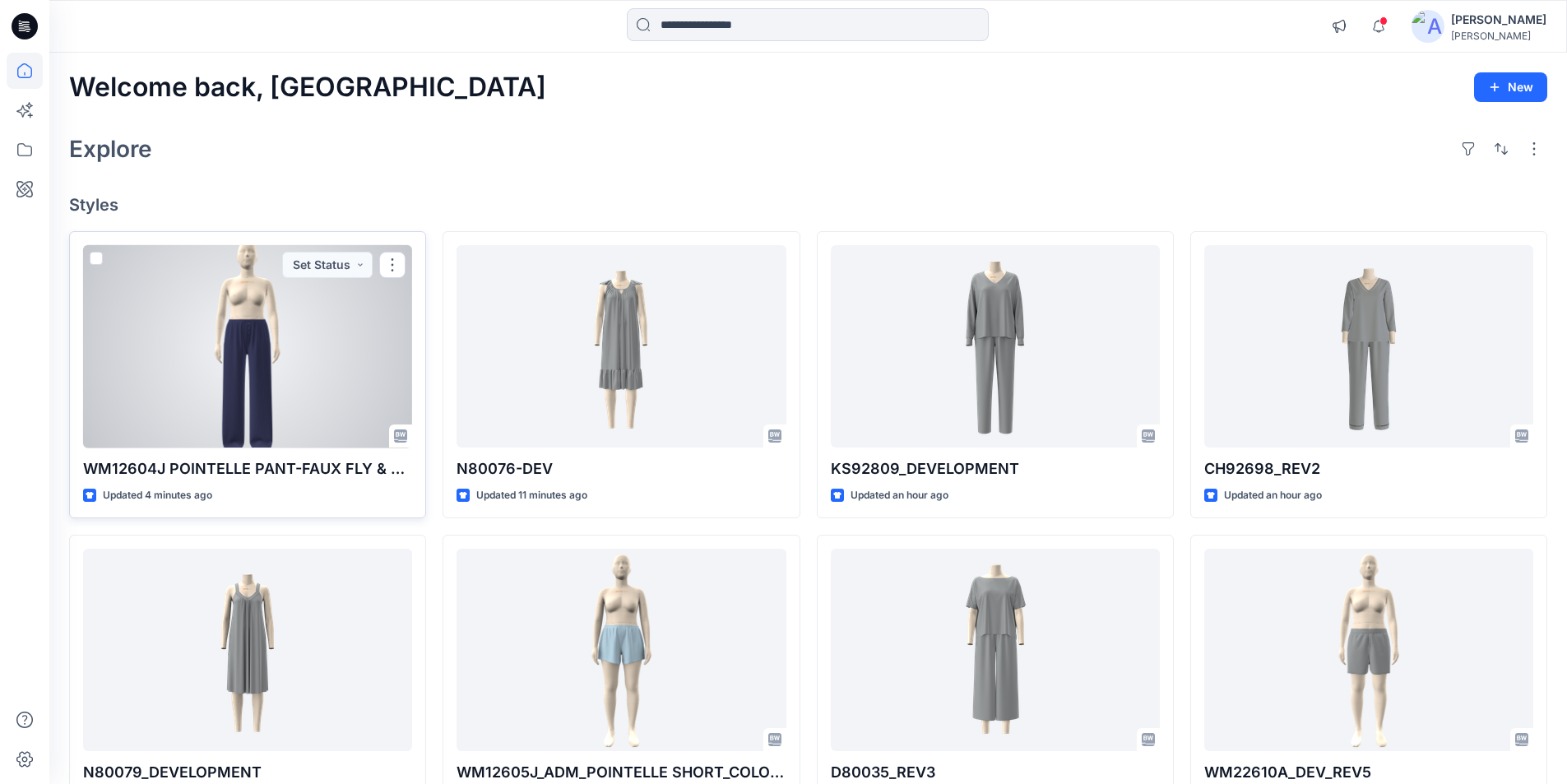
click at [235, 368] on div at bounding box center [248, 346] width 329 height 203
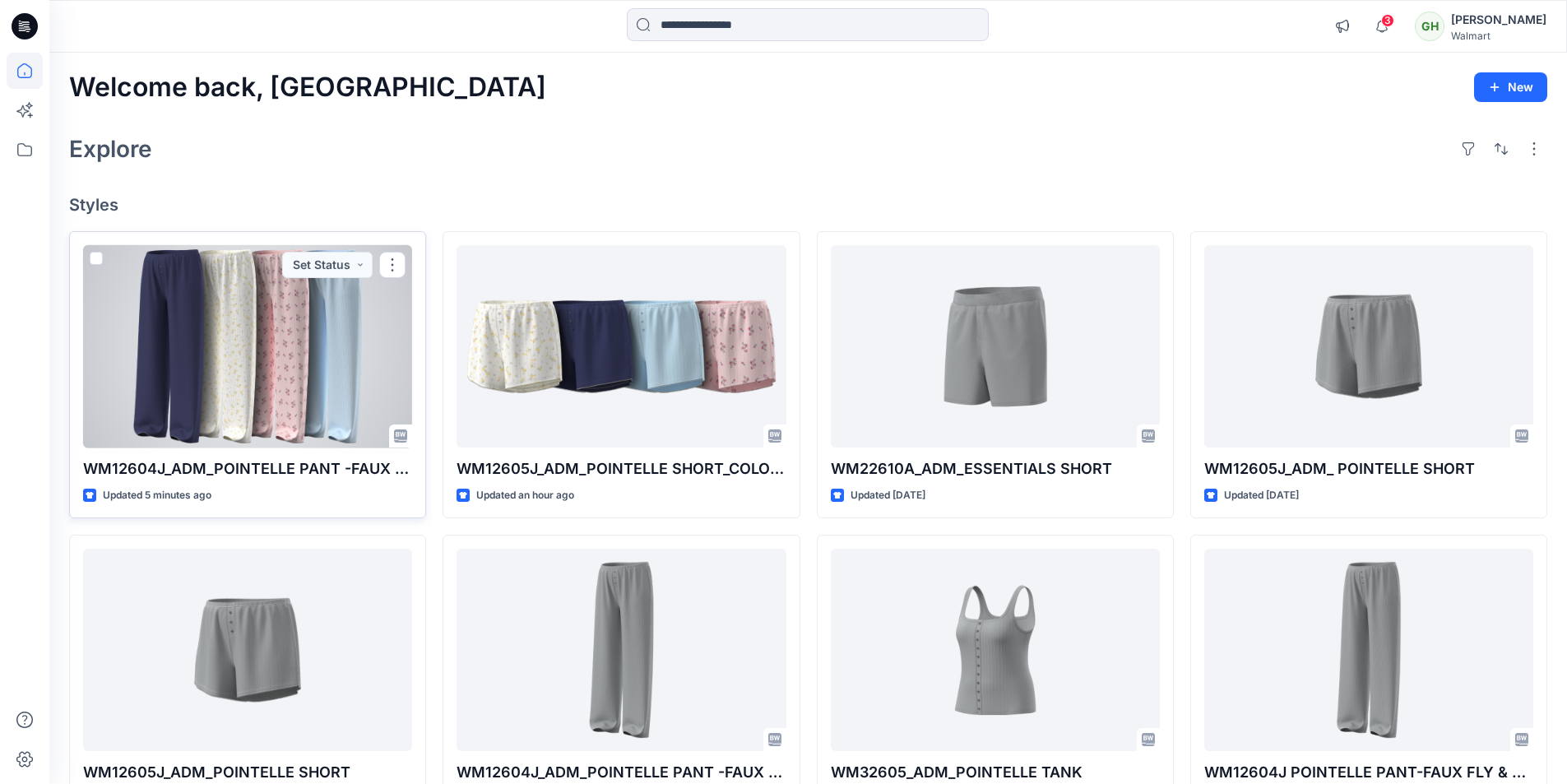
click at [261, 398] on div at bounding box center [248, 346] width 329 height 203
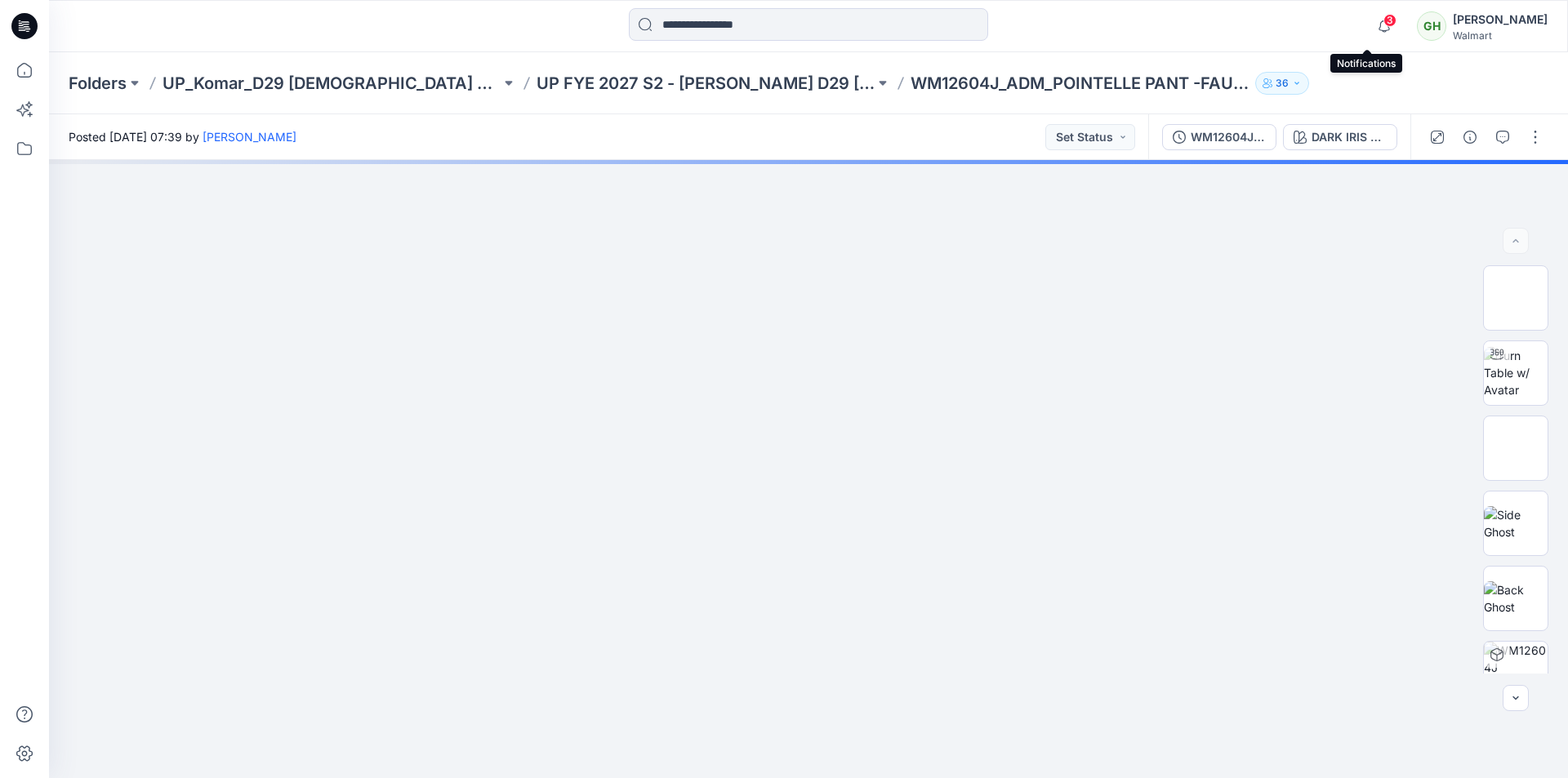
click at [1383, 24] on span "3" at bounding box center [1389, 20] width 13 height 13
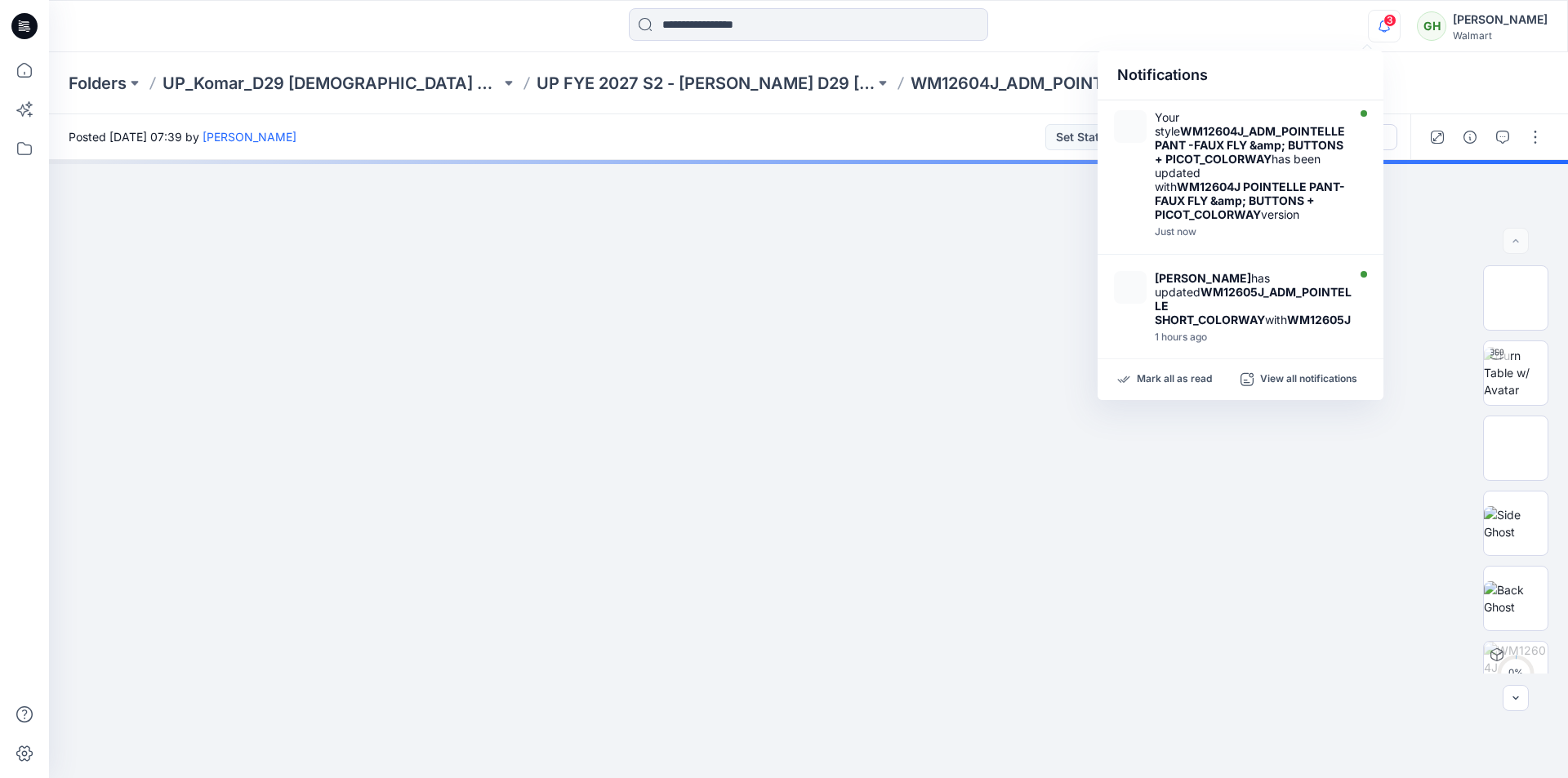
click at [1120, 21] on div at bounding box center [809, 26] width 759 height 36
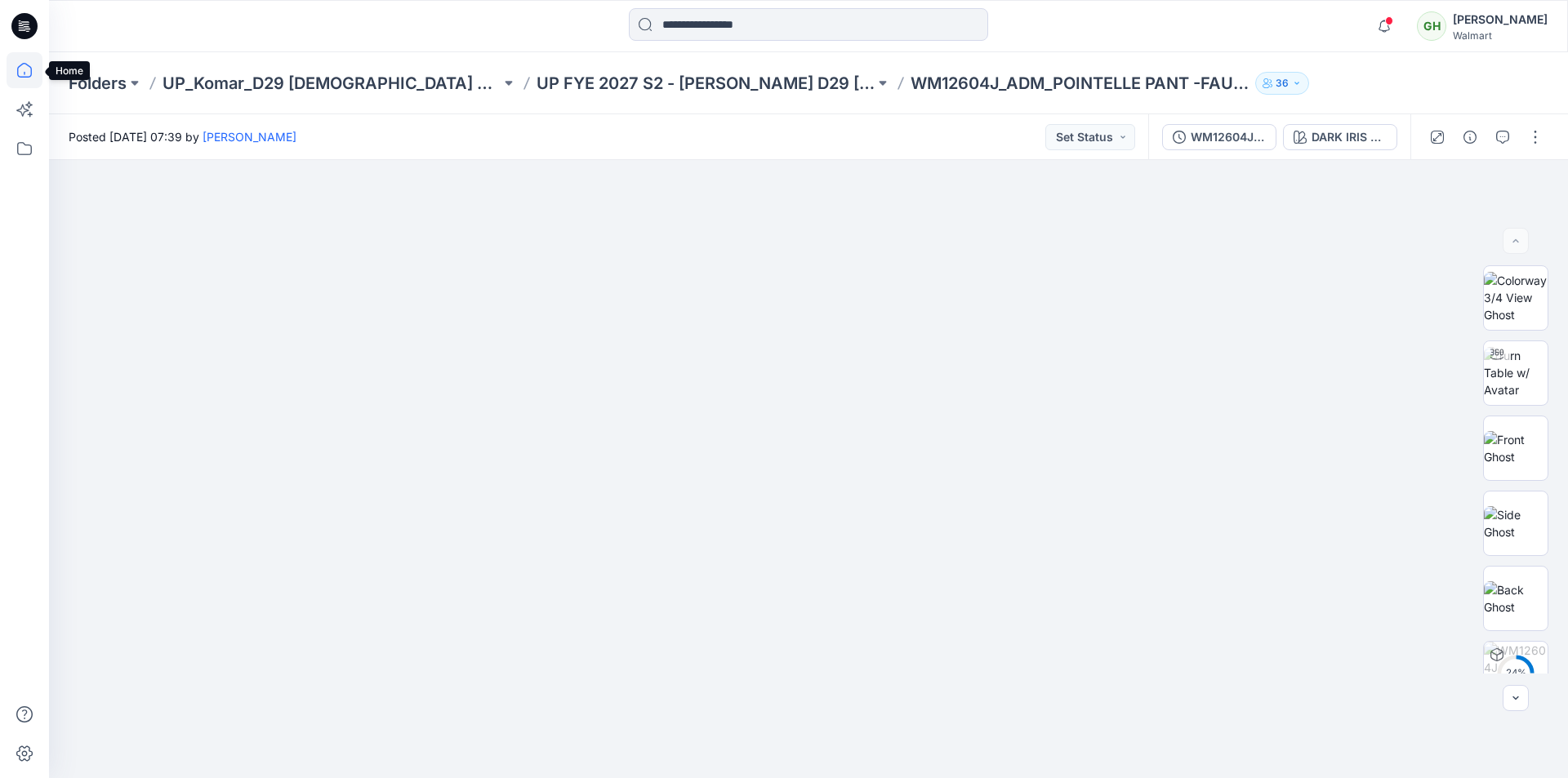
click at [22, 72] on icon at bounding box center [25, 70] width 36 height 36
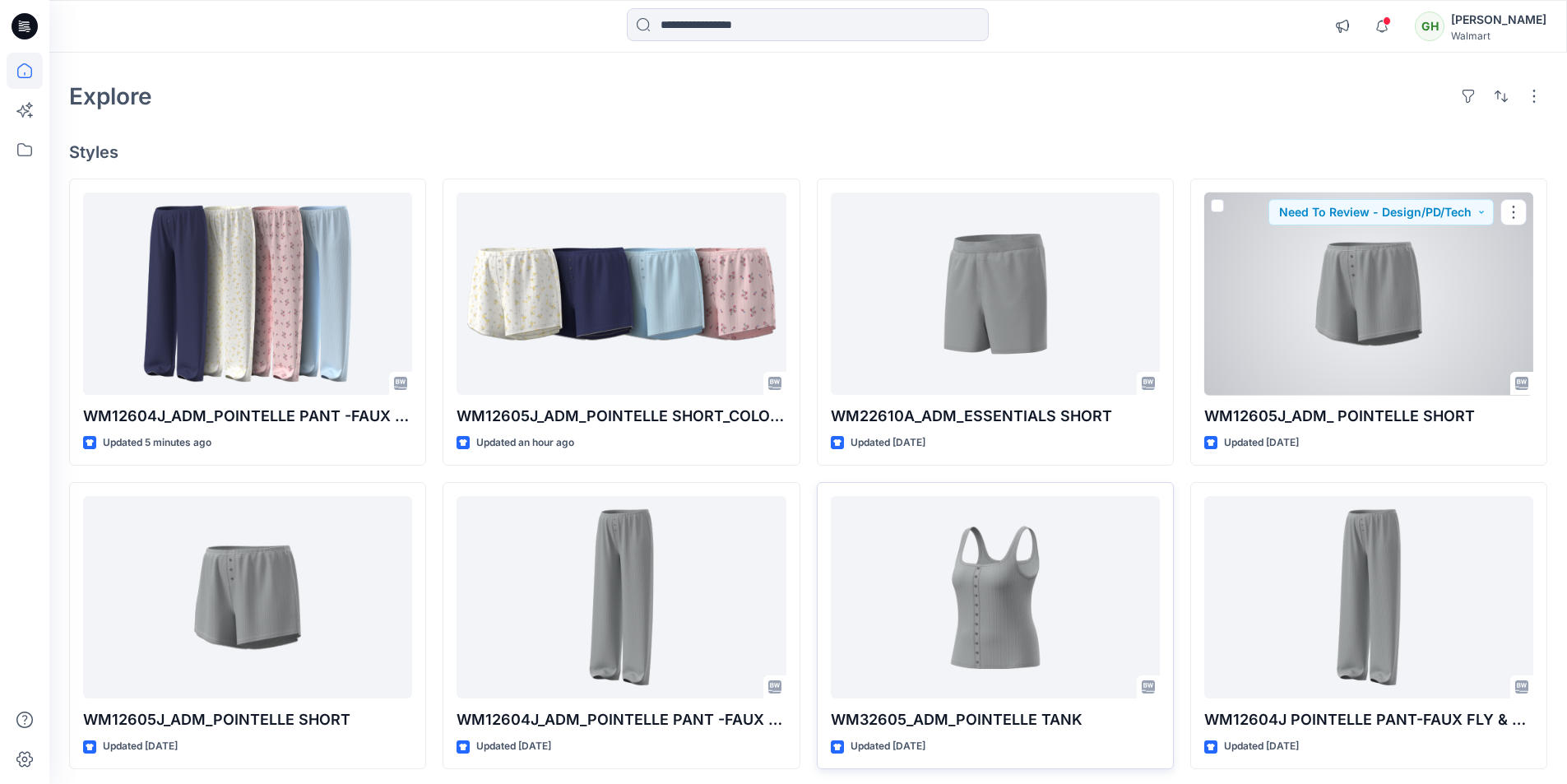
scroll to position [82, 0]
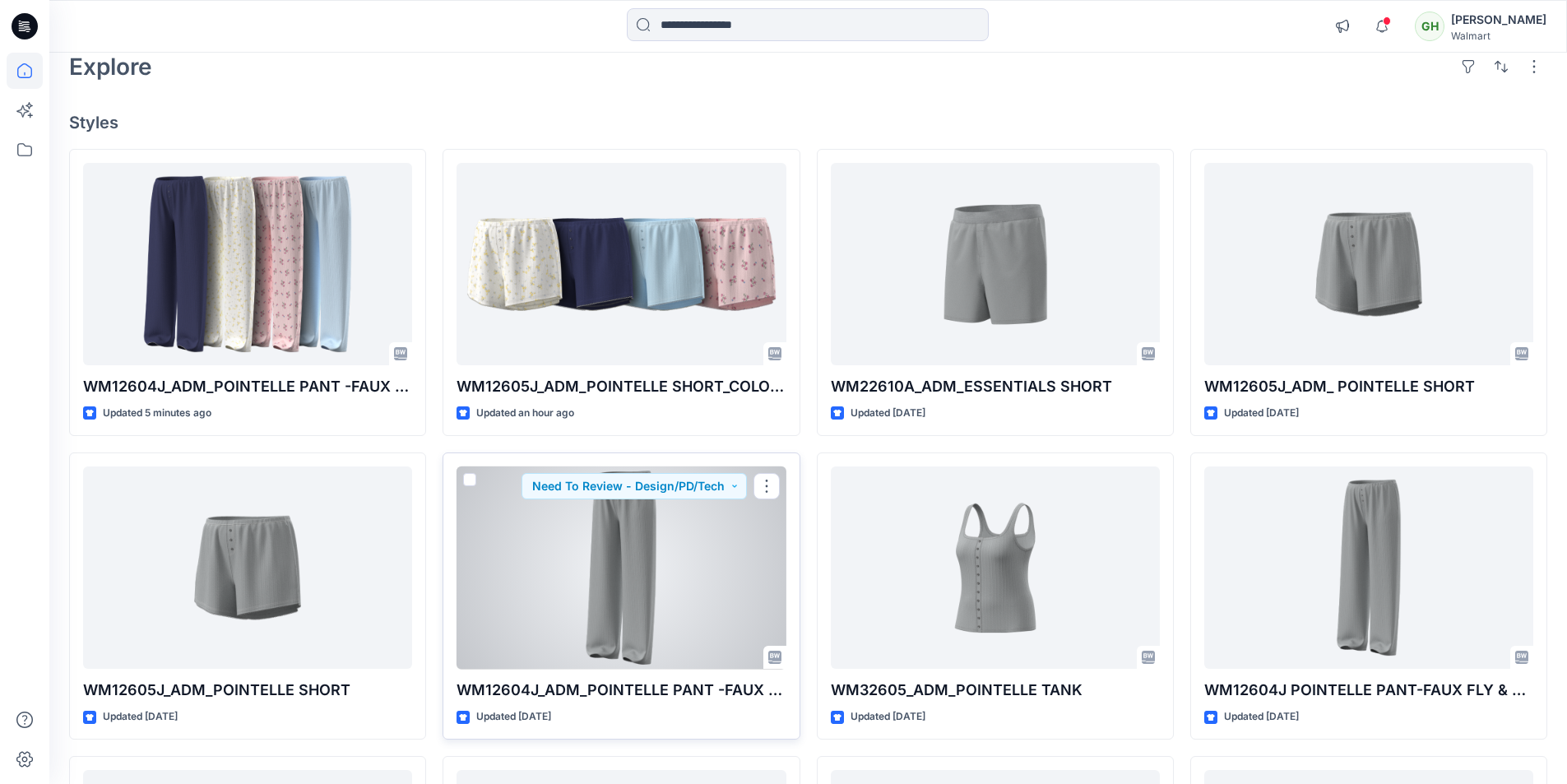
click at [674, 582] on div at bounding box center [621, 567] width 329 height 203
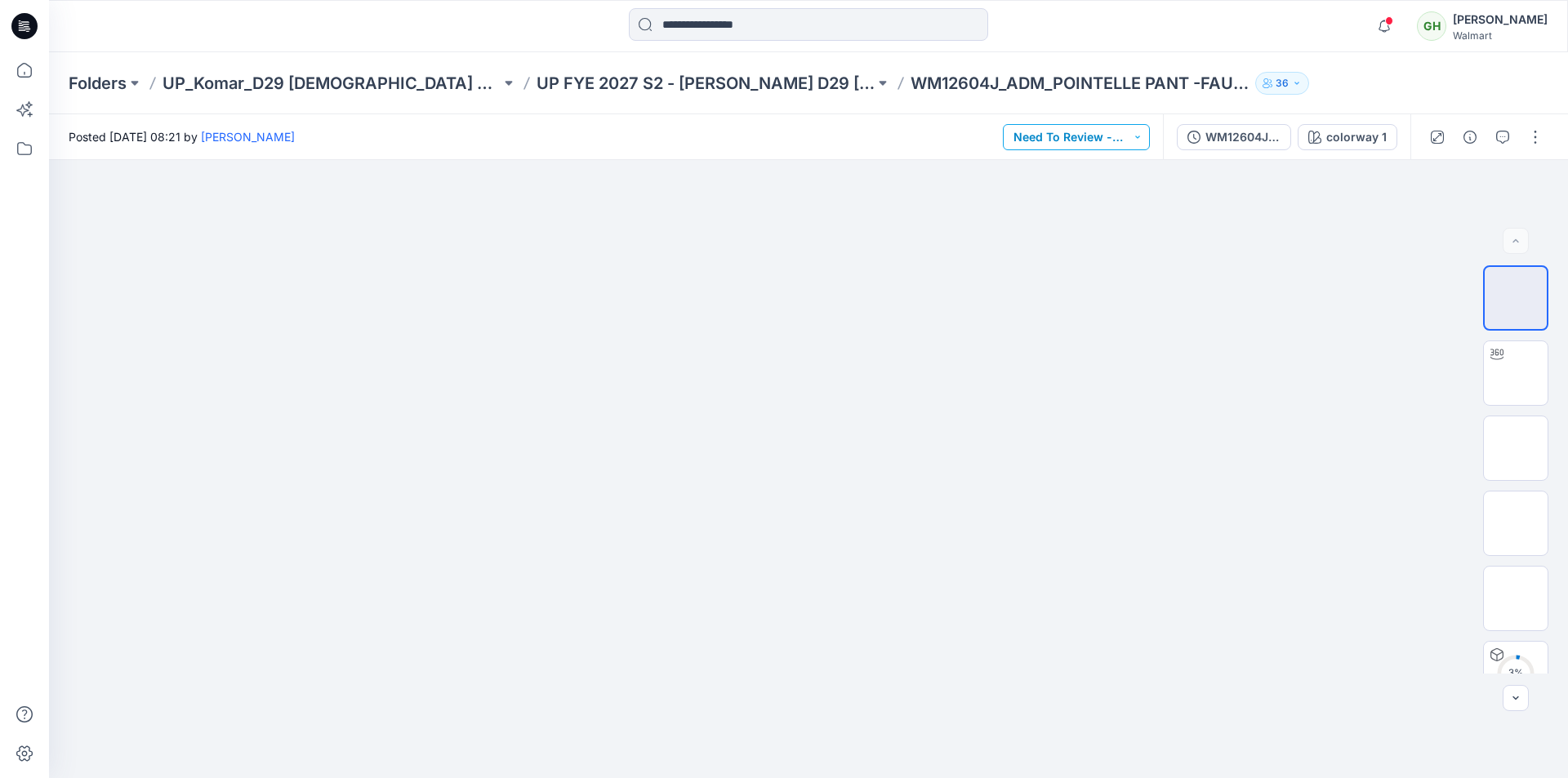
click at [1057, 137] on button "Need To Review - Design/PD/Tech" at bounding box center [1076, 137] width 147 height 26
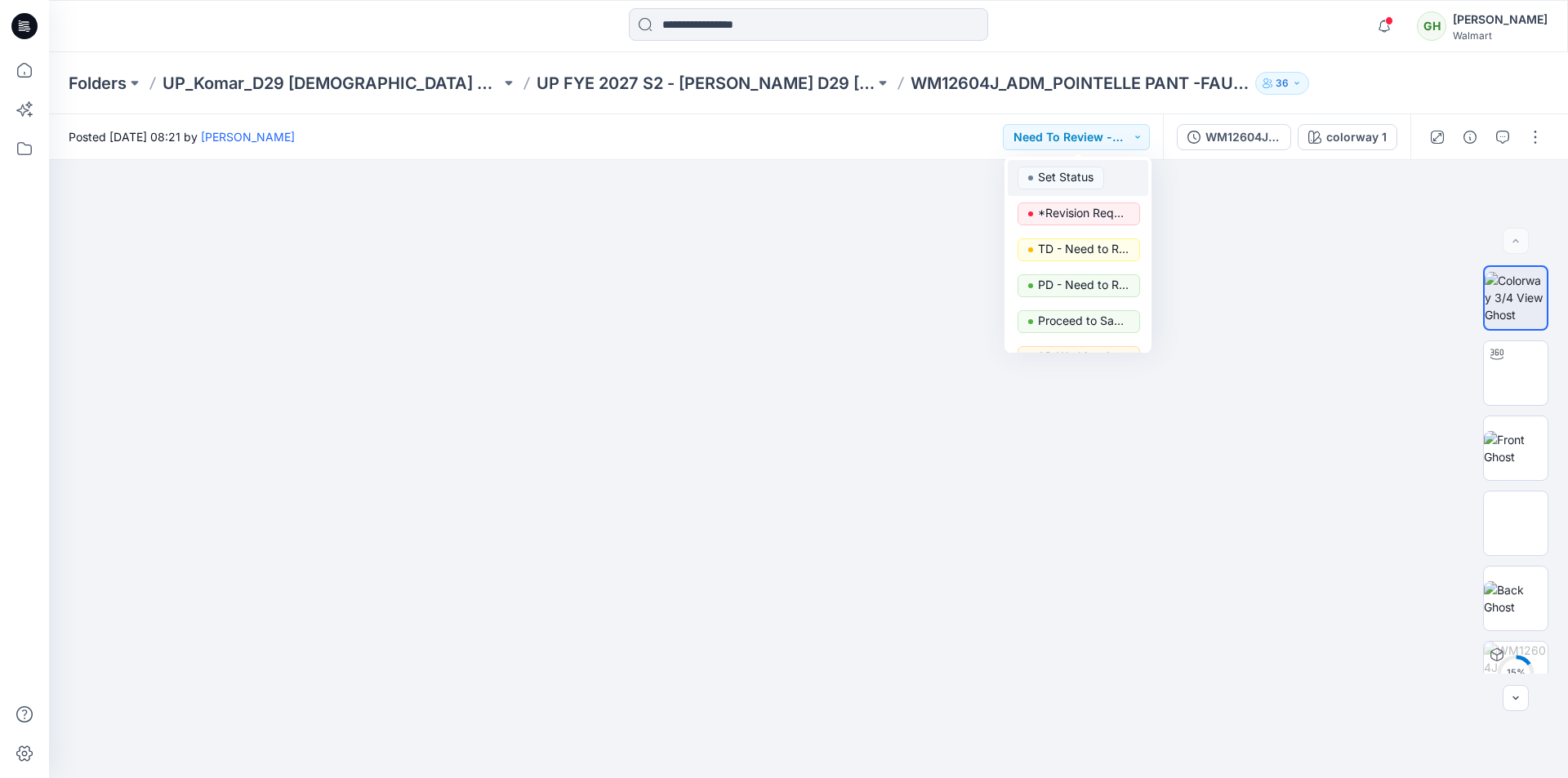
click at [1058, 169] on p "Set Status" at bounding box center [1066, 177] width 55 height 22
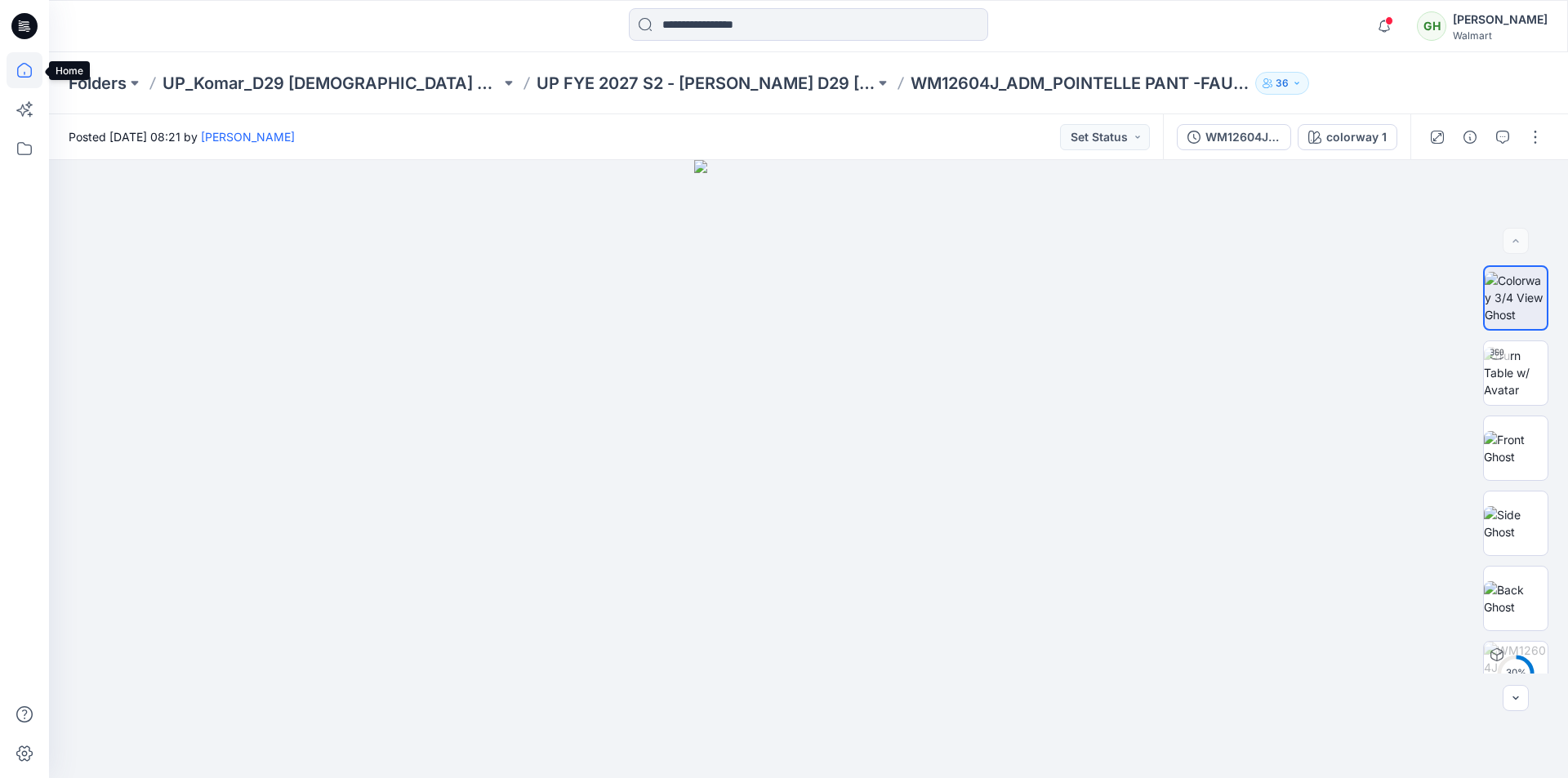
click at [13, 64] on icon at bounding box center [25, 70] width 36 height 36
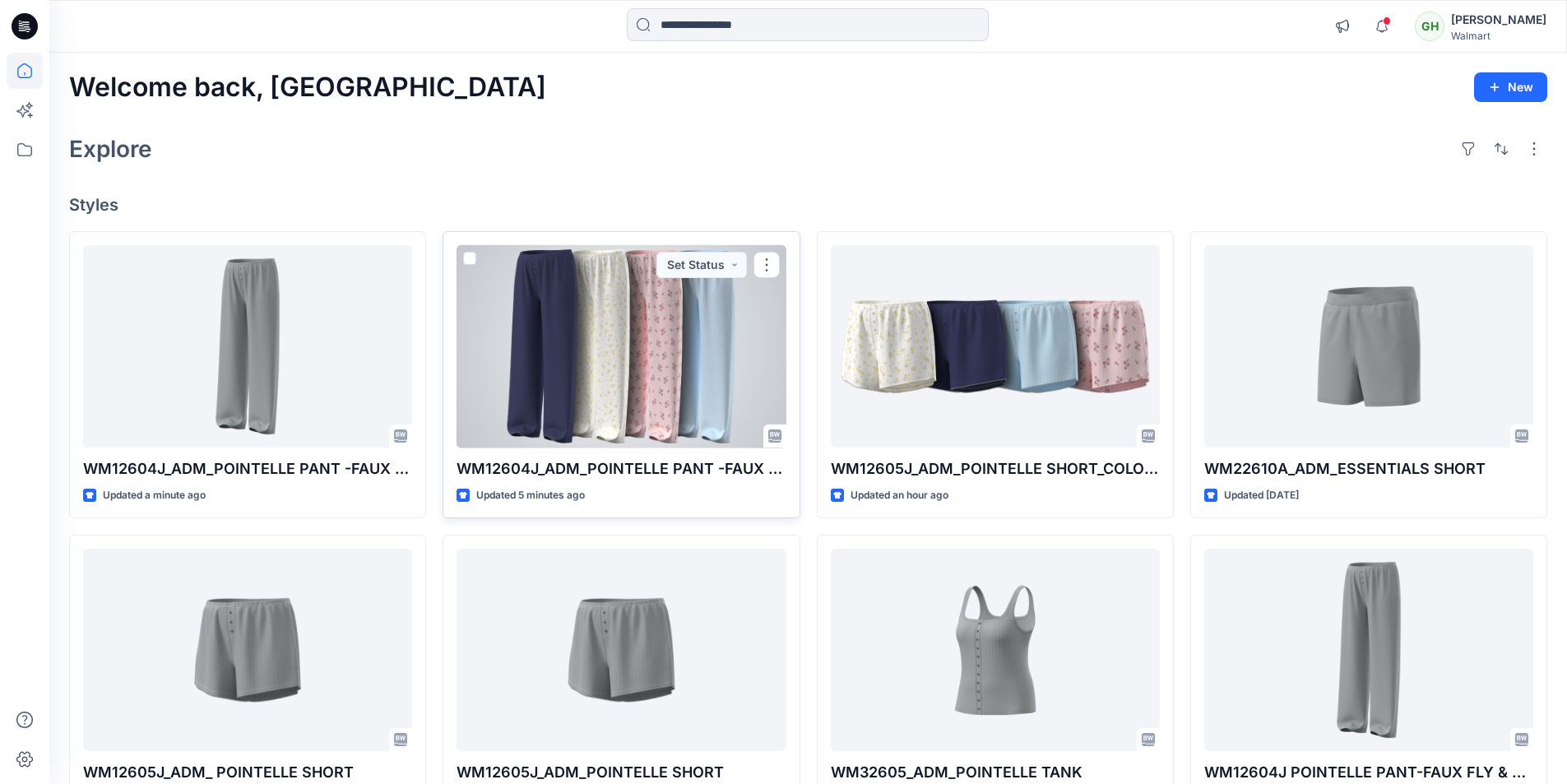
click at [594, 328] on div at bounding box center [621, 346] width 329 height 203
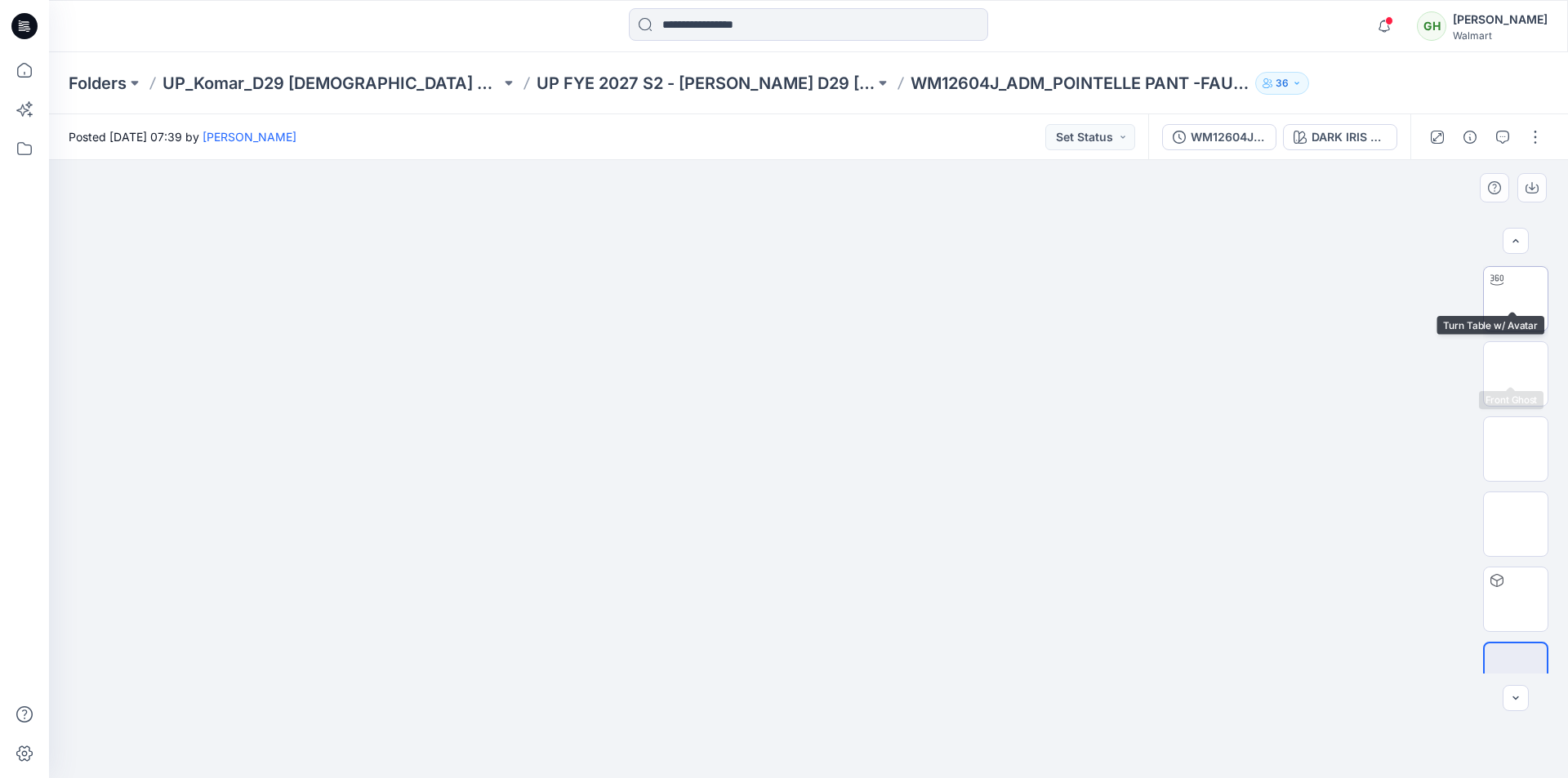
scroll to position [108, 0]
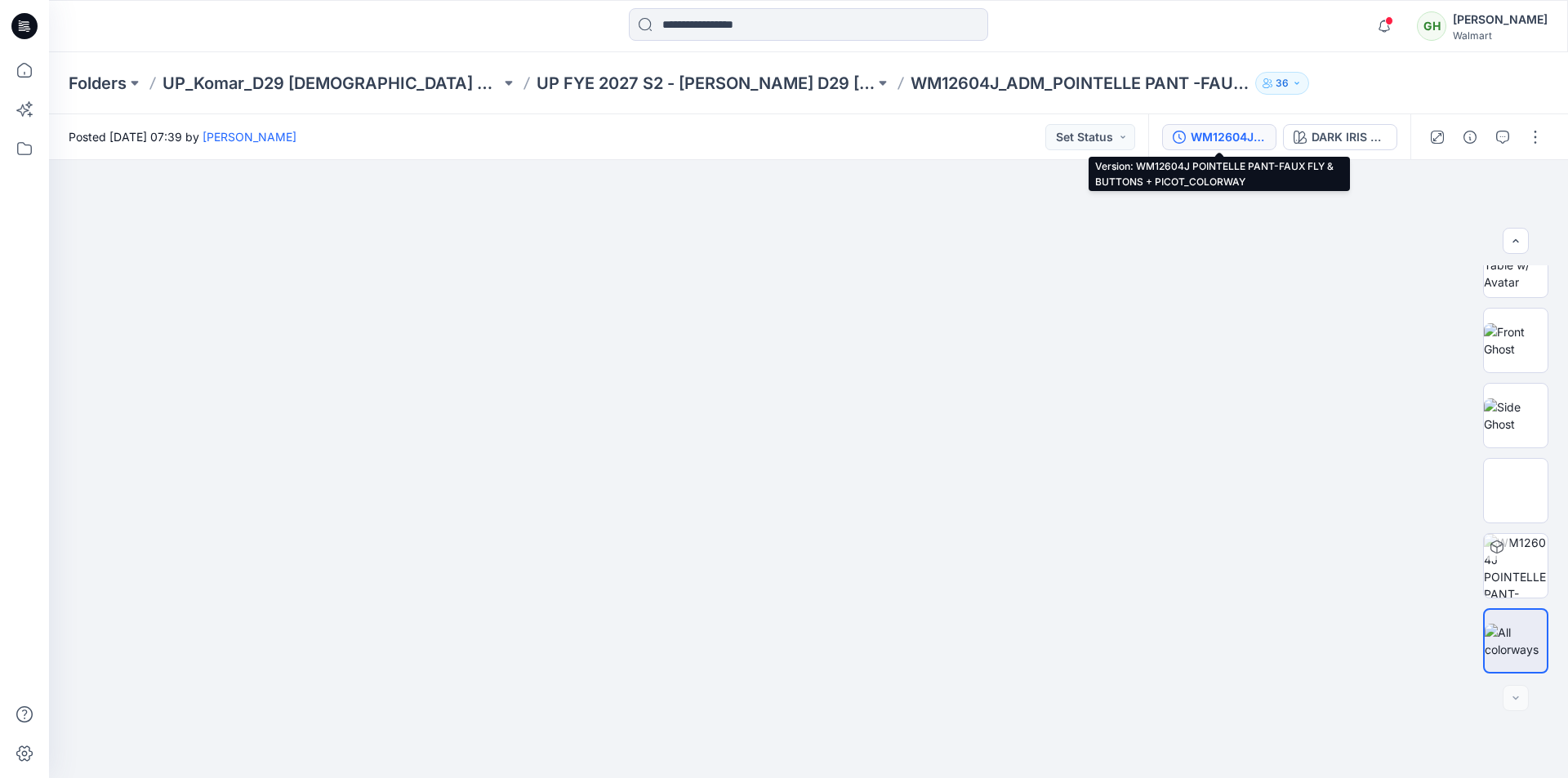
click at [1214, 133] on div "WM12604J POINTELLE PANT-FAUX FLY & BUTTONS + PICOT_COLORWAY" at bounding box center [1227, 137] width 75 height 18
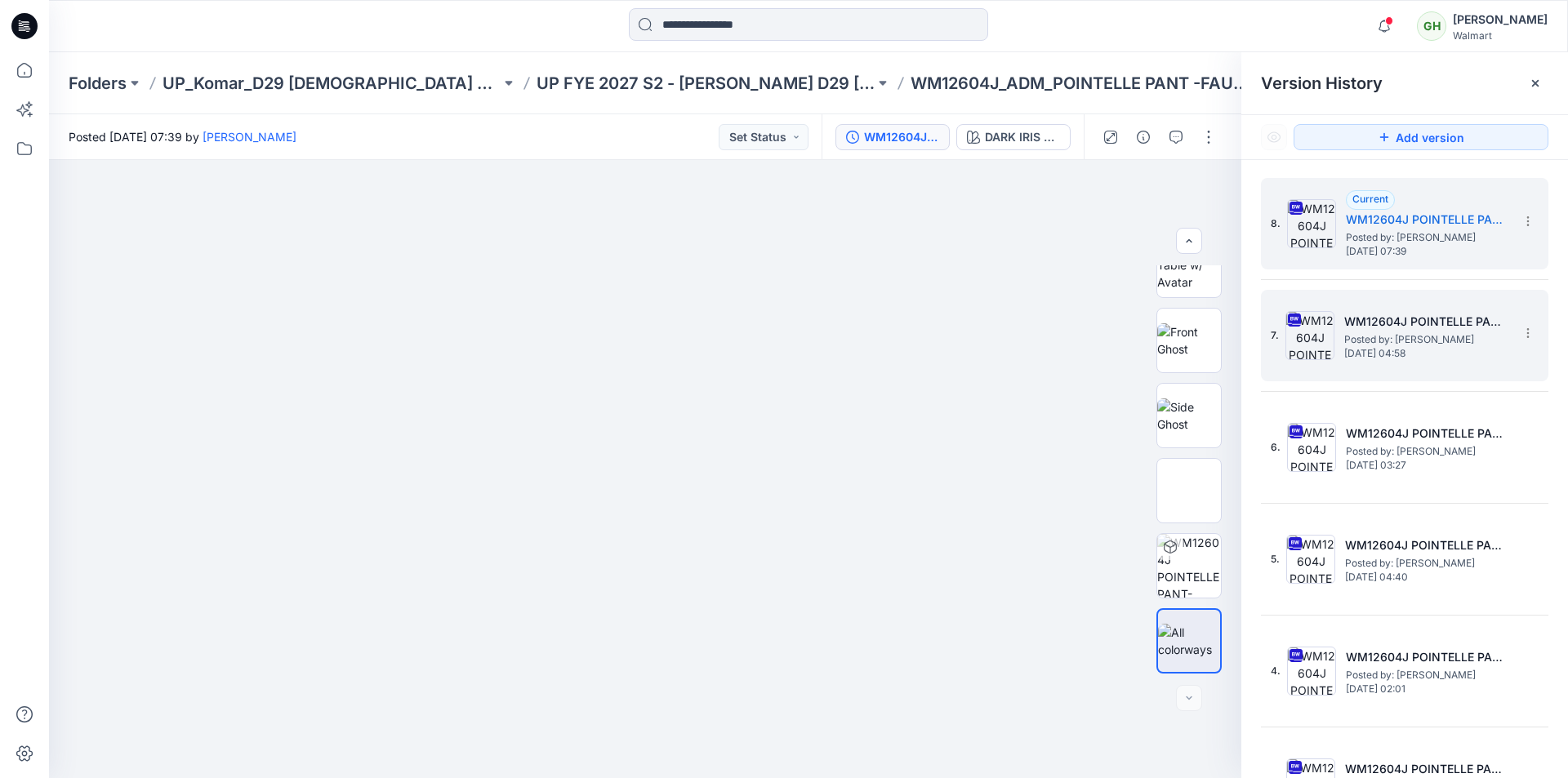
click at [1435, 353] on span "Saturday, September 06, 2025 04:58" at bounding box center [1425, 353] width 163 height 11
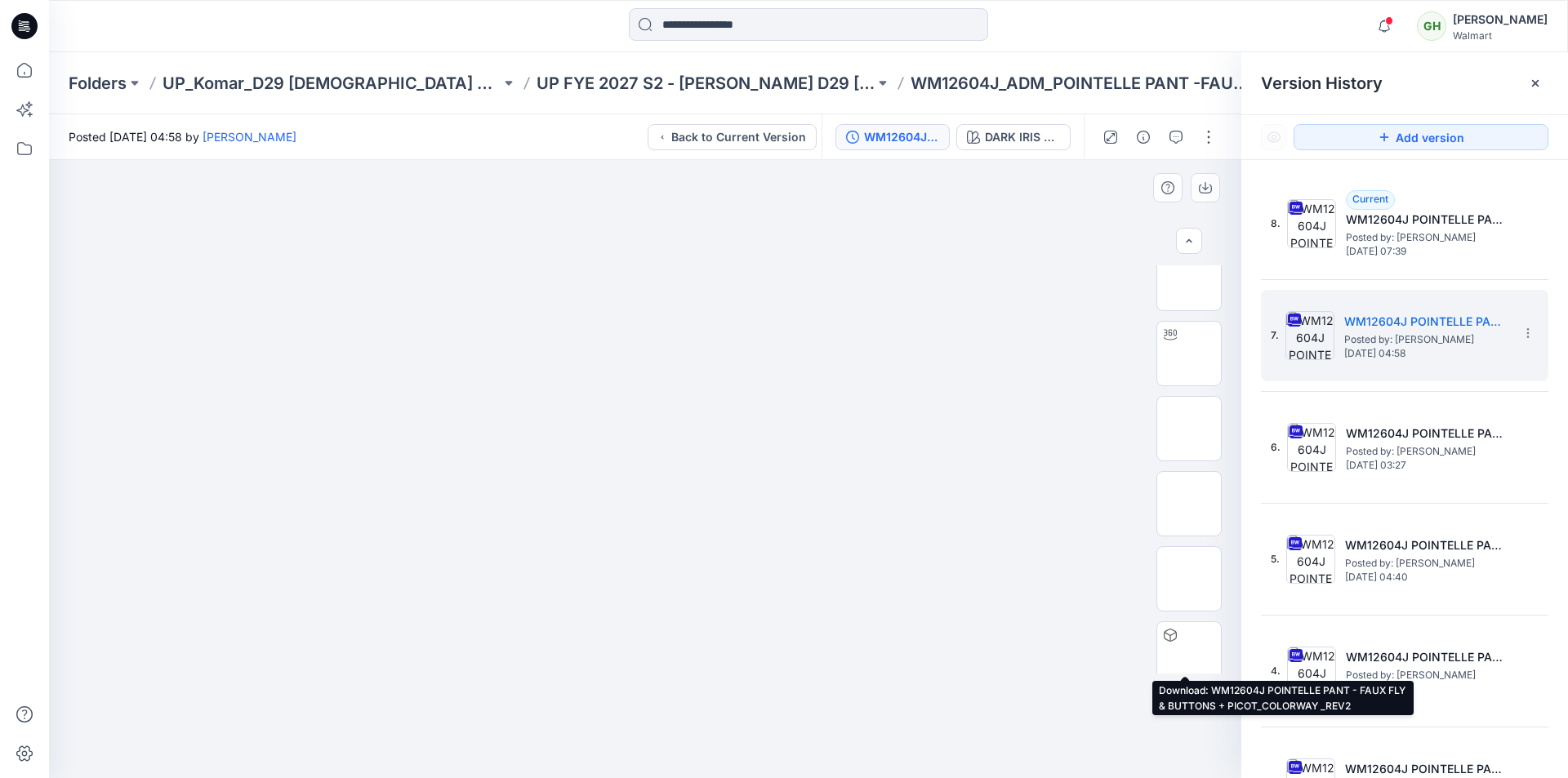
scroll to position [0, 0]
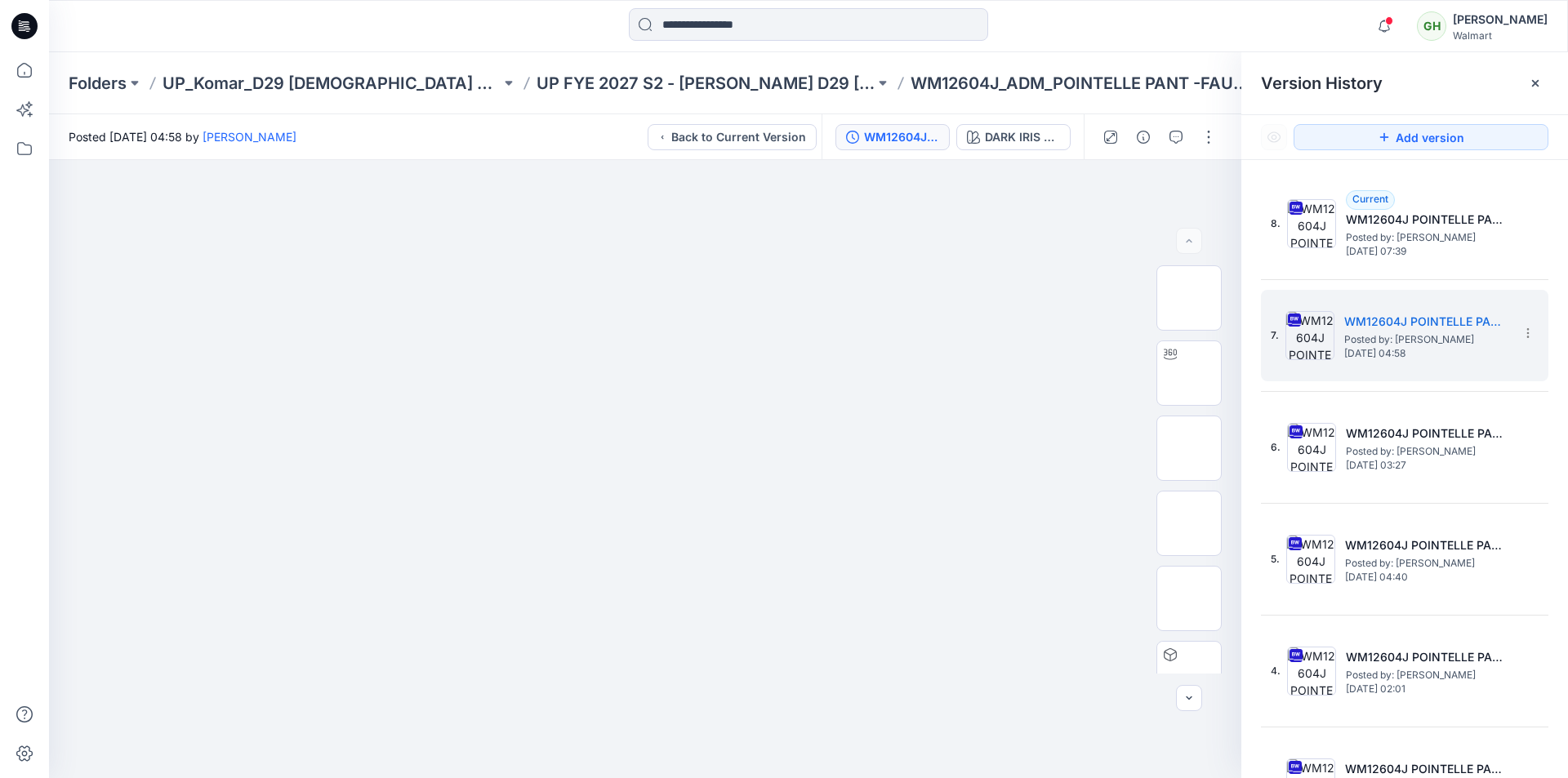
click at [1538, 80] on g at bounding box center [1535, 84] width 7 height 7
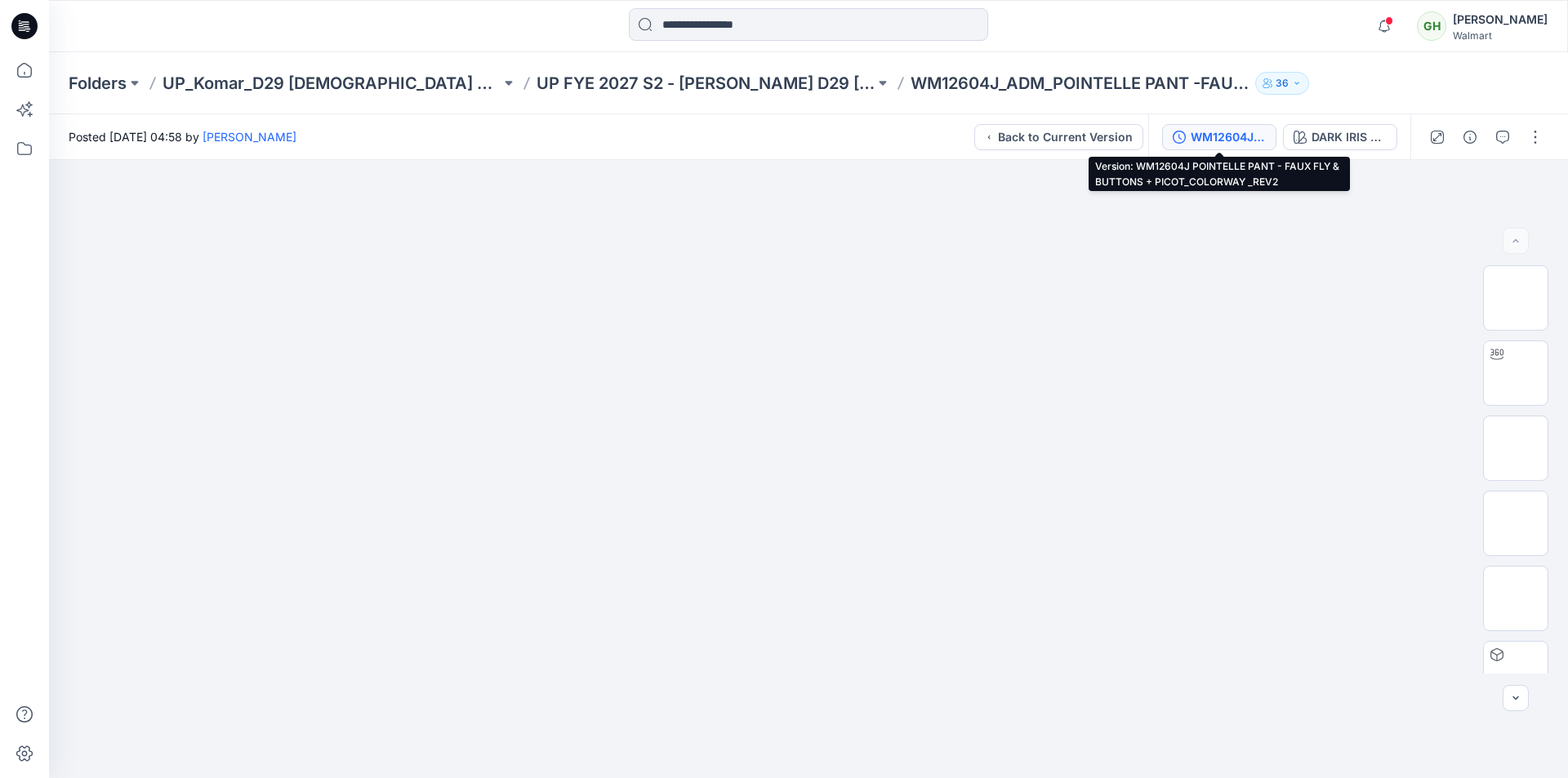
click at [1188, 136] on button "WM12604J POINTELLE PANT - FAUX FLY & BUTTONS + PICOT_COLORWAY _REV2" at bounding box center [1219, 137] width 114 height 26
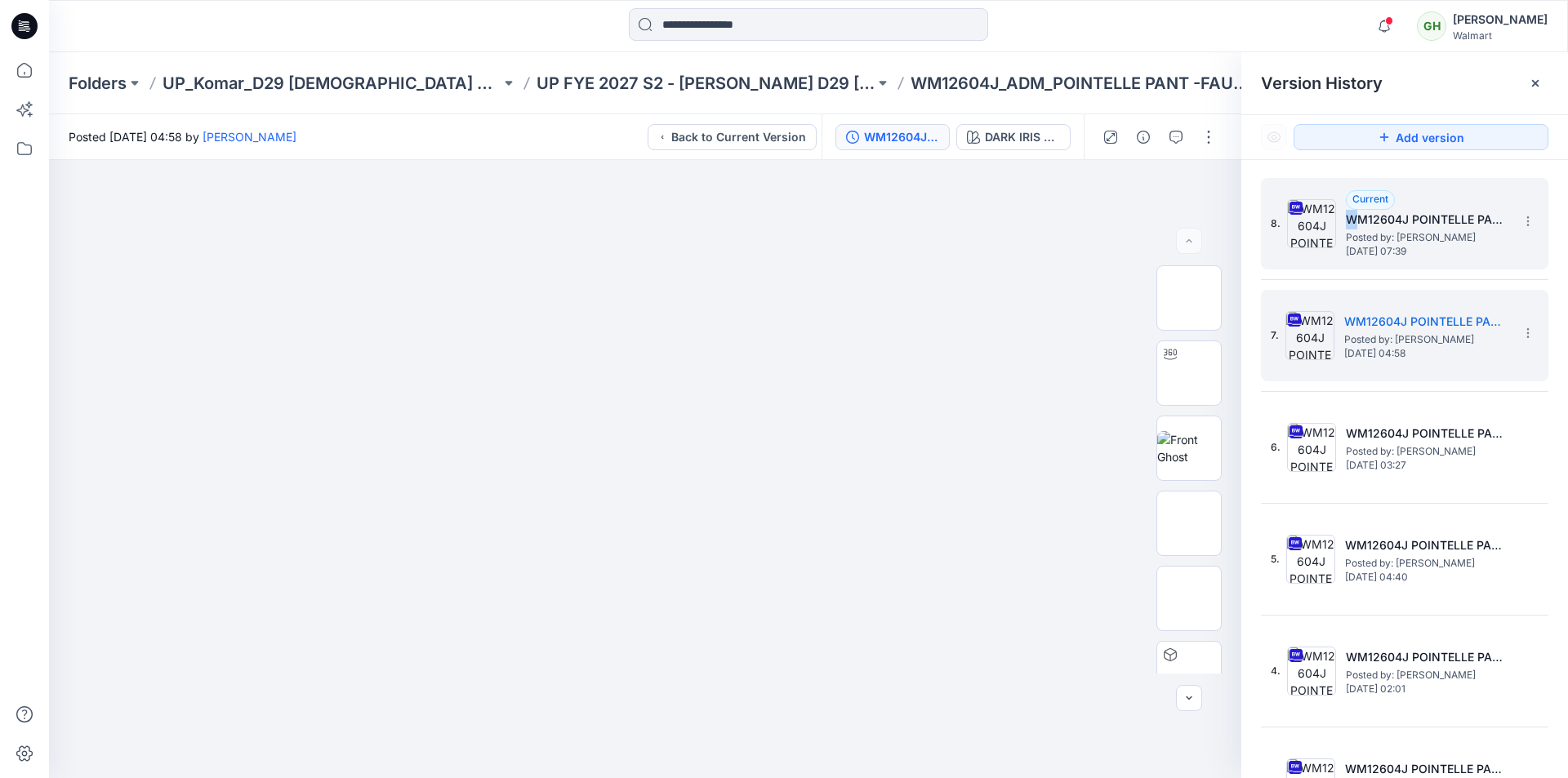
click at [1350, 222] on h5 "WM12604J POINTELLE PANT-FAUX FLY & BUTTONS + PICOT_COLORWAY" at bounding box center [1427, 220] width 163 height 20
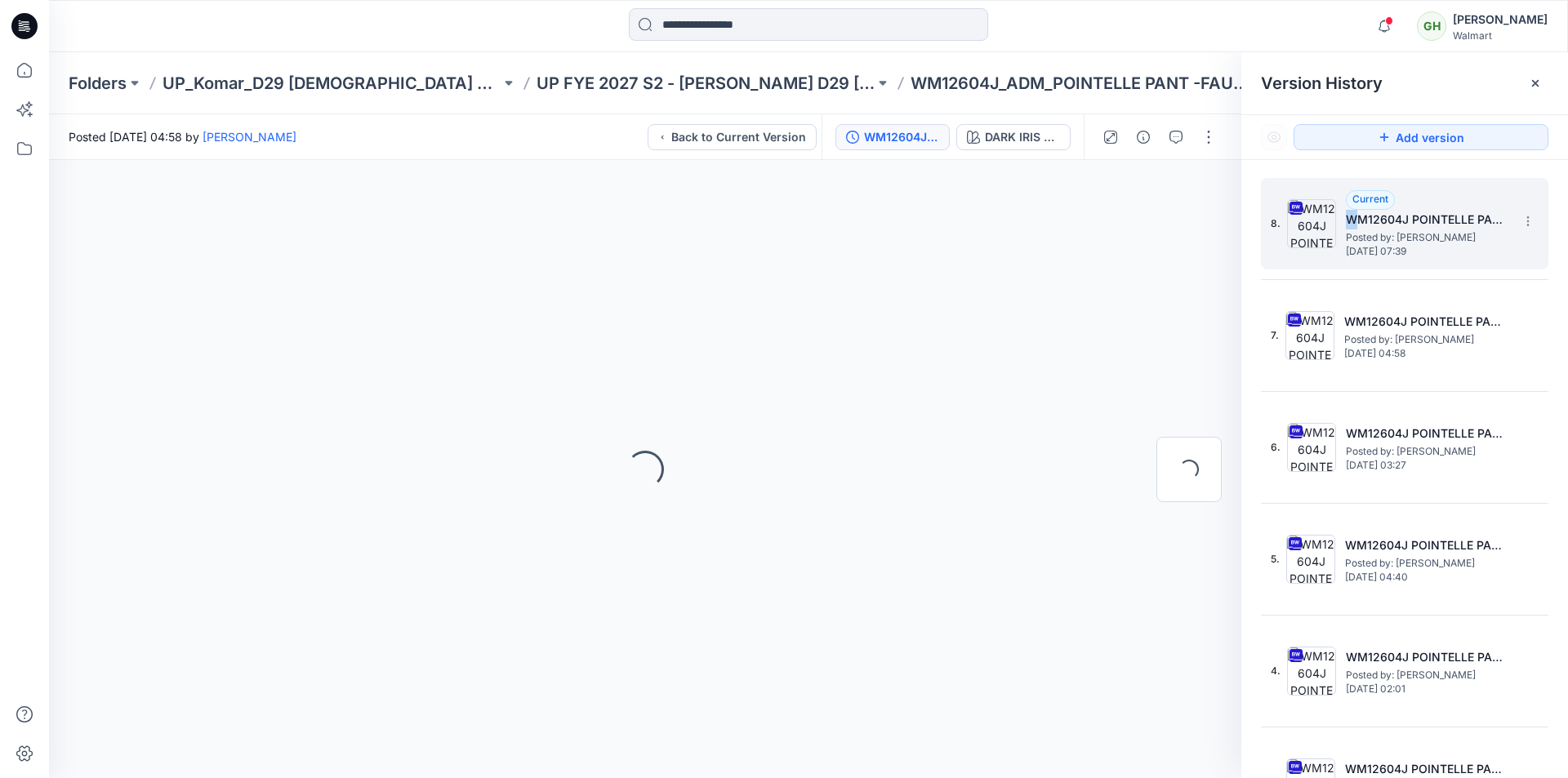
click at [1416, 242] on span "Posted by: [PERSON_NAME]" at bounding box center [1427, 237] width 163 height 16
click at [1540, 80] on icon at bounding box center [1534, 83] width 13 height 13
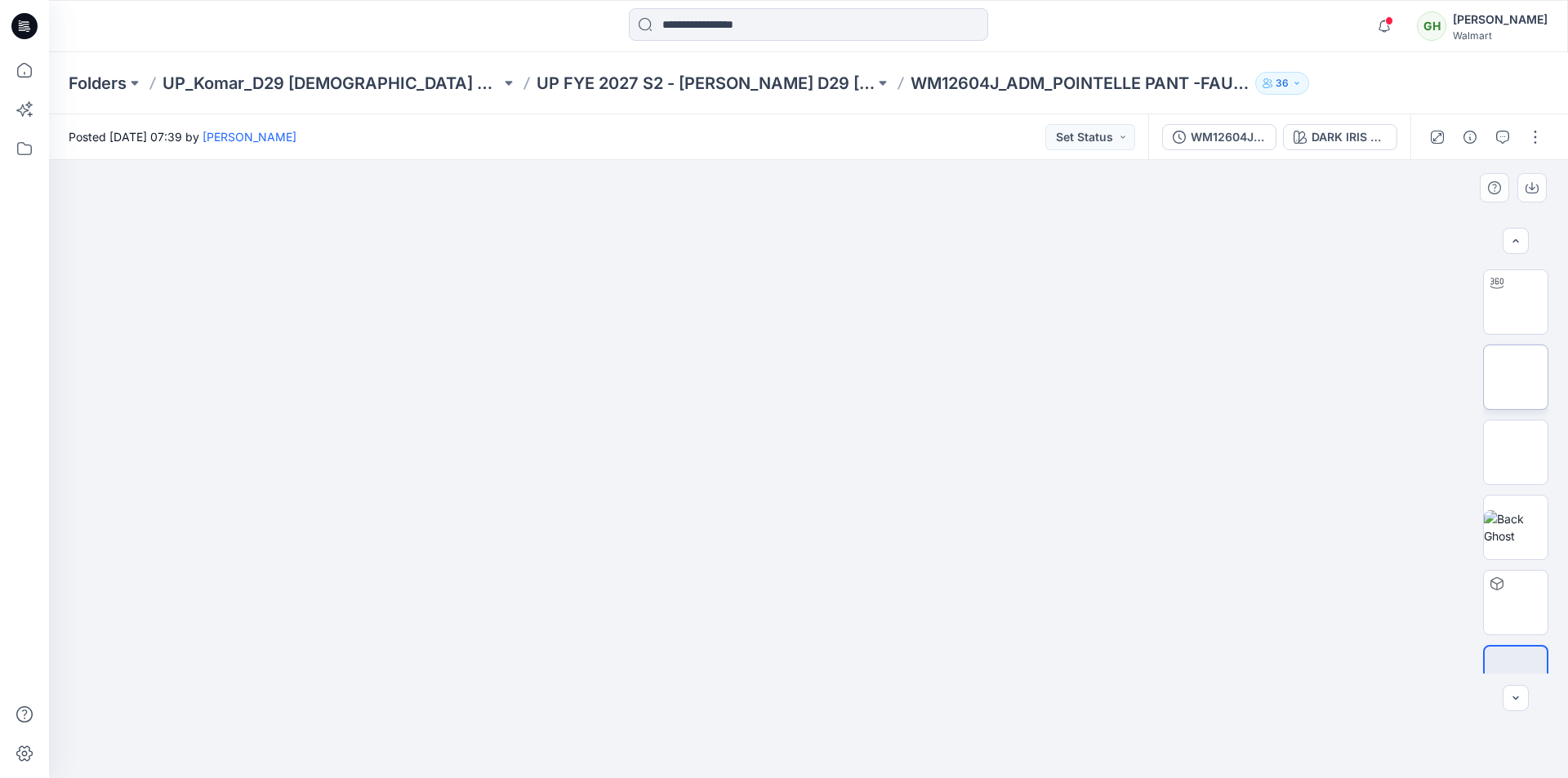
scroll to position [108, 0]
click at [1538, 129] on button "button" at bounding box center [1535, 137] width 26 height 26
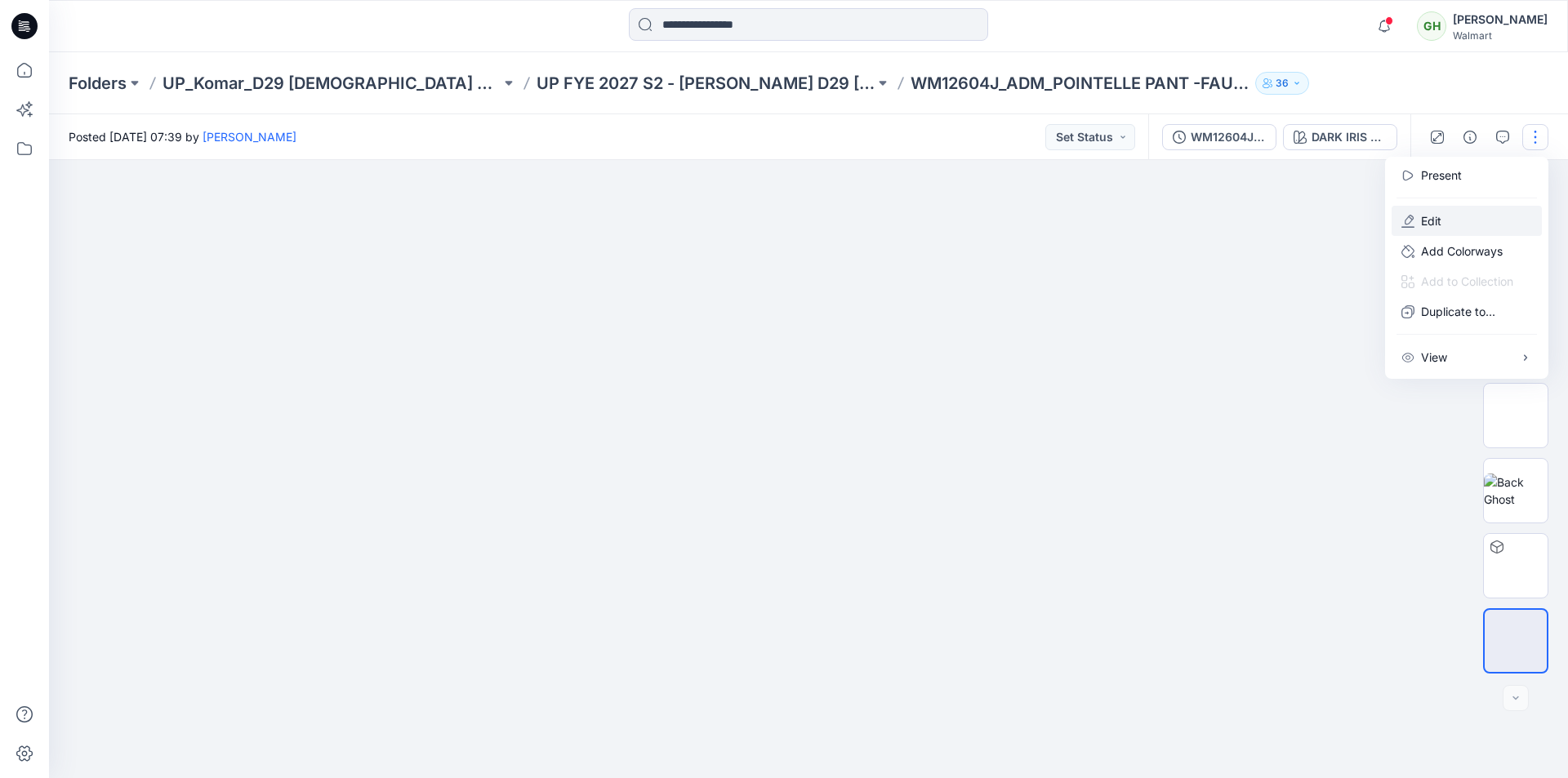
click at [1428, 218] on p "Edit" at bounding box center [1431, 220] width 21 height 17
click at [1423, 219] on p "Edit" at bounding box center [1431, 220] width 21 height 17
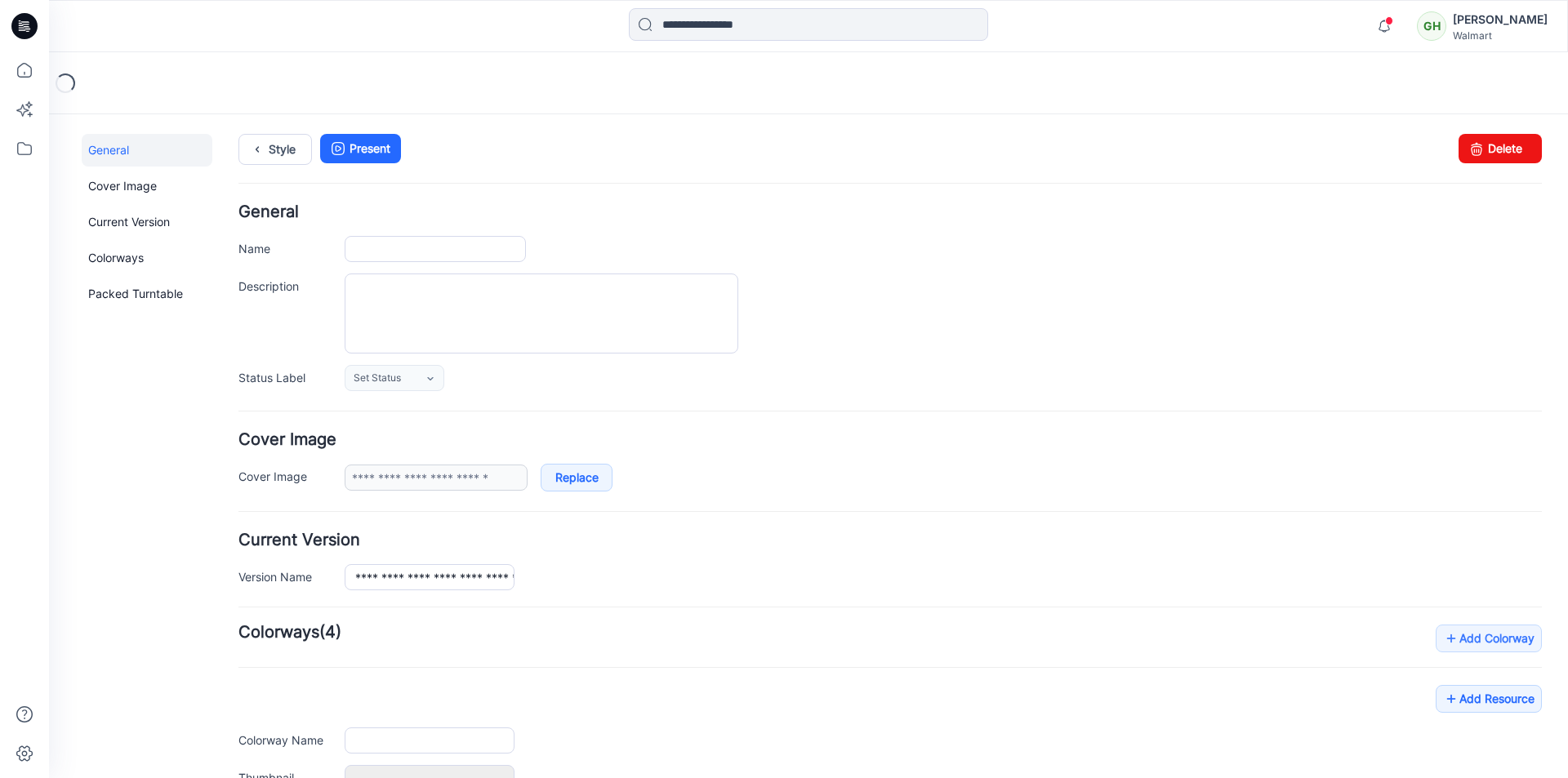
type input "**********"
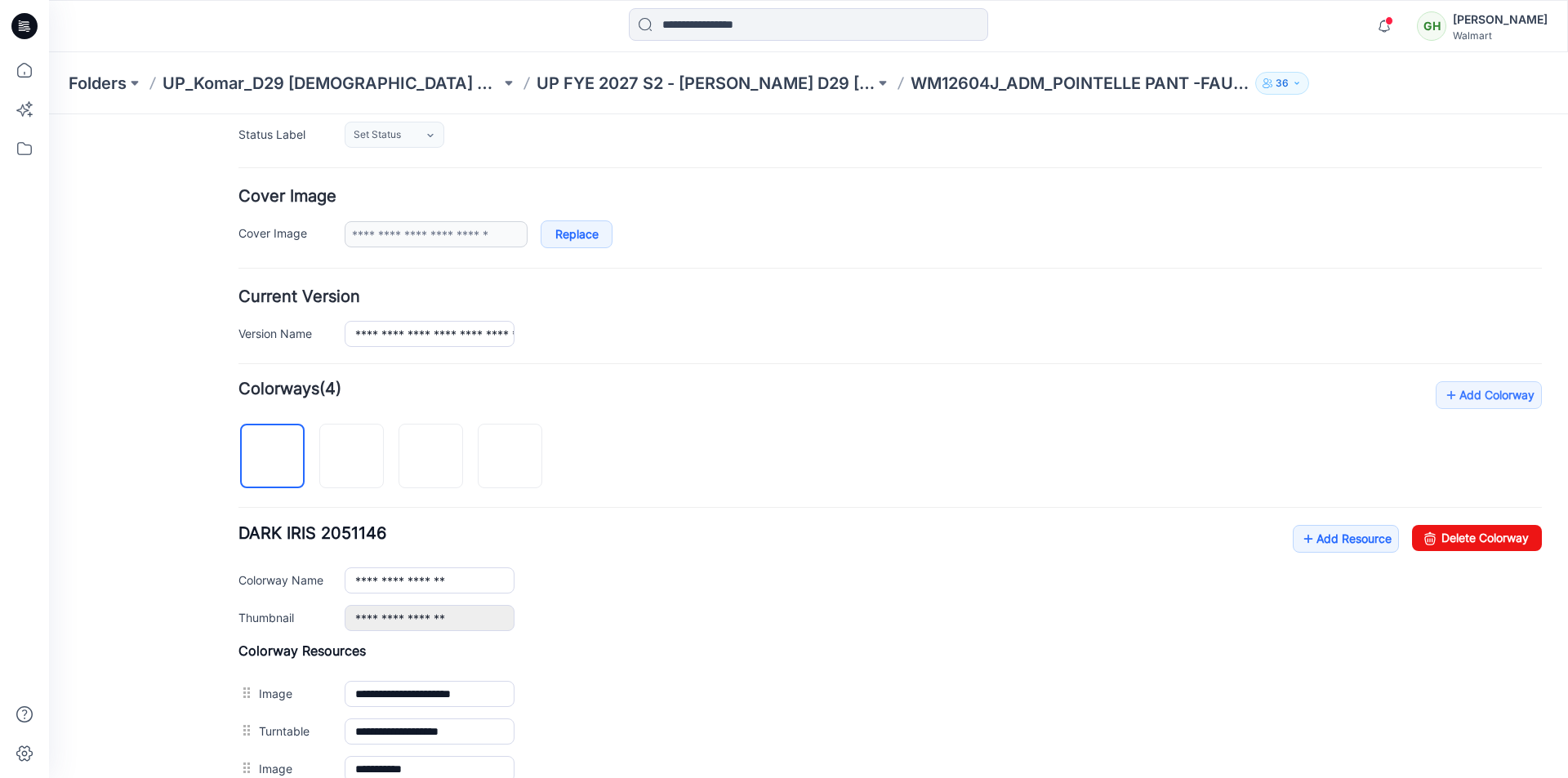
scroll to position [245, 0]
click at [1308, 540] on link "Add Resource" at bounding box center [1345, 537] width 106 height 28
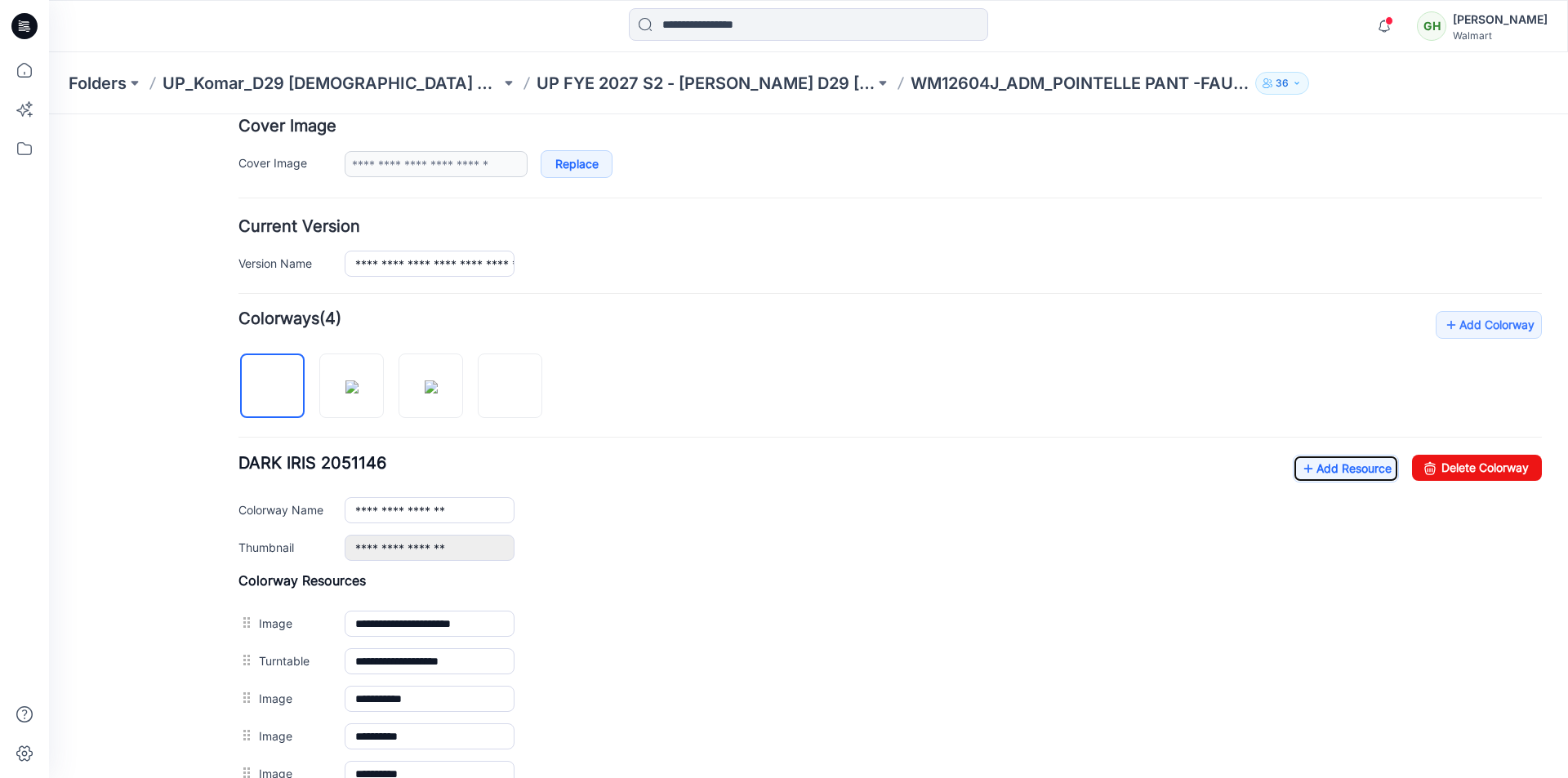
scroll to position [408, 0]
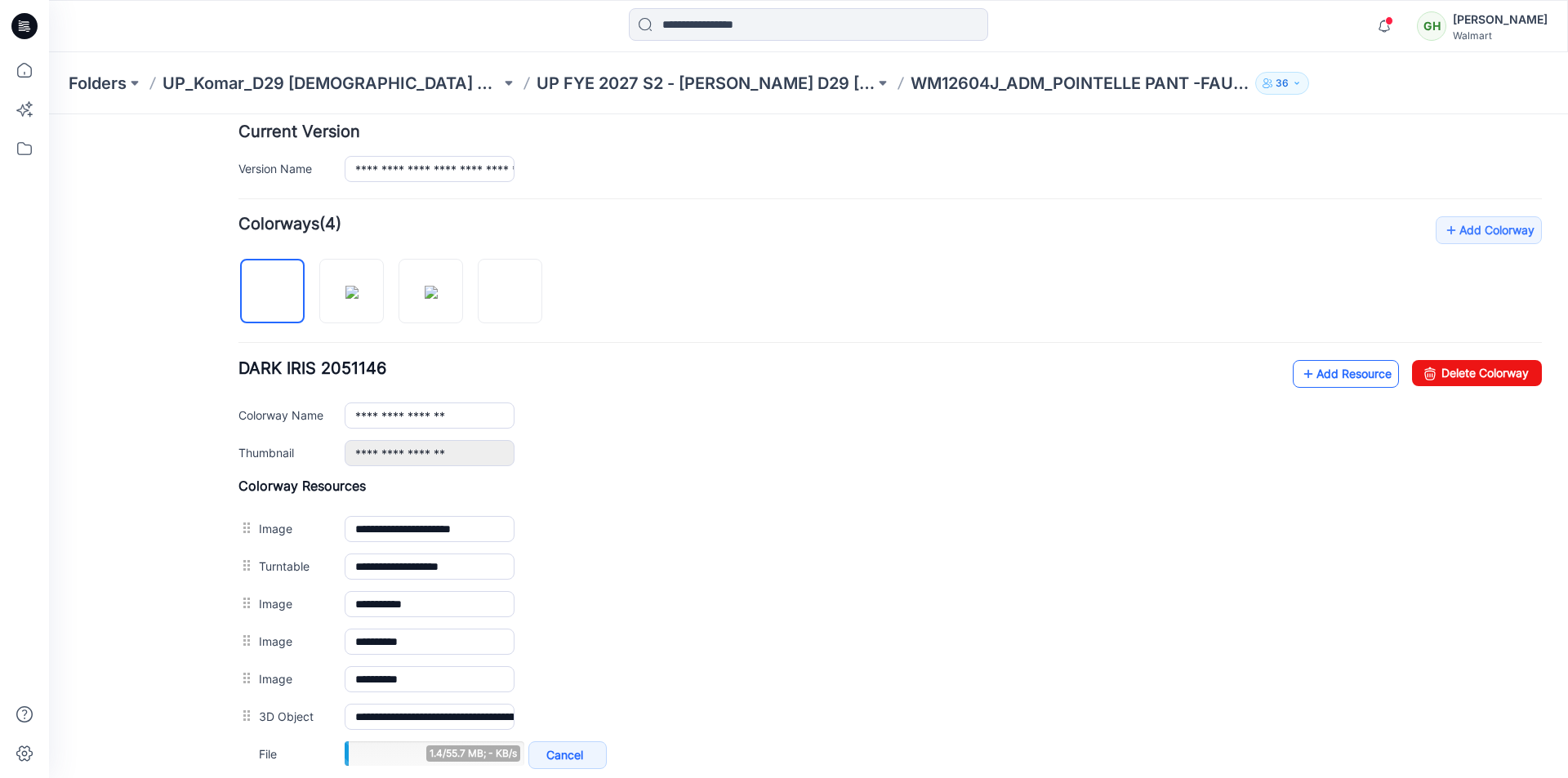
click at [1311, 365] on link "Add Resource" at bounding box center [1345, 373] width 106 height 28
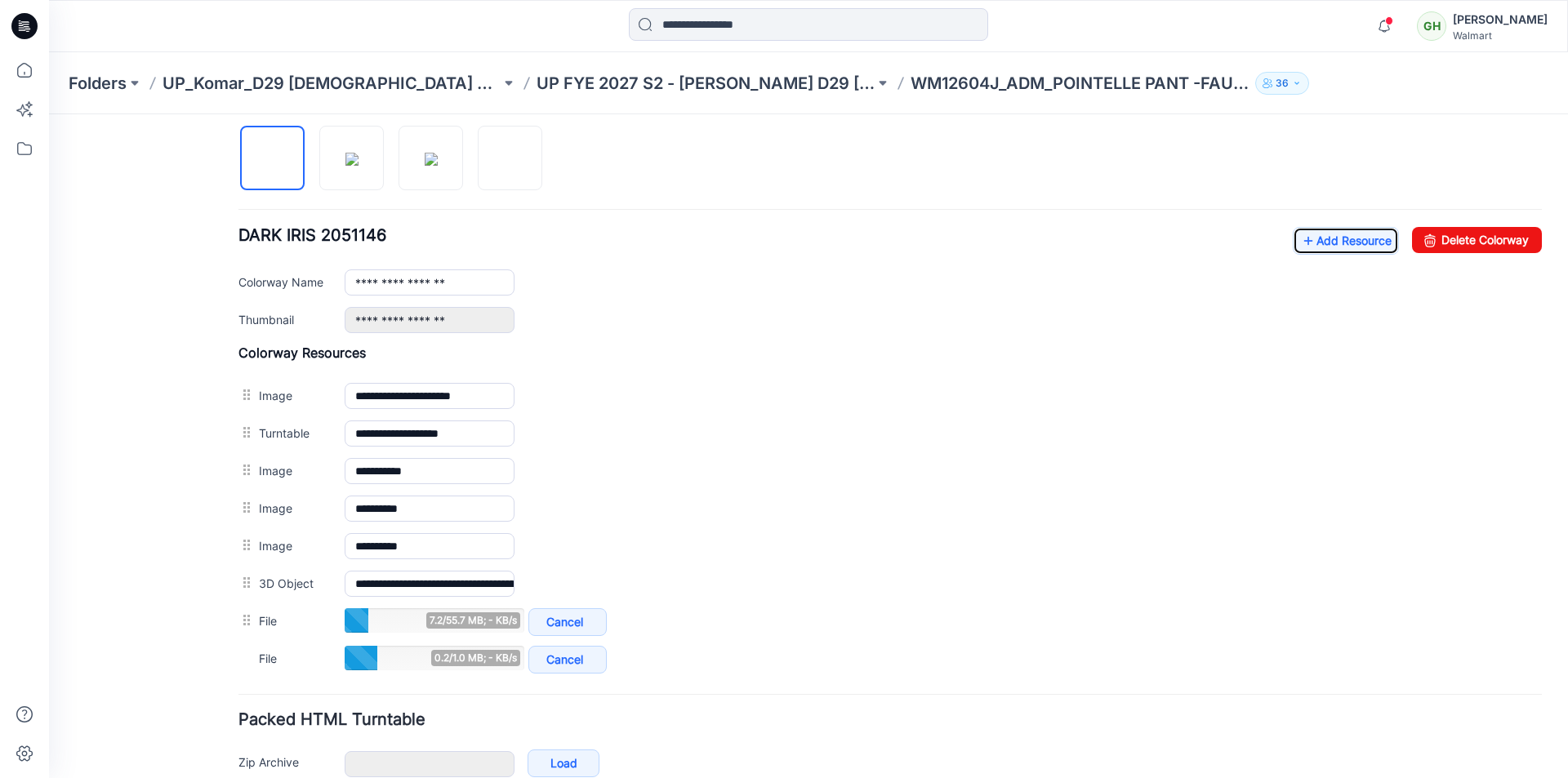
scroll to position [464, 0]
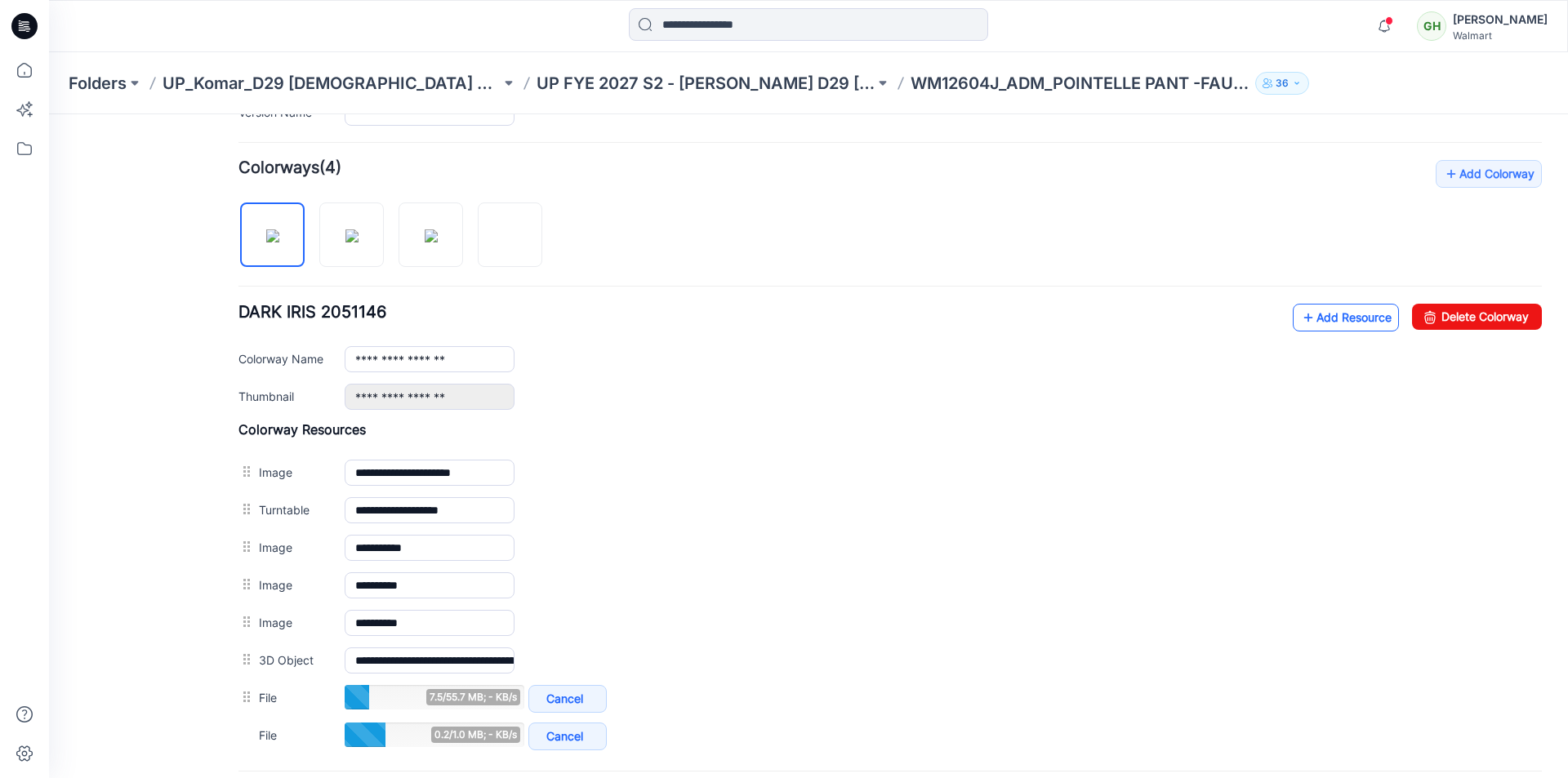
click at [1315, 314] on link "Add Resource" at bounding box center [1345, 317] width 106 height 28
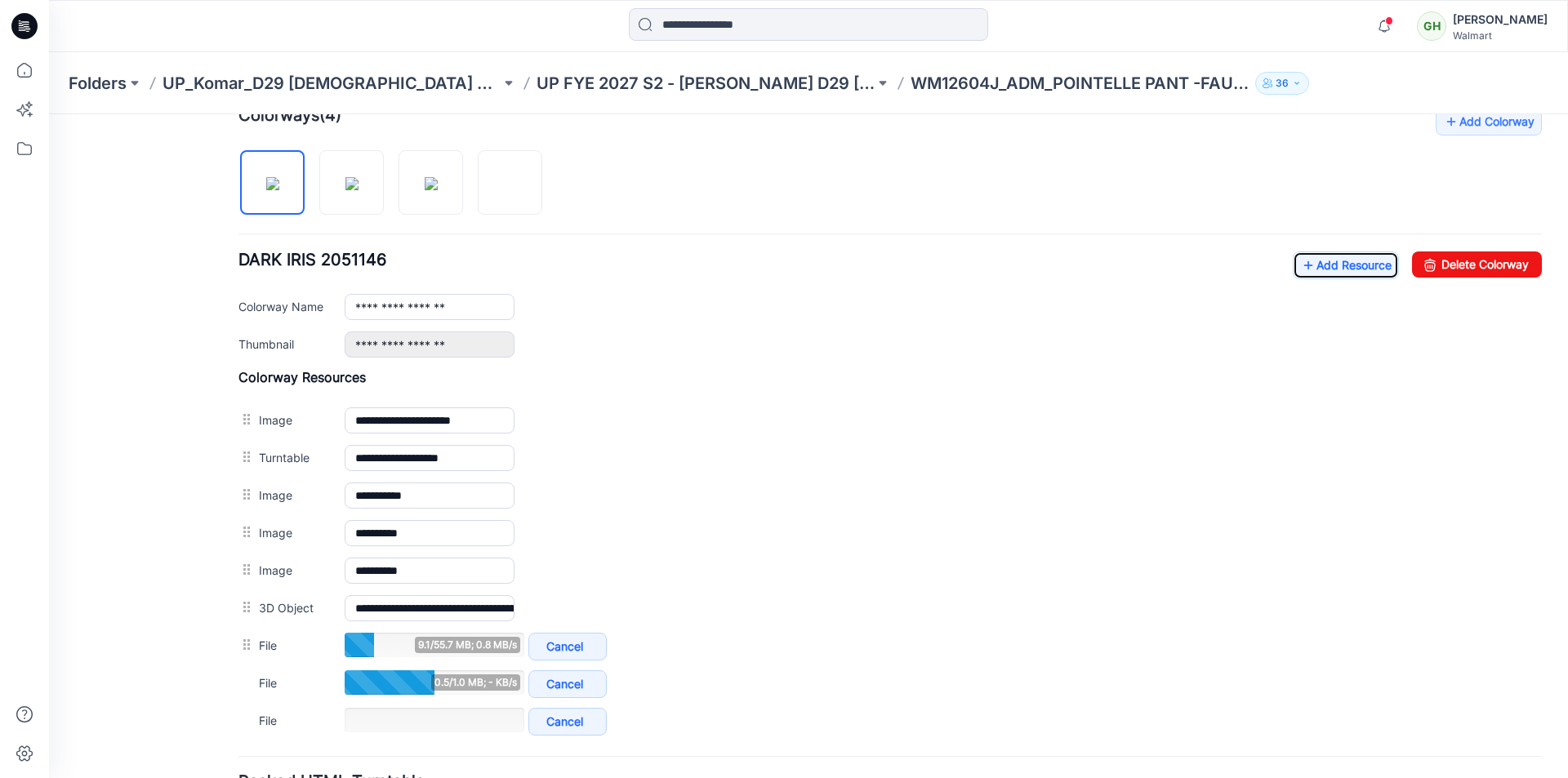
scroll to position [546, 0]
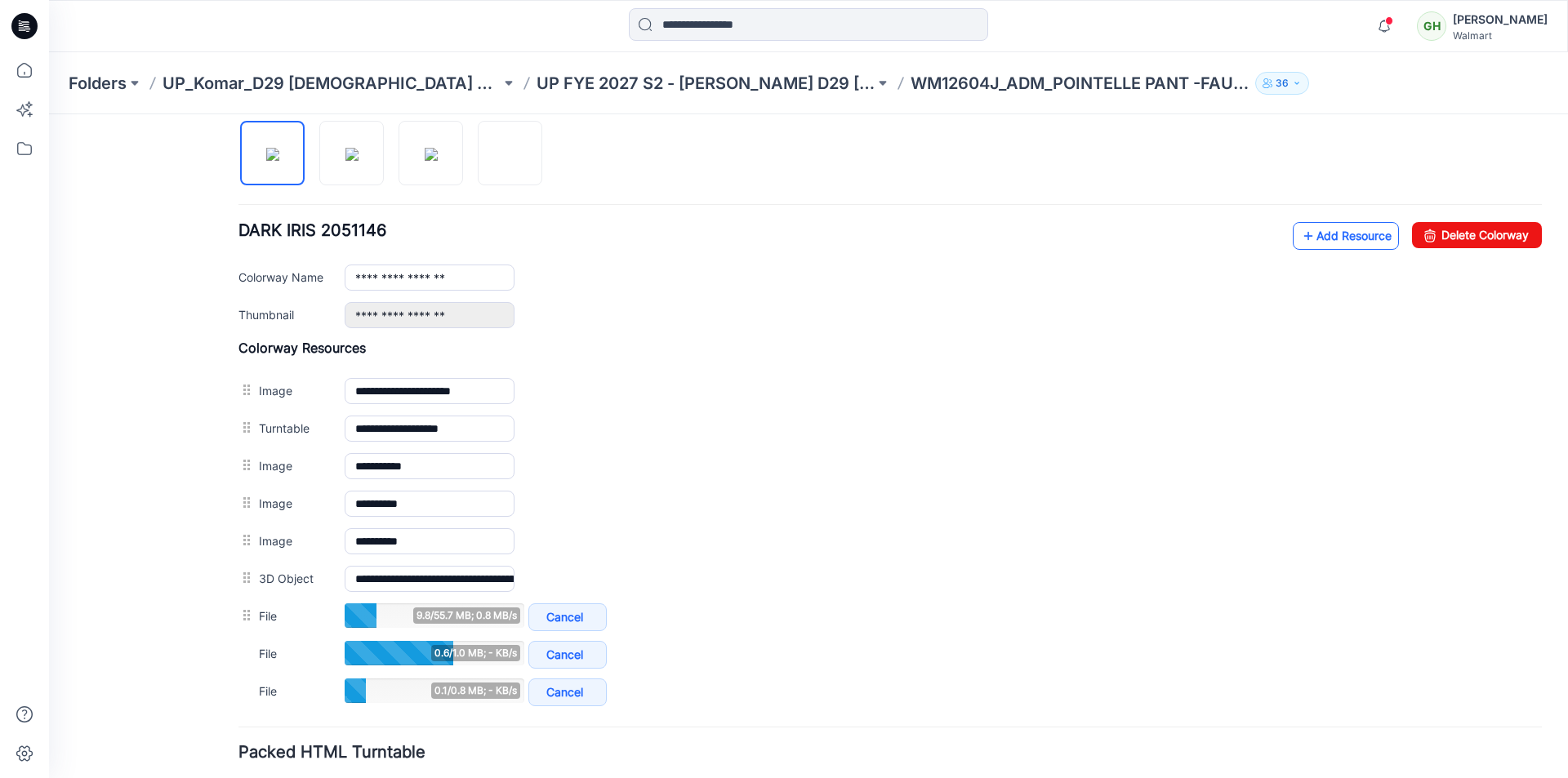
click at [1302, 228] on link "Add Resource" at bounding box center [1345, 236] width 106 height 28
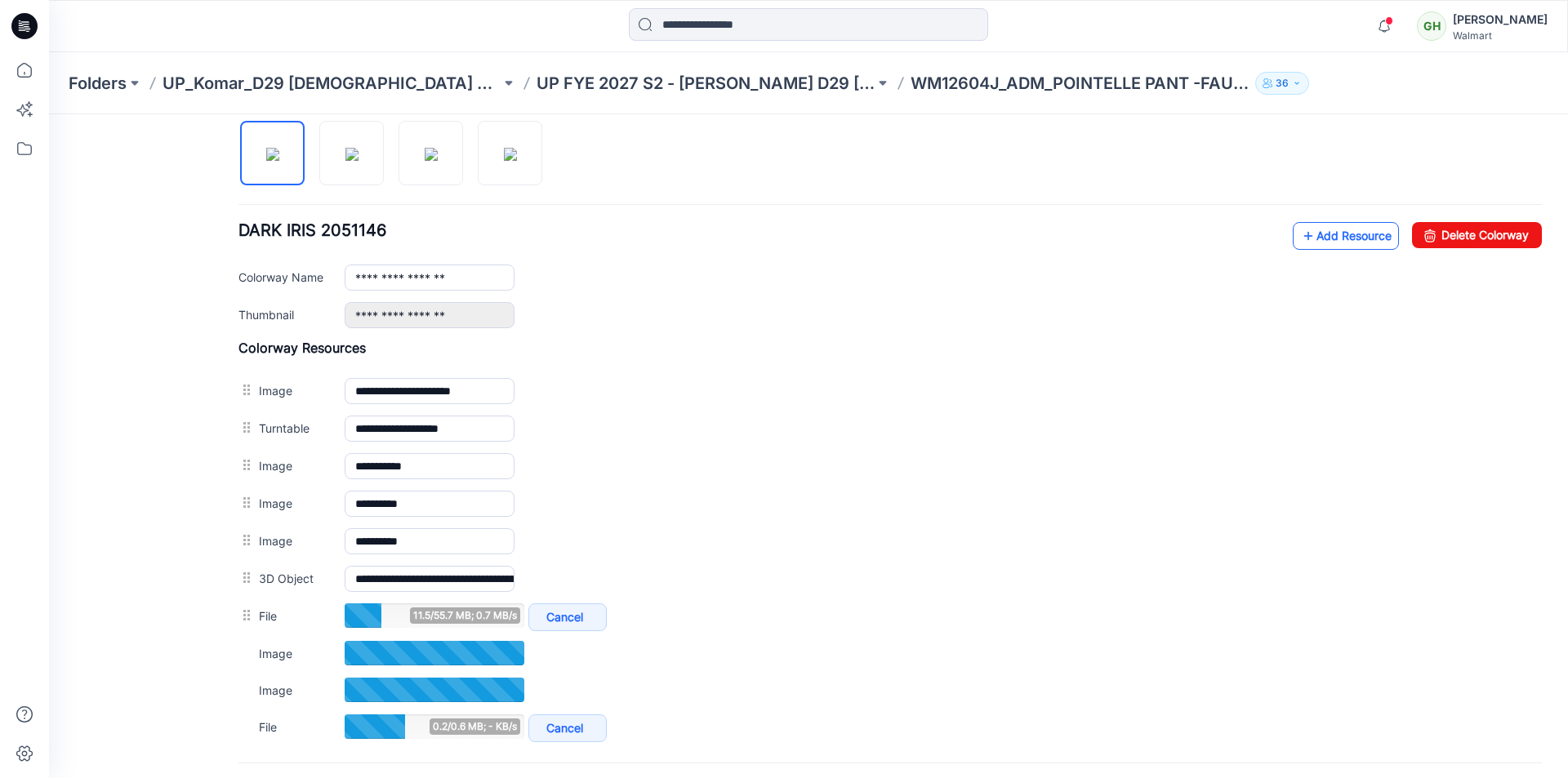
click at [1317, 237] on link "Add Resource" at bounding box center [1345, 236] width 106 height 28
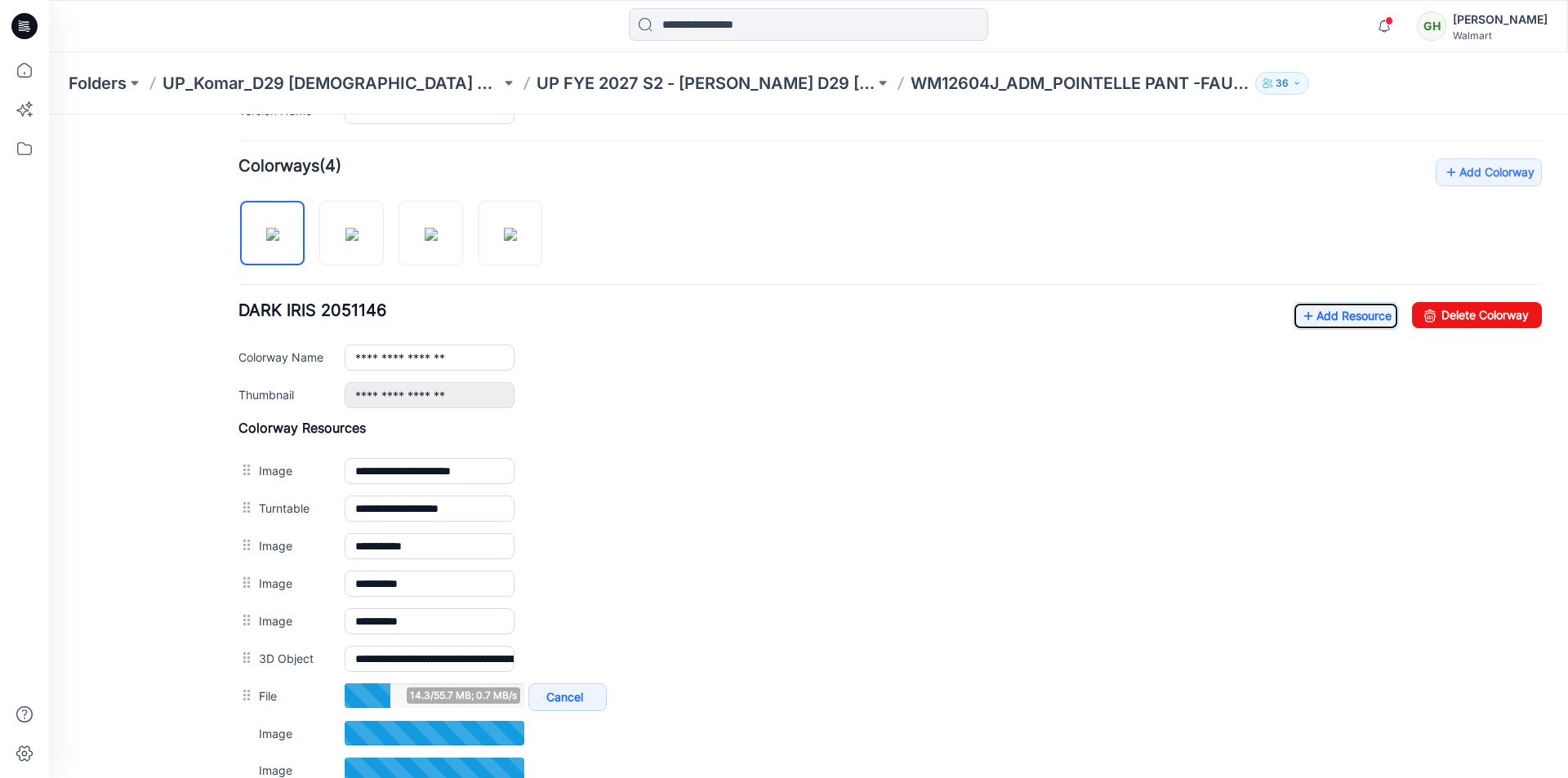
scroll to position [464, 0]
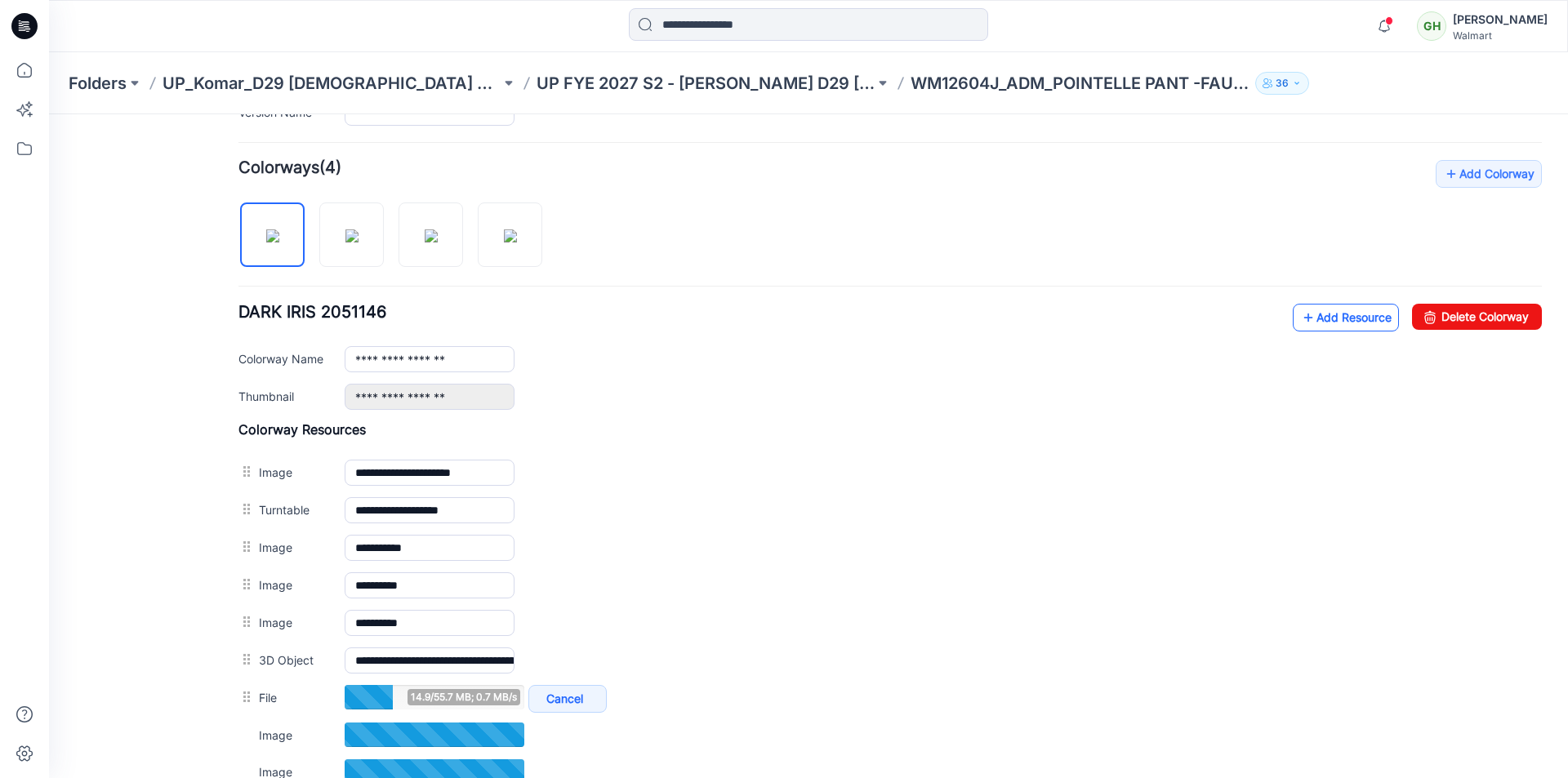
click at [1328, 312] on link "Add Resource" at bounding box center [1345, 317] width 106 height 28
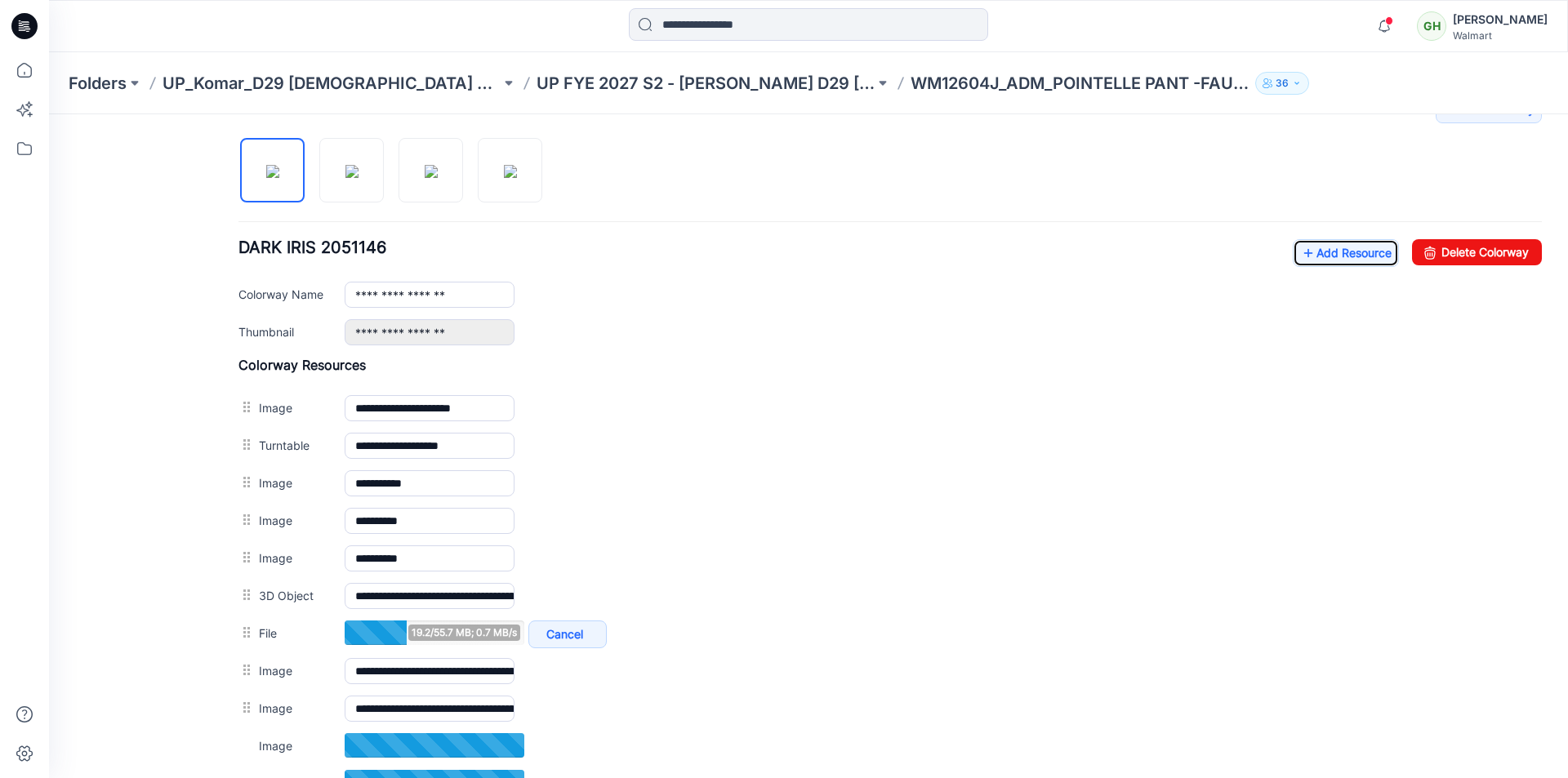
scroll to position [628, 0]
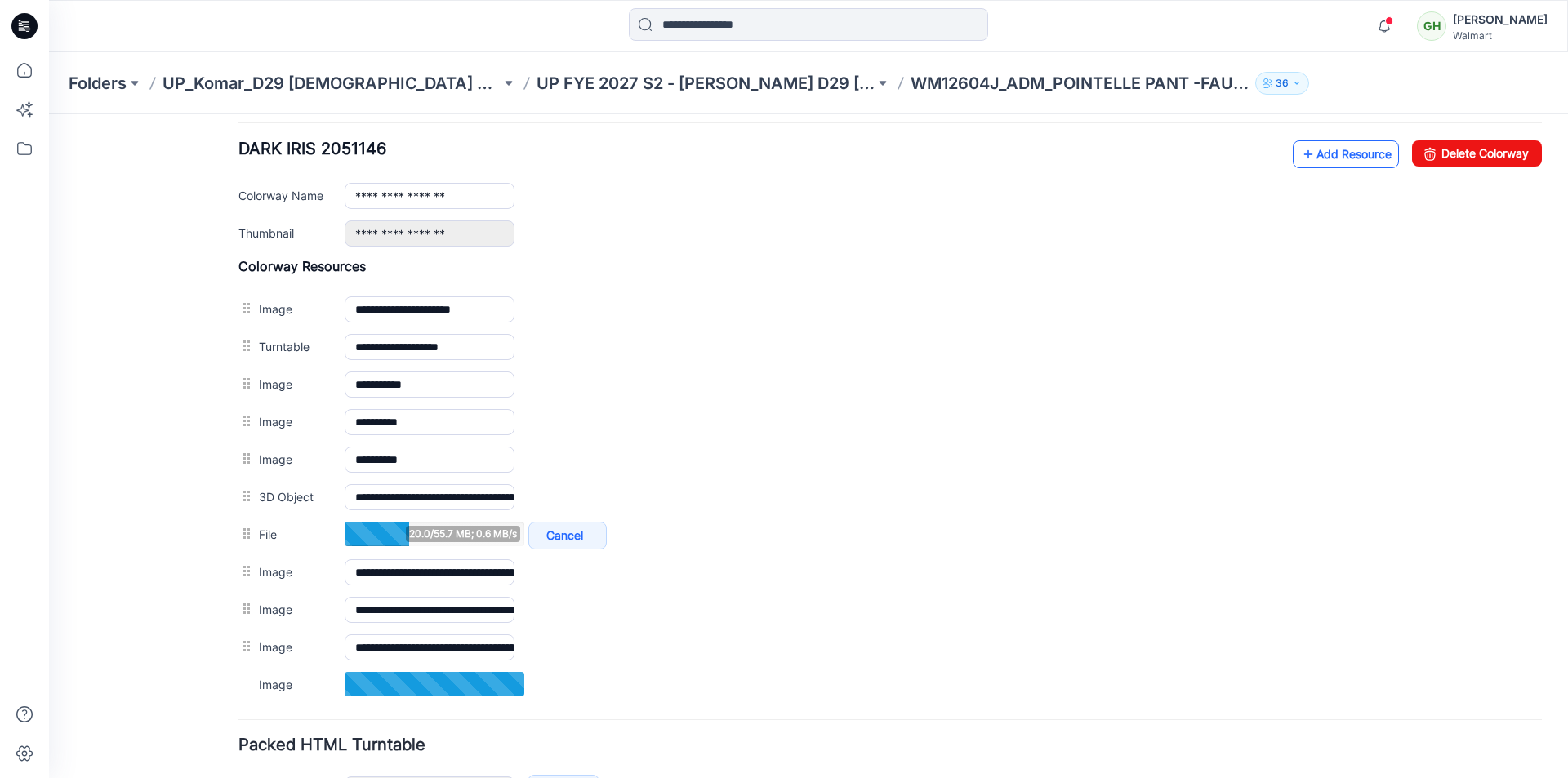
click at [1309, 156] on link "Add Resource" at bounding box center [1345, 154] width 106 height 28
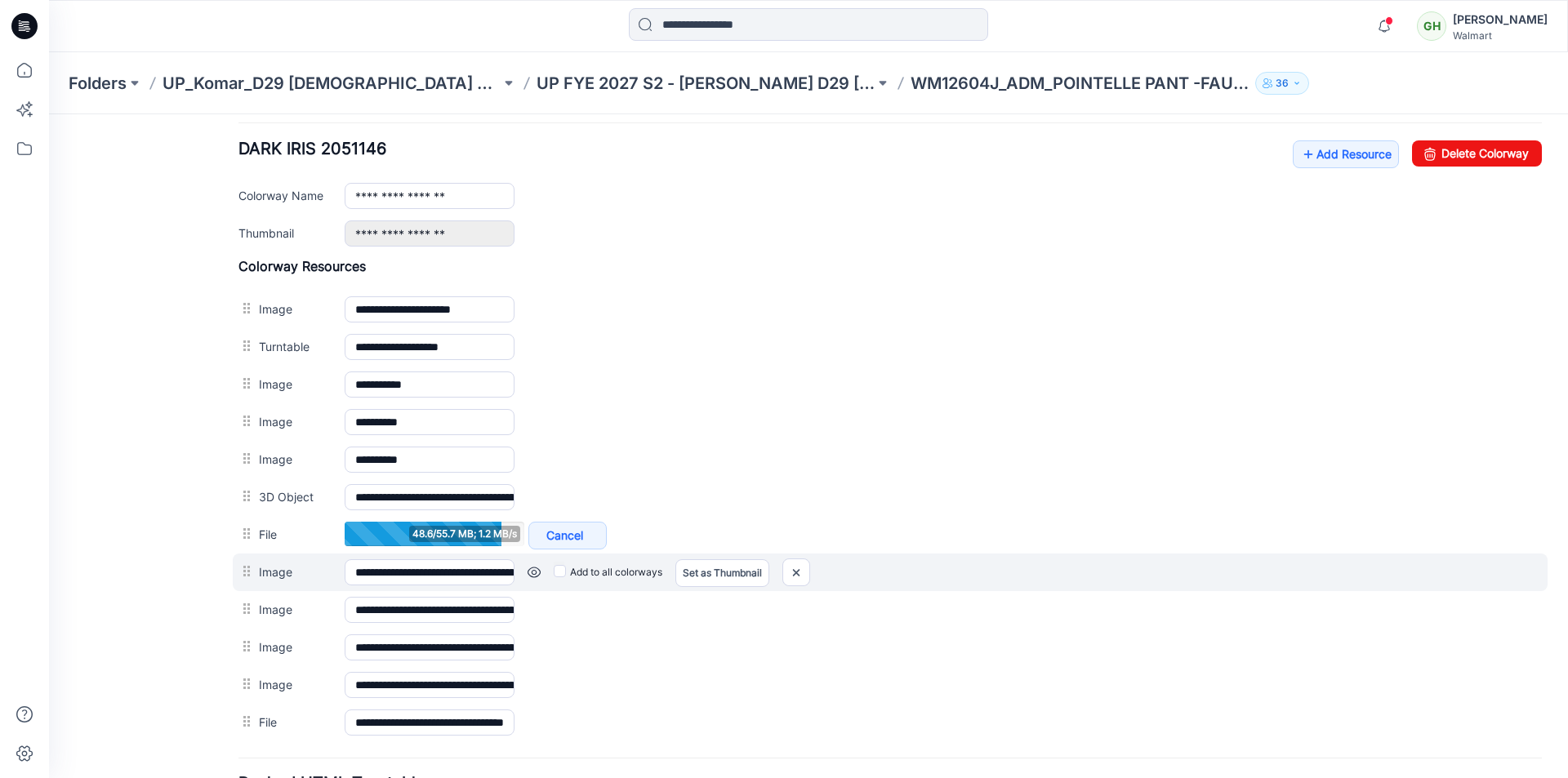
click at [536, 571] on link at bounding box center [534, 571] width 13 height 13
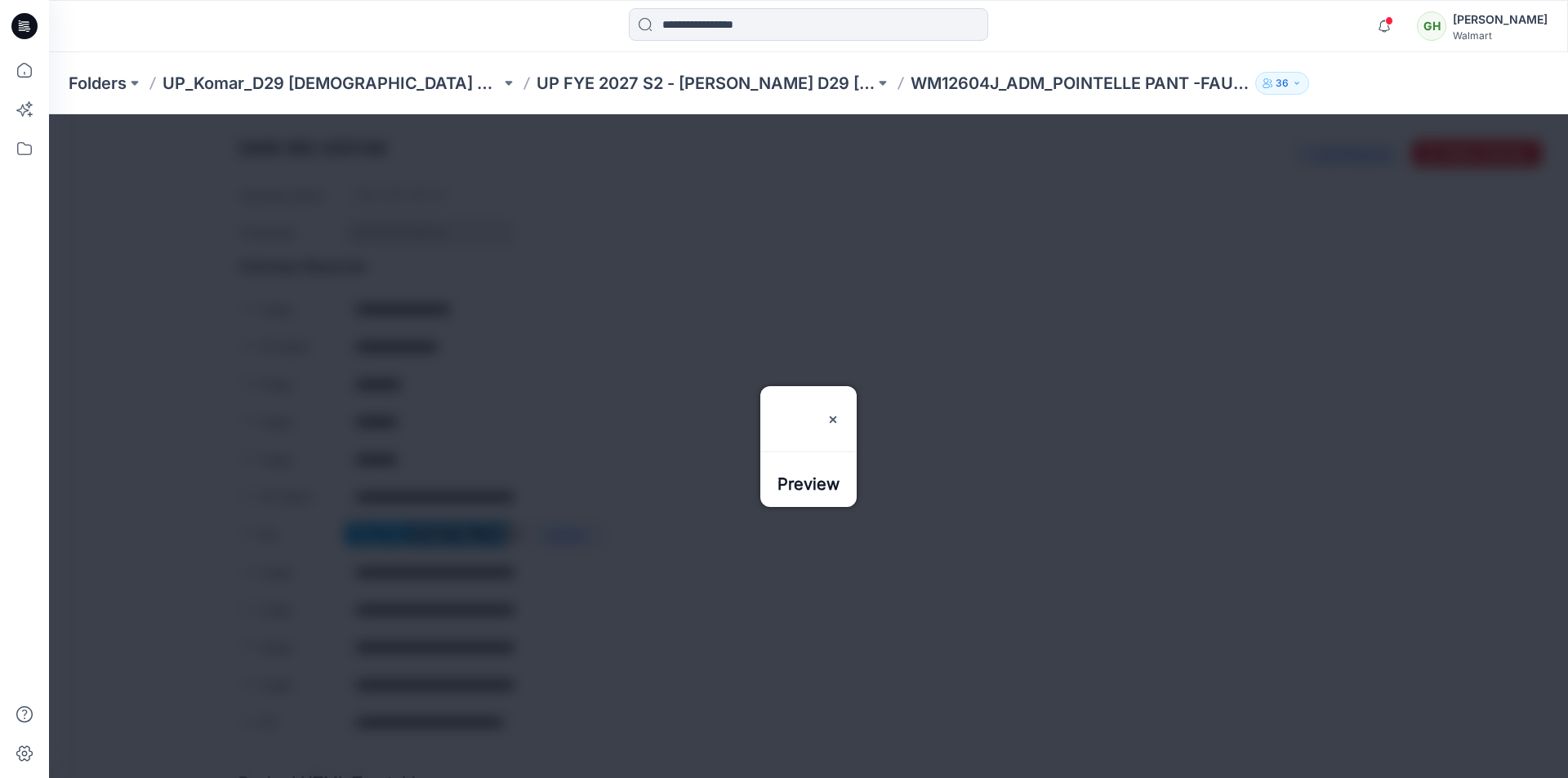
click at [856, 386] on div "Preview" at bounding box center [808, 409] width 96 height 46
click at [839, 406] on img at bounding box center [832, 412] width 13 height 13
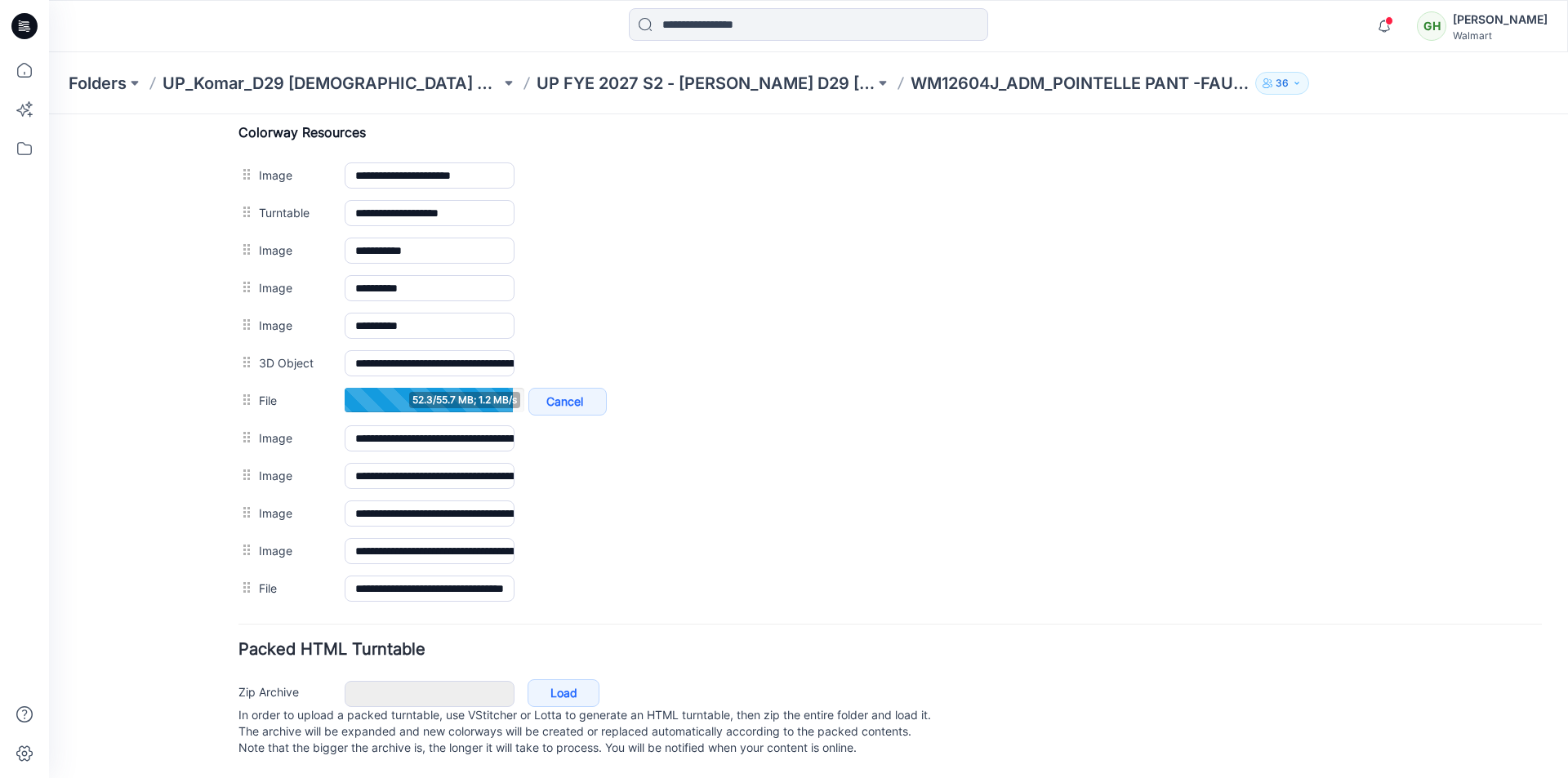
scroll to position [778, 0]
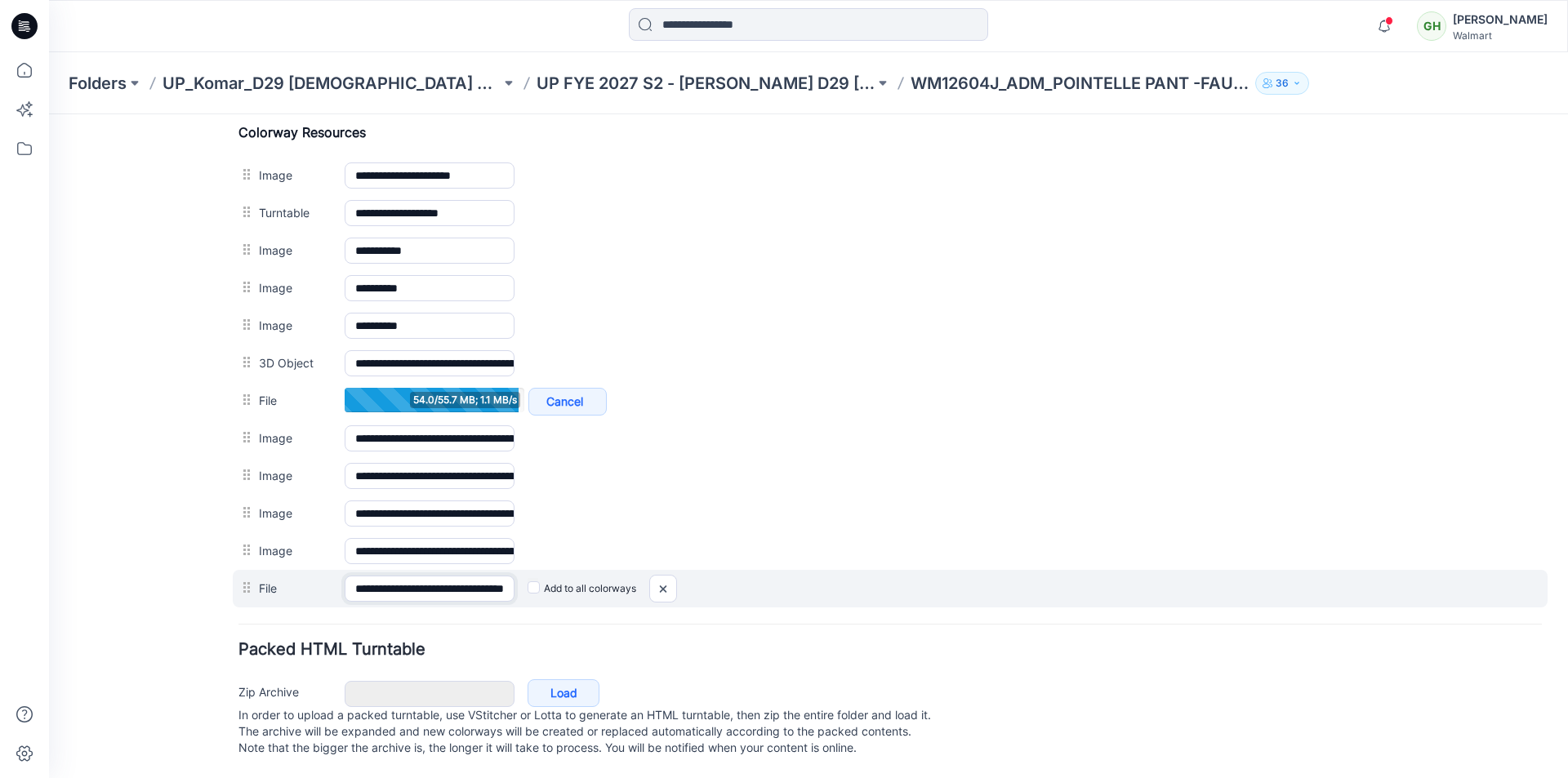
click at [469, 576] on input "**********" at bounding box center [429, 589] width 170 height 26
drag, startPoint x: 657, startPoint y: 571, endPoint x: 899, endPoint y: 221, distance: 425.5
click at [657, 576] on img at bounding box center [662, 589] width 26 height 27
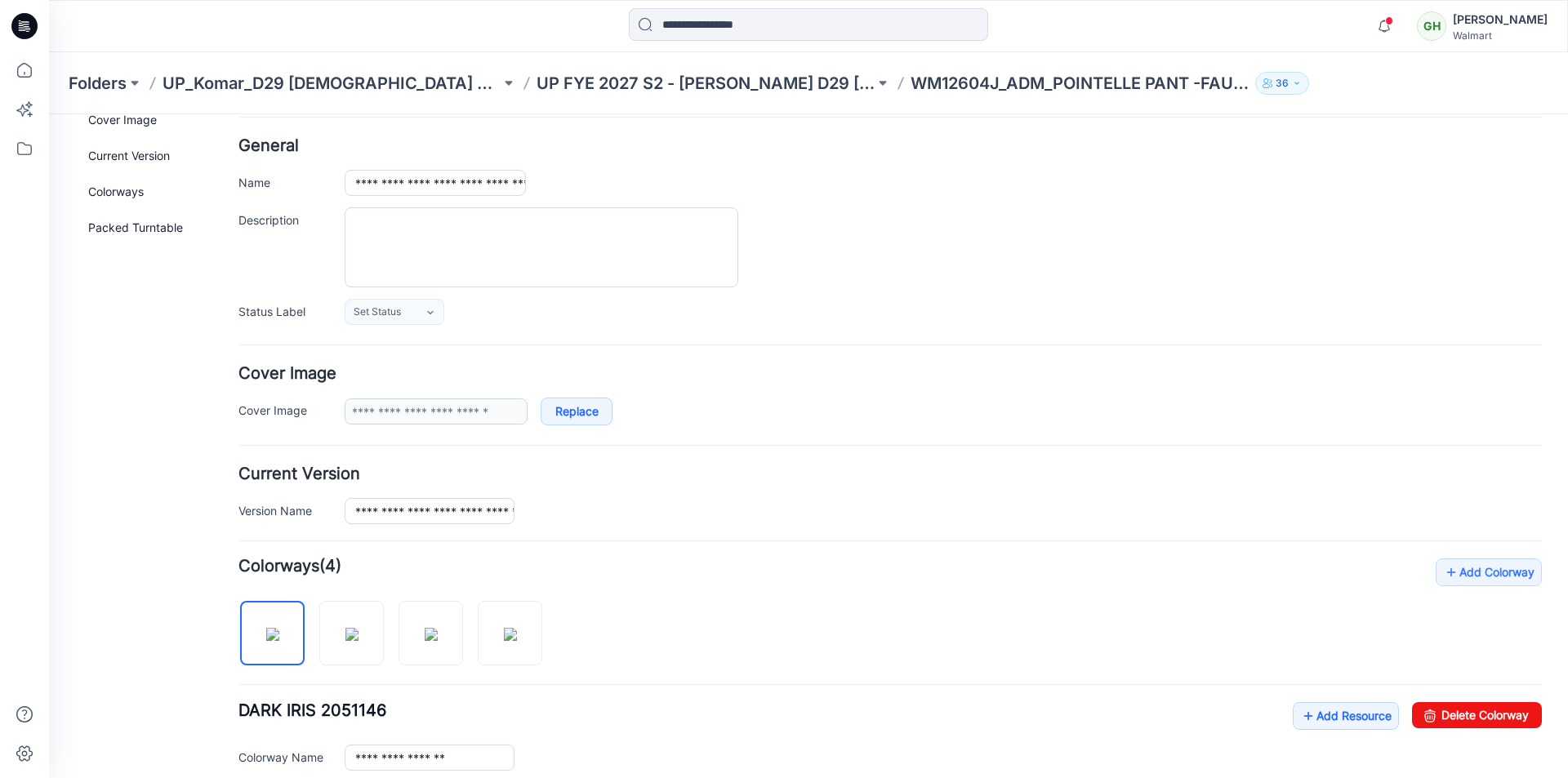
scroll to position [6, 0]
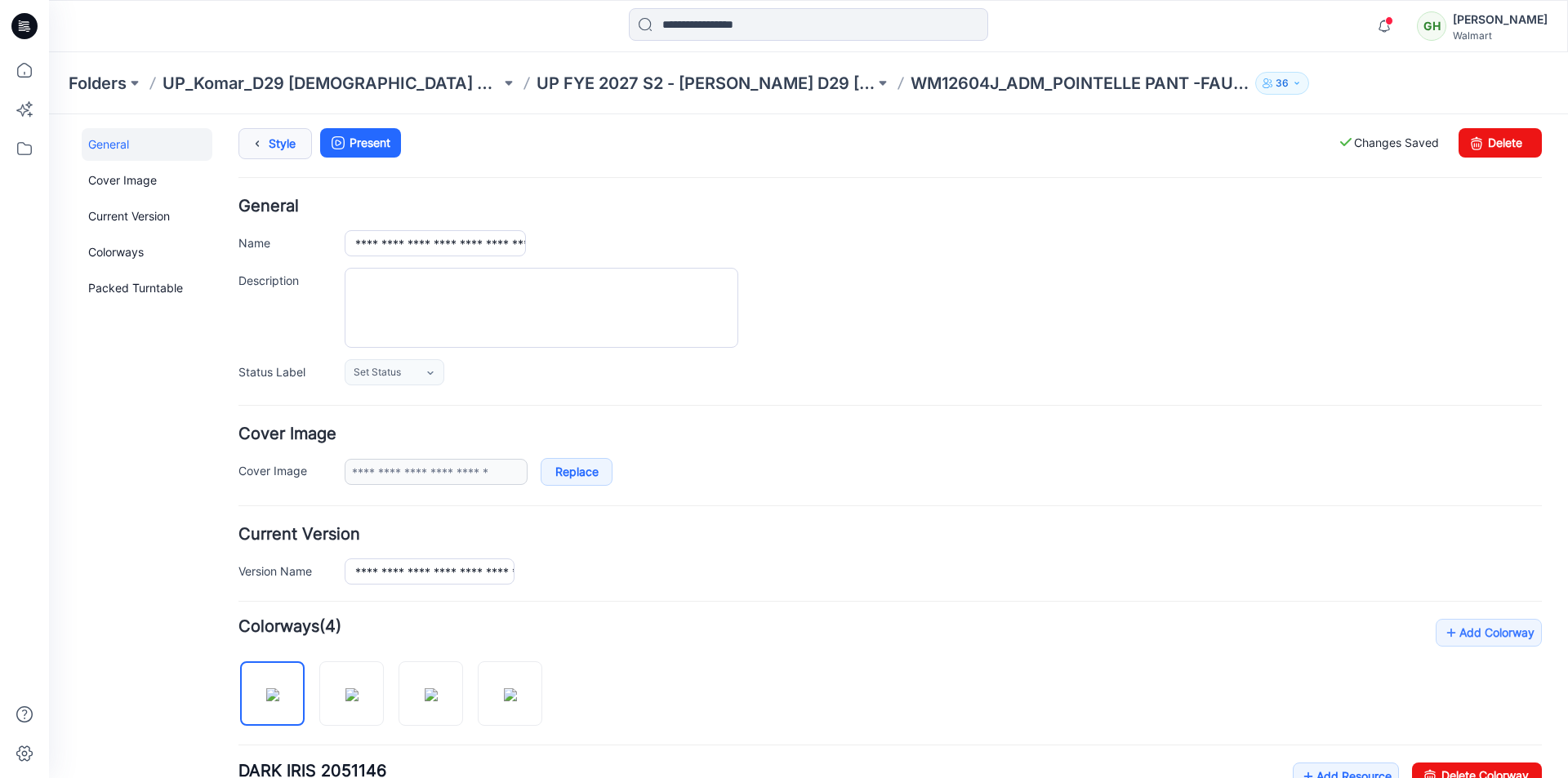
click at [290, 145] on link "Style" at bounding box center [275, 143] width 74 height 31
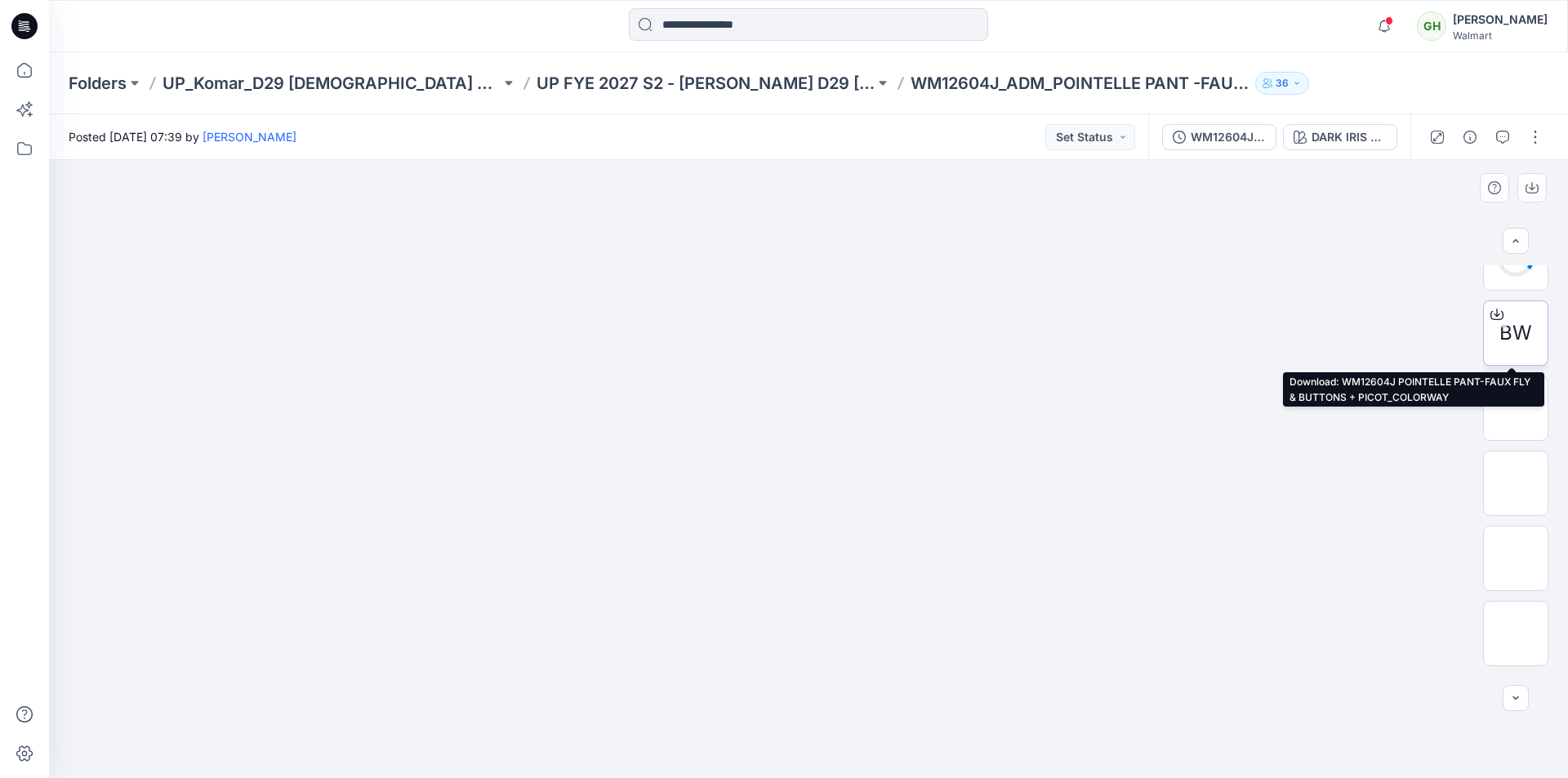
scroll to position [483, 0]
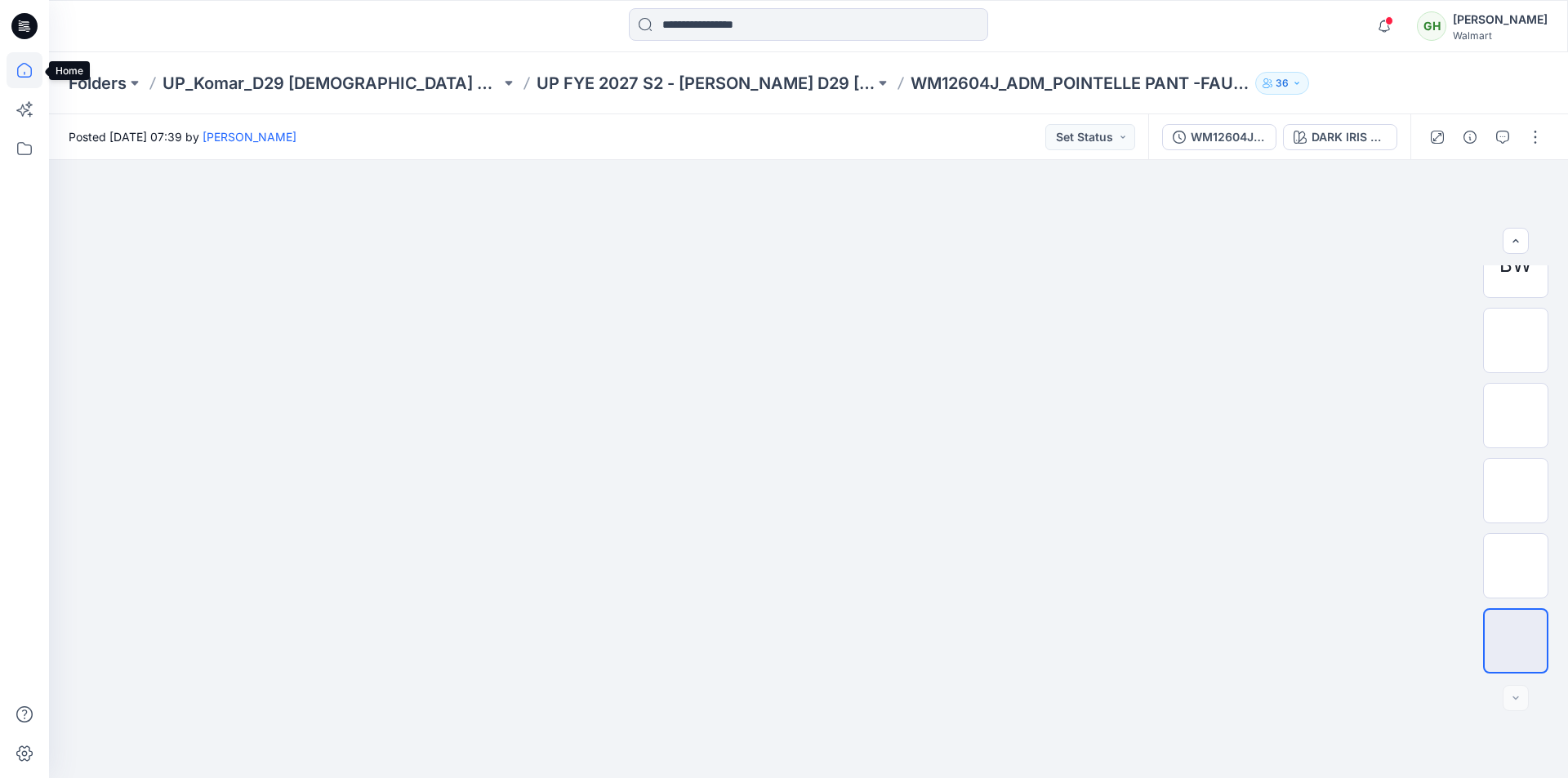
click at [22, 68] on icon at bounding box center [25, 70] width 36 height 36
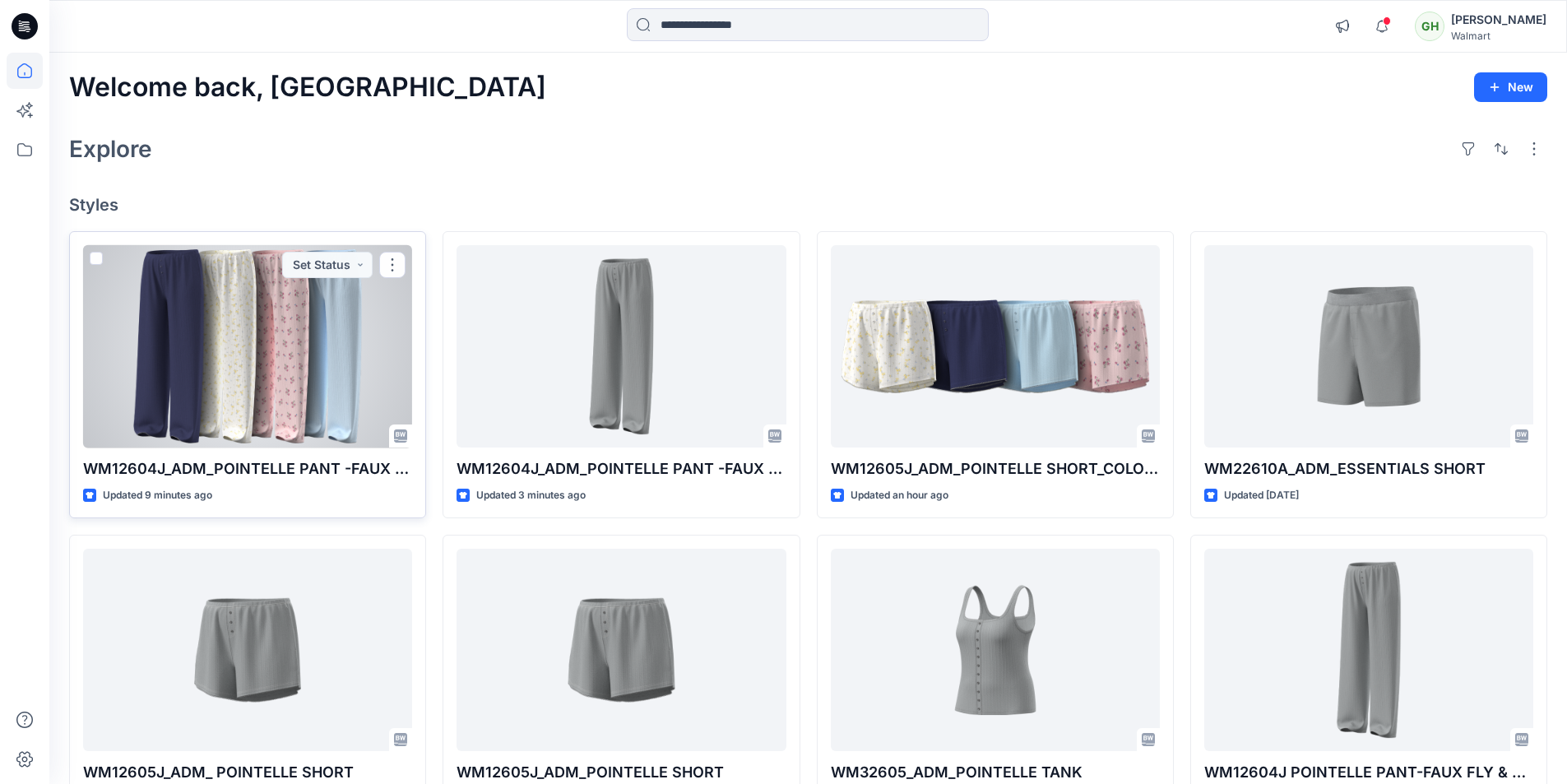
click at [263, 412] on div at bounding box center [248, 346] width 329 height 203
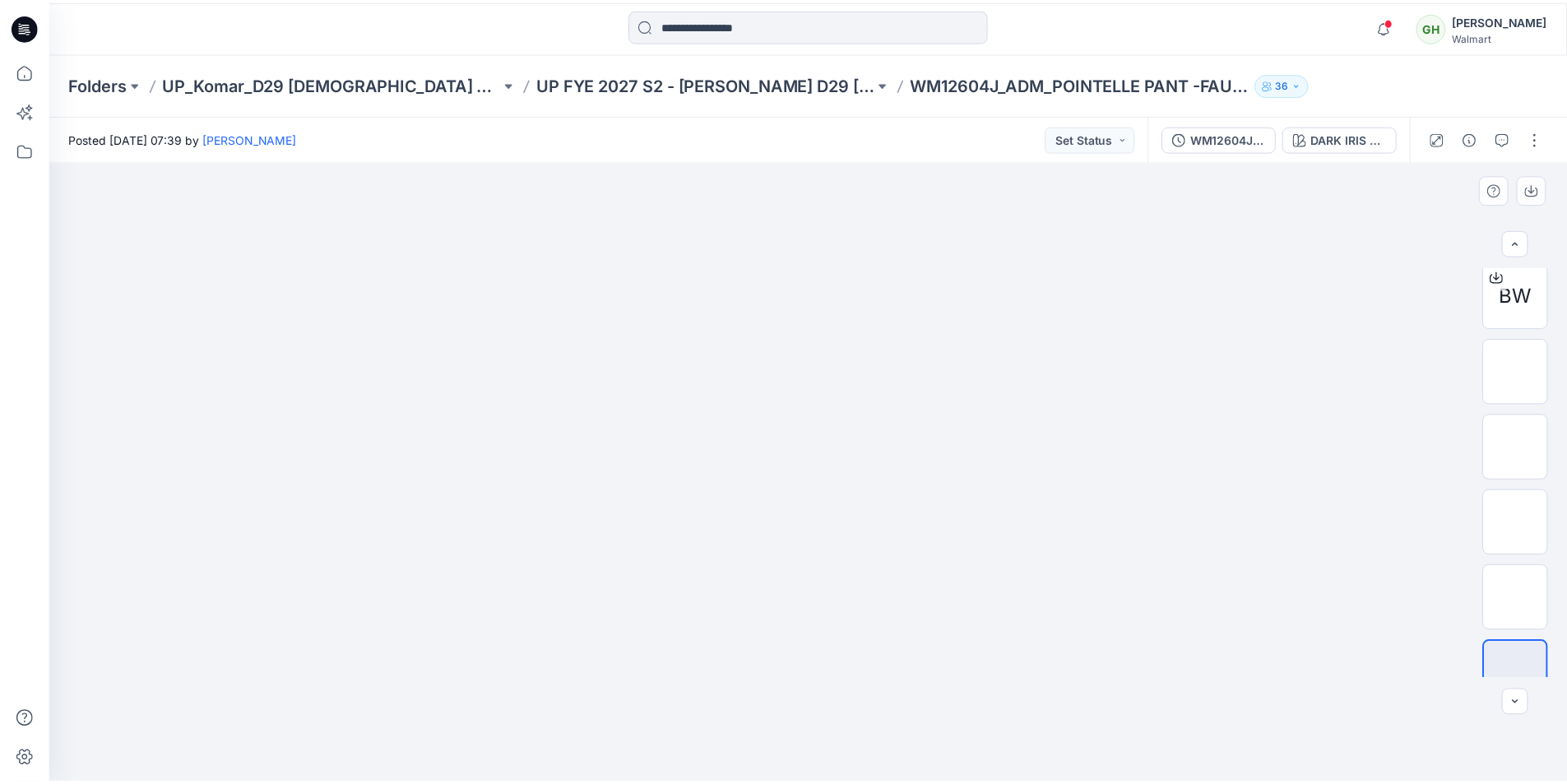
scroll to position [487, 0]
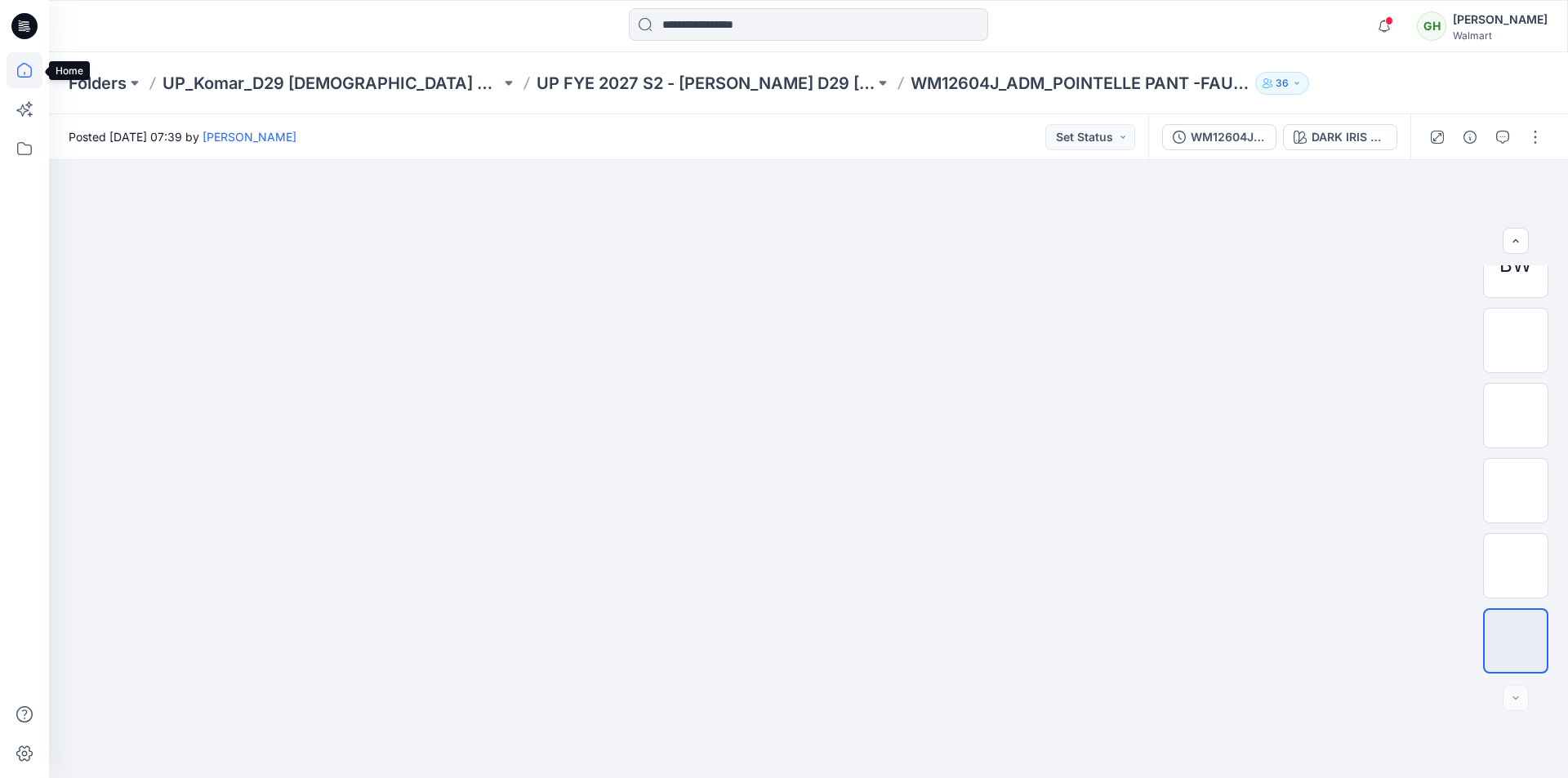
click at [34, 79] on icon at bounding box center [25, 70] width 36 height 36
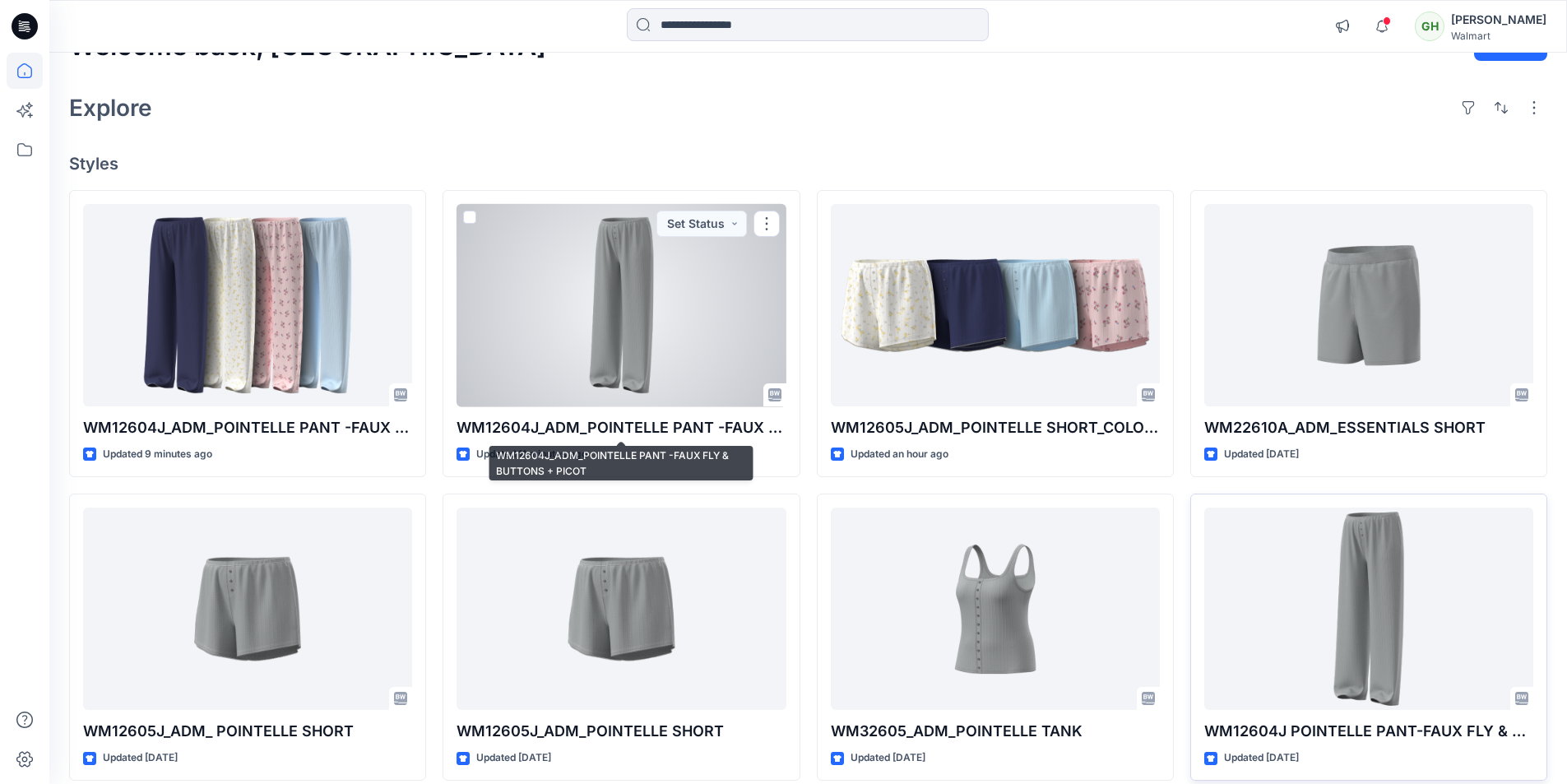
scroll to position [82, 0]
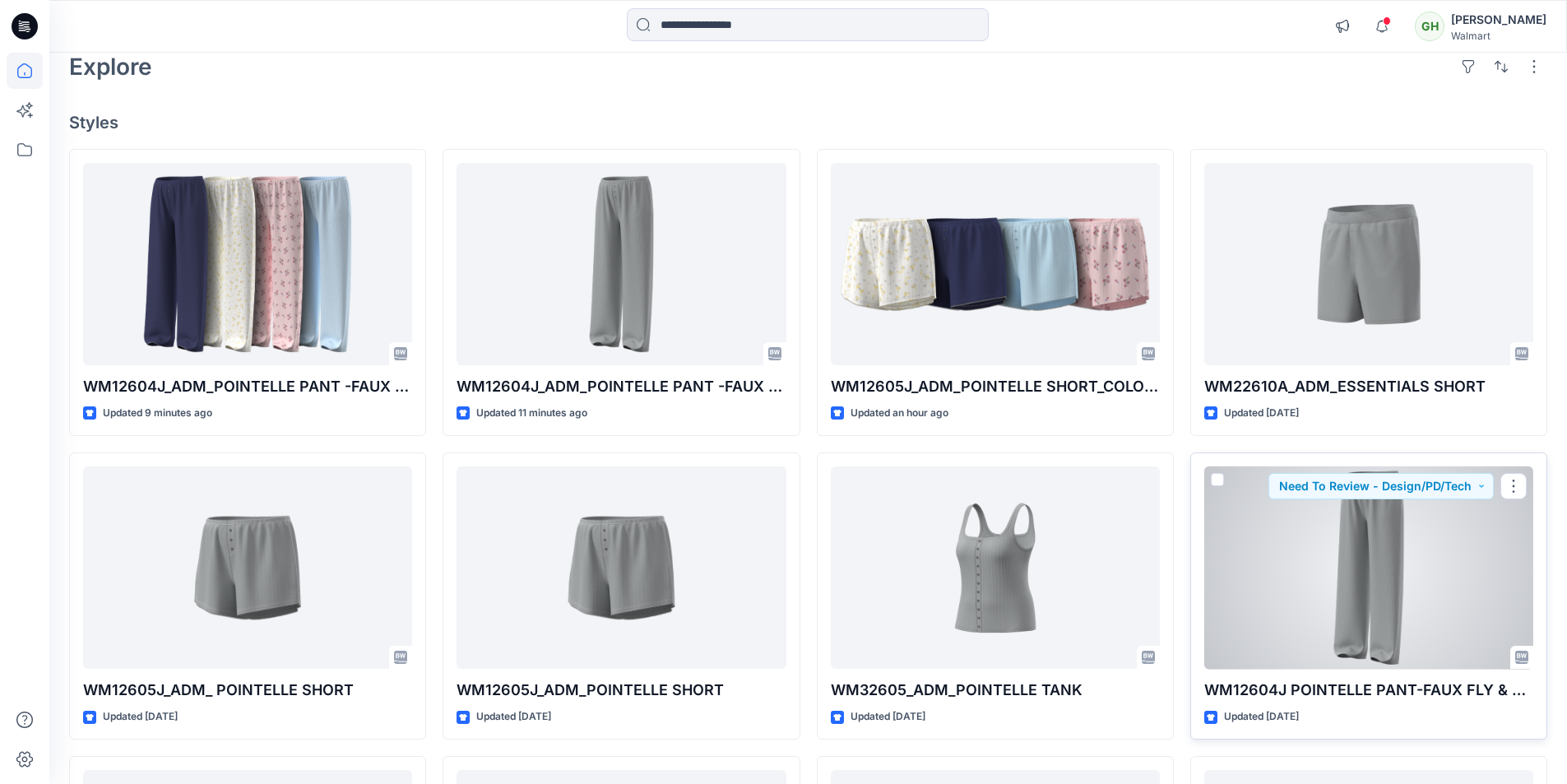
click at [1390, 593] on div at bounding box center [1369, 567] width 329 height 203
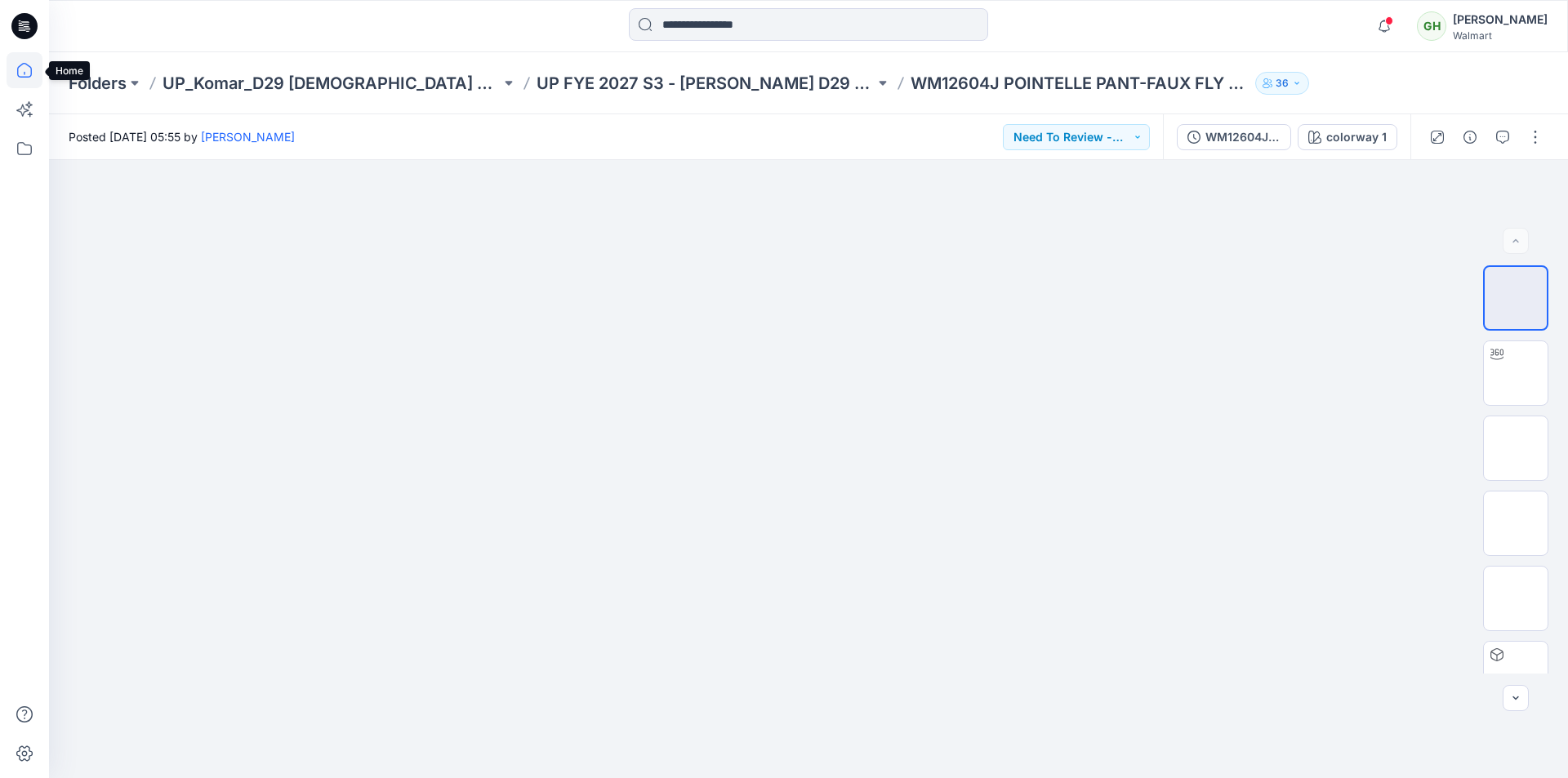
click at [16, 66] on icon at bounding box center [25, 70] width 36 height 36
